Goal: Transaction & Acquisition: Purchase product/service

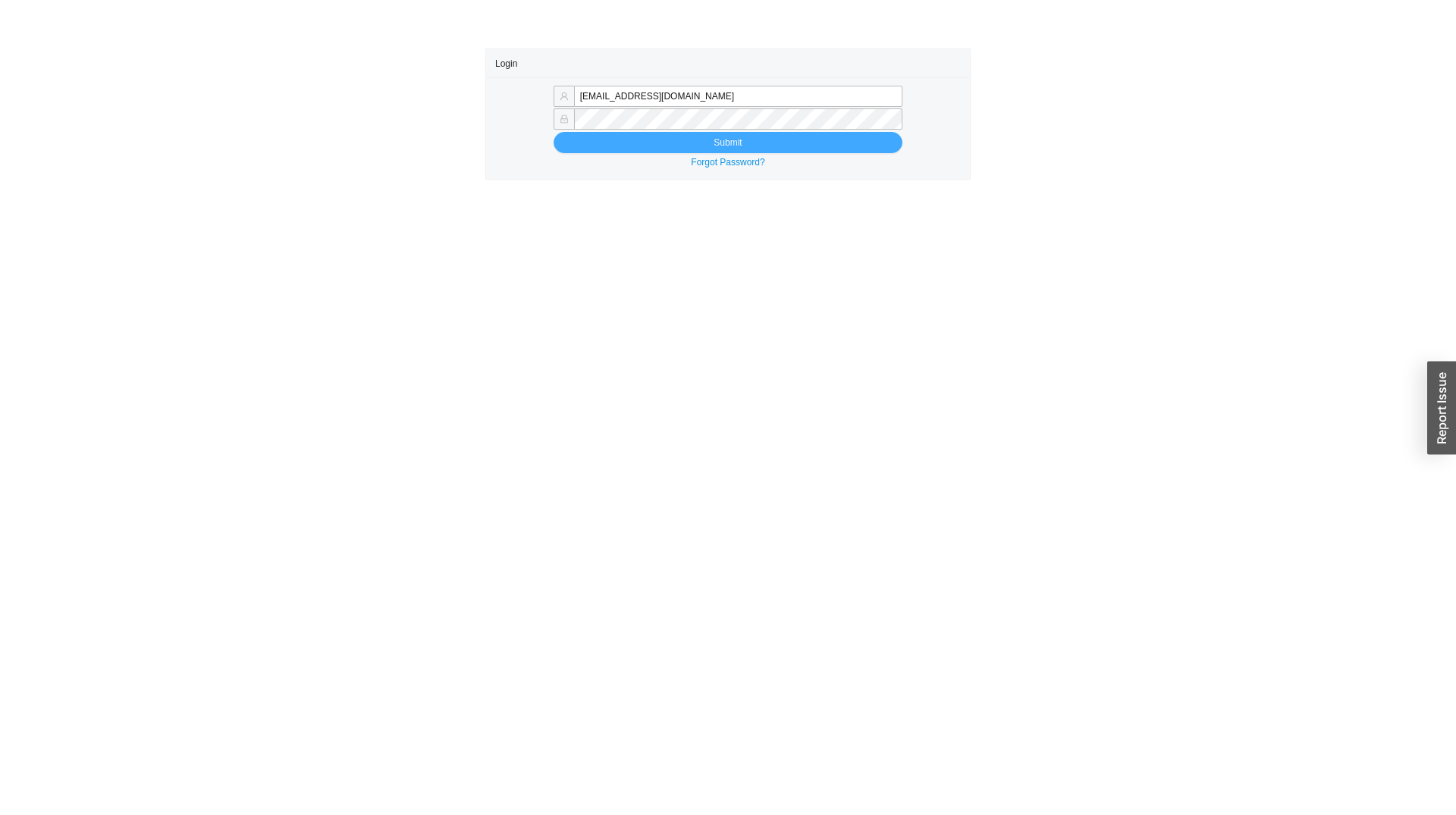
type input "sammyw@homeandstone.com"
click at [766, 145] on button "Submit" at bounding box center [728, 142] width 348 height 21
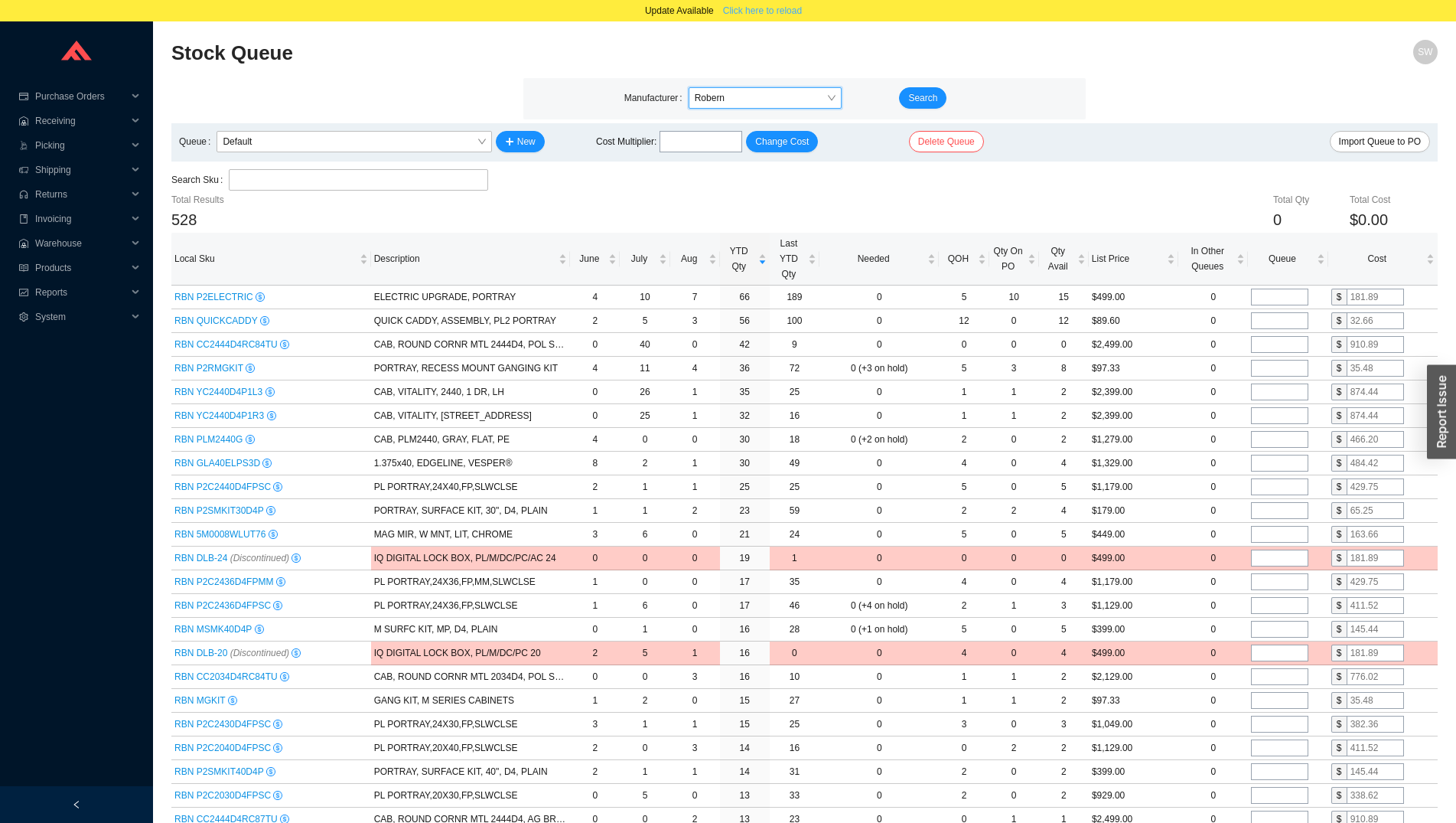
click at [773, 3] on span "Click here to reload" at bounding box center [762, 11] width 79 height 16
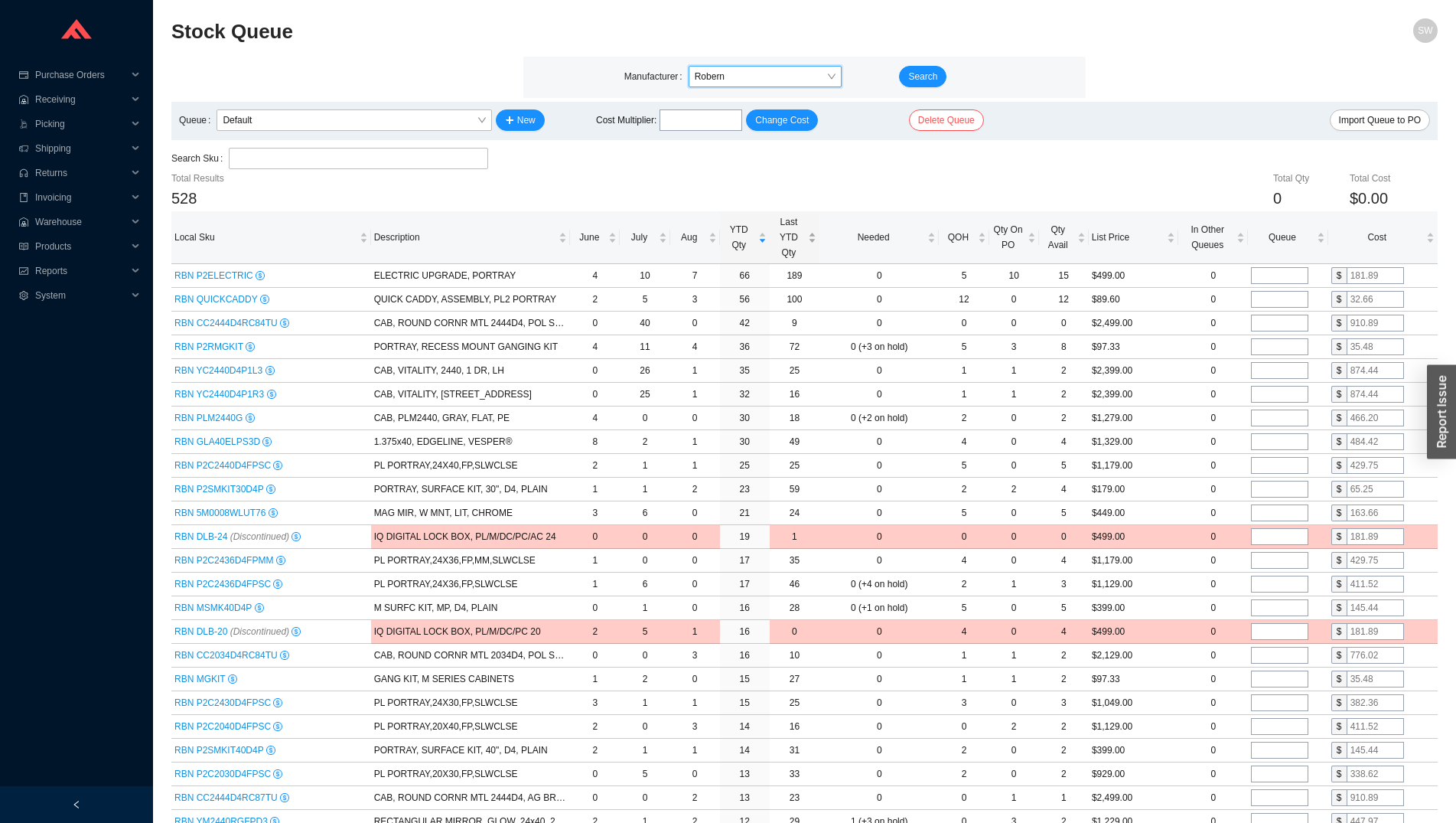
click at [788, 243] on span "Last YTD Qty" at bounding box center [789, 237] width 32 height 46
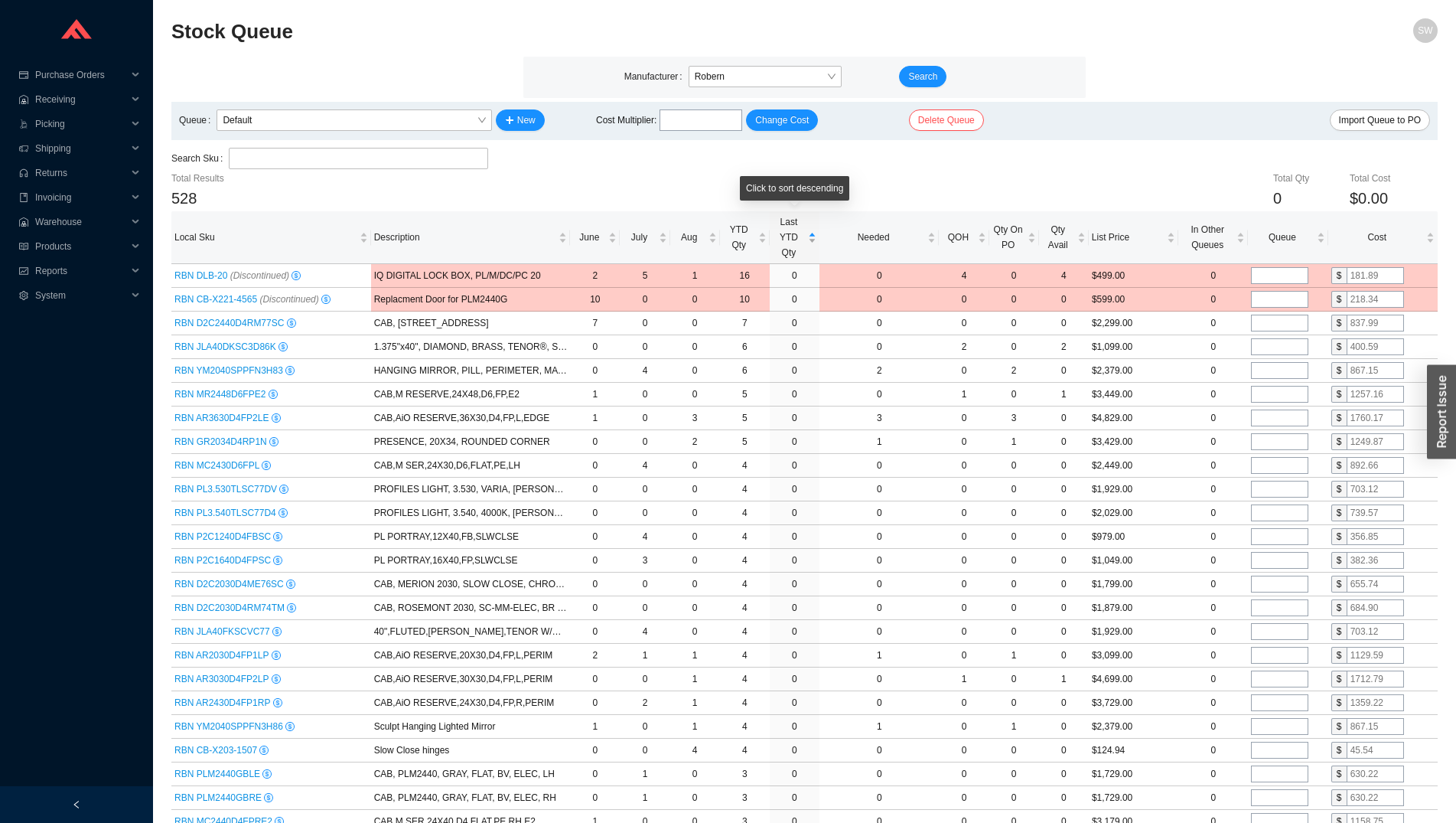
click at [788, 243] on span "Last YTD Qty" at bounding box center [789, 237] width 32 height 46
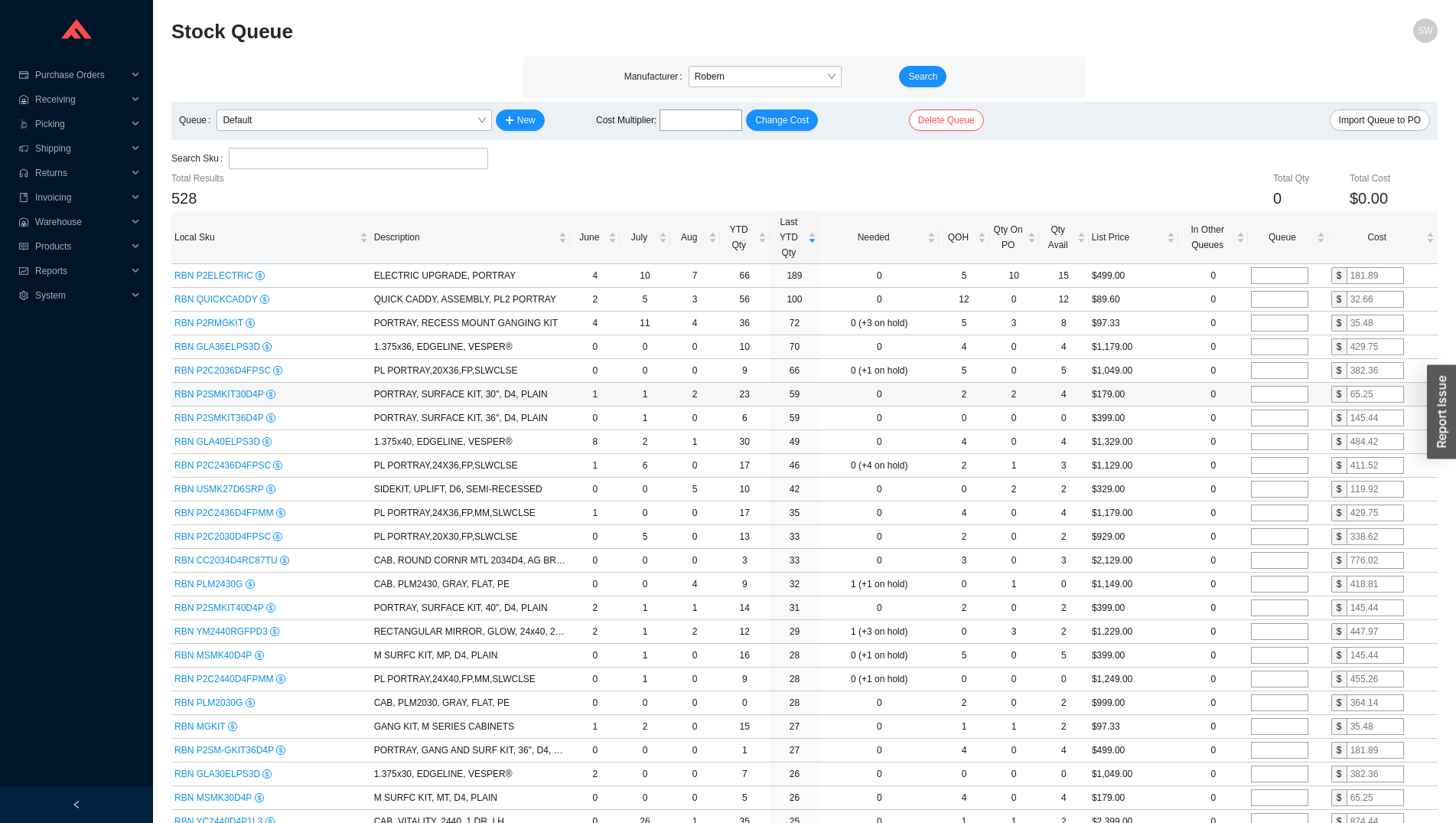
click at [1265, 399] on input "tel" at bounding box center [1280, 393] width 57 height 16
click at [1273, 418] on input "tel" at bounding box center [1280, 418] width 57 height 16
click at [728, 244] on span "YTD Qty" at bounding box center [739, 237] width 32 height 30
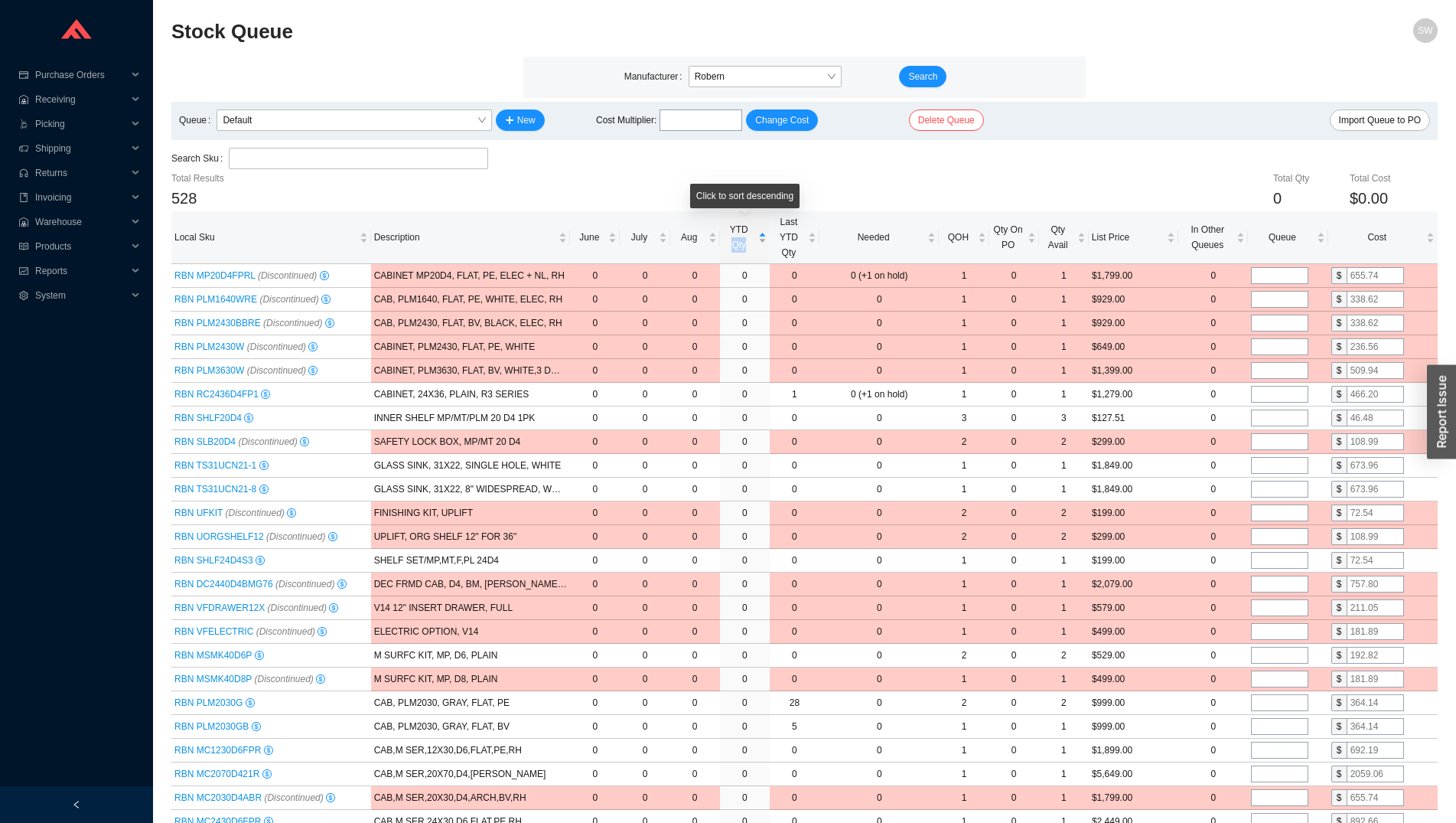
click at [728, 244] on span "YTD Qty" at bounding box center [739, 237] width 32 height 30
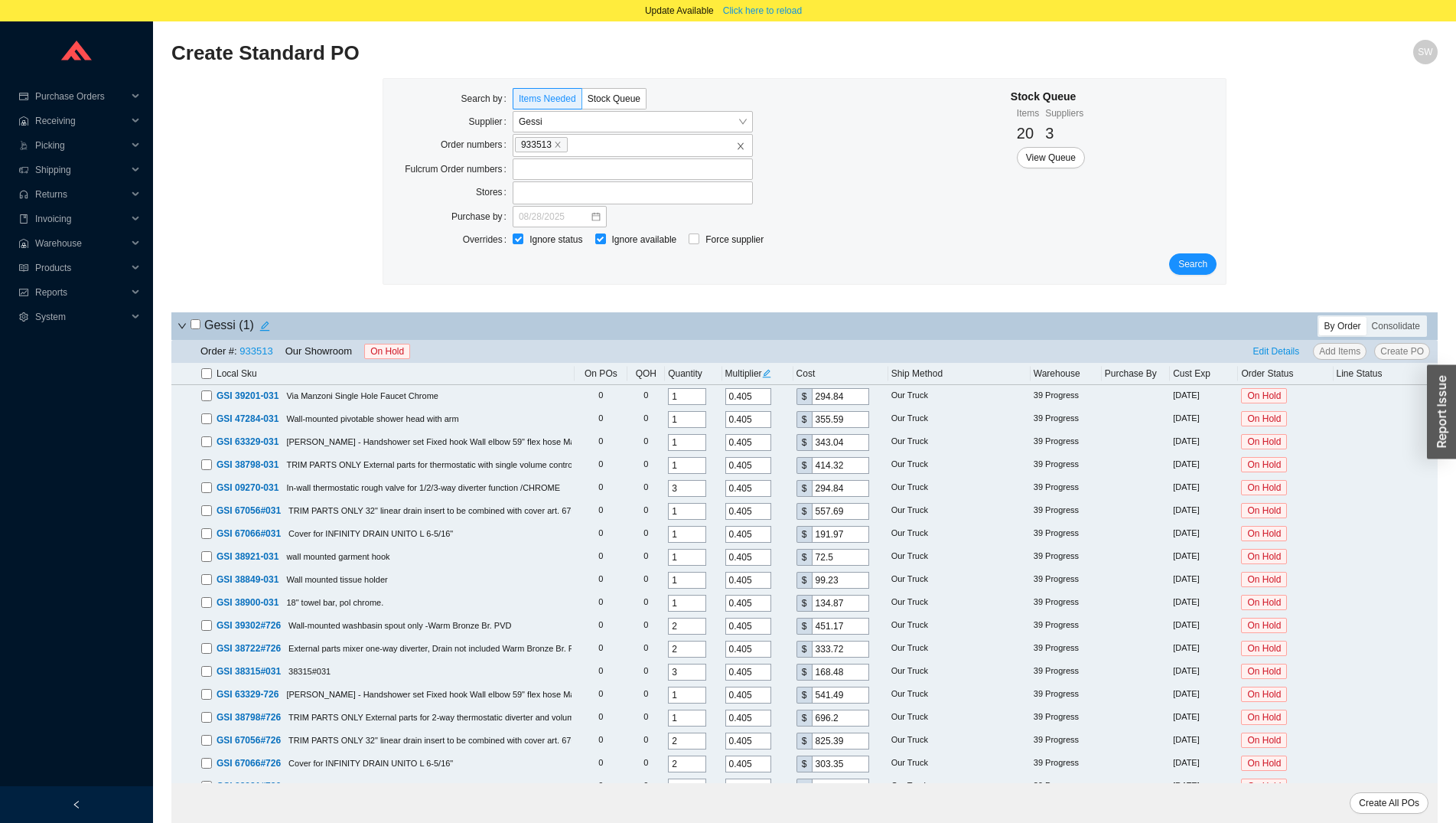
click at [772, 372] on icon "edit" at bounding box center [766, 373] width 10 height 10
click at [756, 10] on span "Click here to reload" at bounding box center [762, 11] width 79 height 16
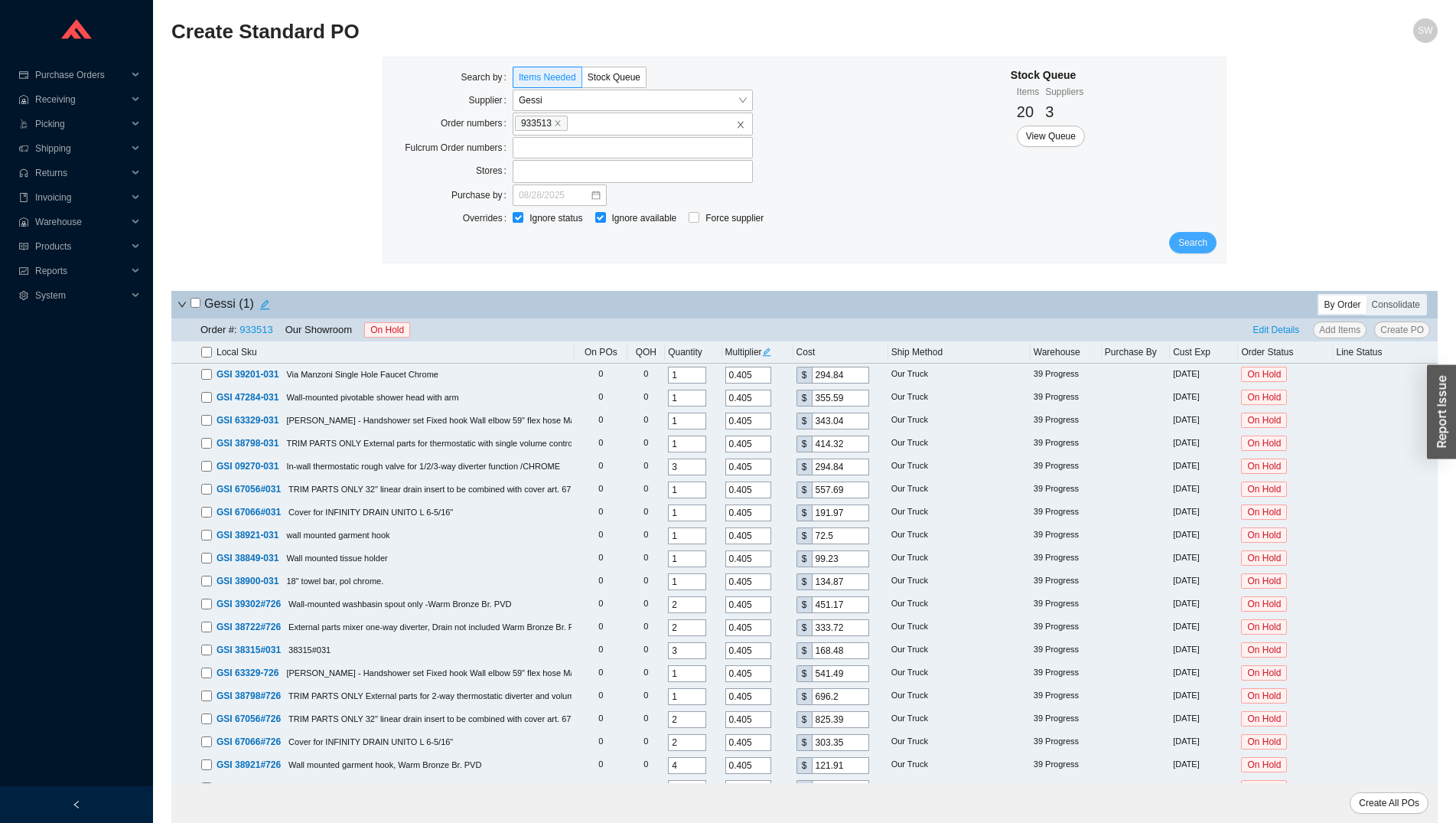
click at [1187, 249] on span "Search" at bounding box center [1193, 243] width 29 height 16
click at [747, 376] on input "0.405" at bounding box center [748, 374] width 46 height 16
click at [768, 356] on icon "edit" at bounding box center [766, 352] width 9 height 9
click at [794, 291] on input "0.405" at bounding box center [795, 290] width 46 height 16
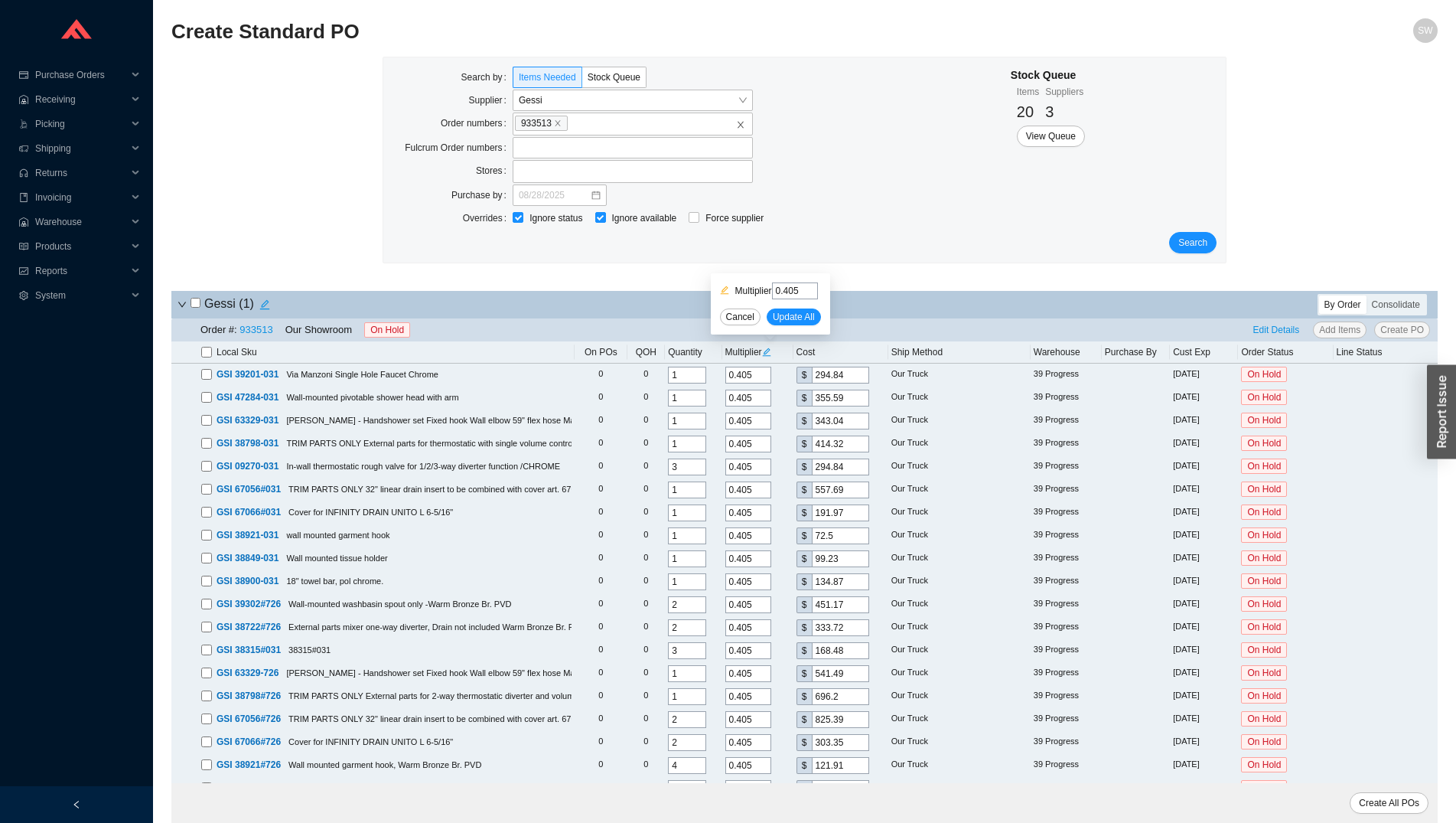
click at [794, 291] on input "0.405" at bounding box center [795, 290] width 46 height 16
type input "0.2565"
click at [788, 313] on span "Update All" at bounding box center [794, 317] width 42 height 16
type input "0.2565"
type input "186.73"
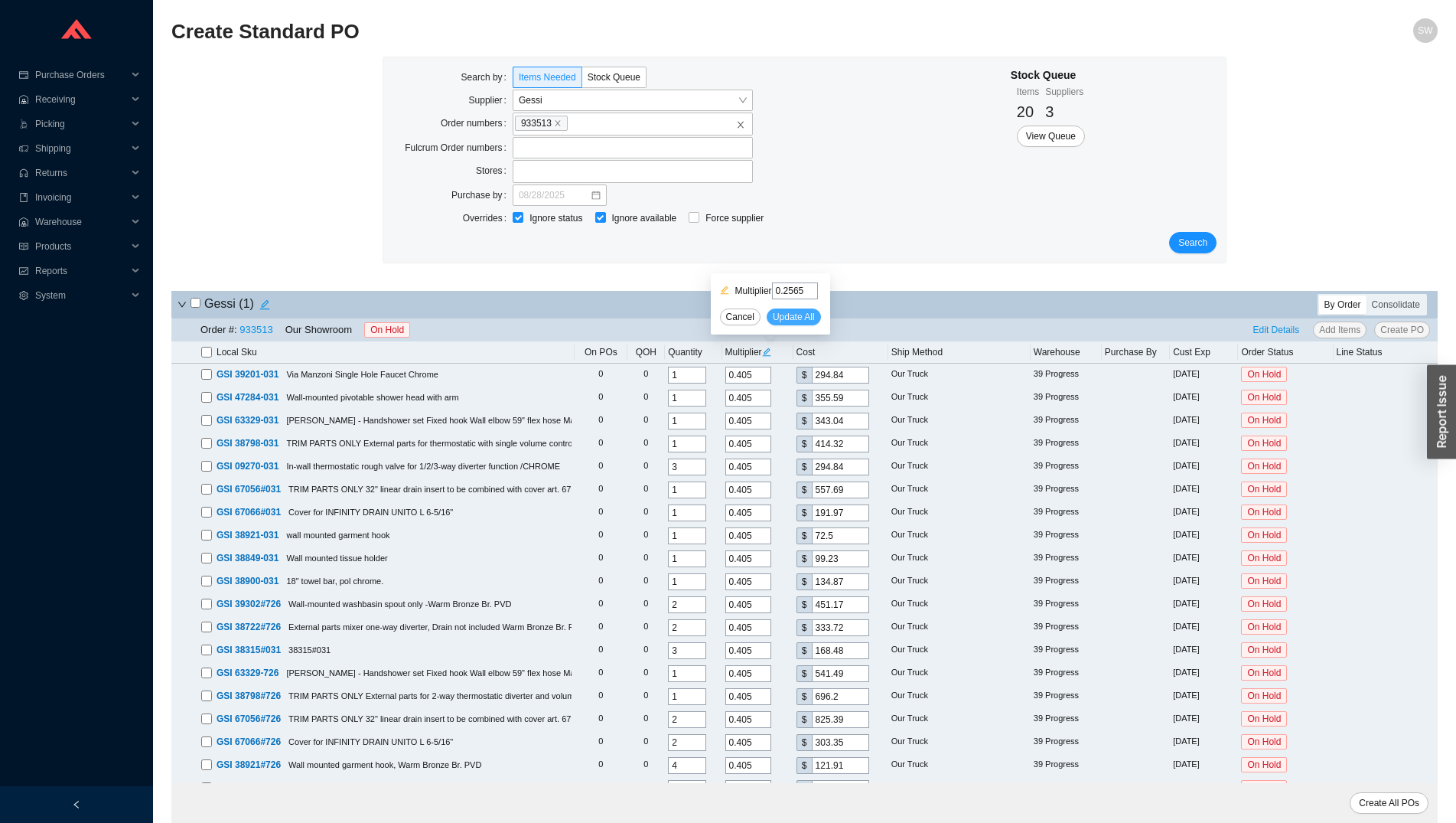
type input "0.2565"
type input "225.21"
type input "0.2565"
type input "217.26"
type input "0.2565"
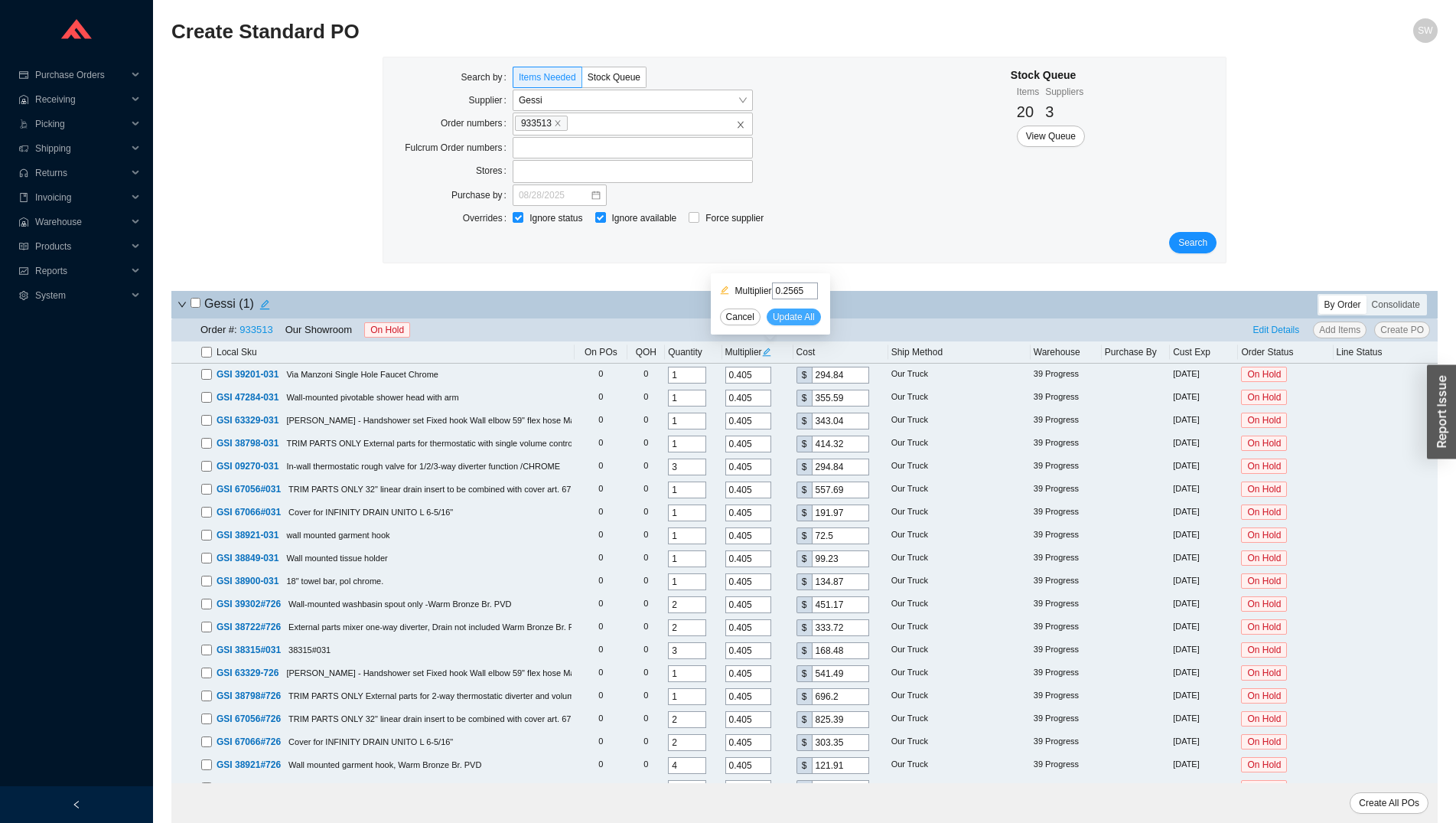
type input "262.4"
type input "0.2565"
type input "186.73"
type input "0.2565"
type input "353.2"
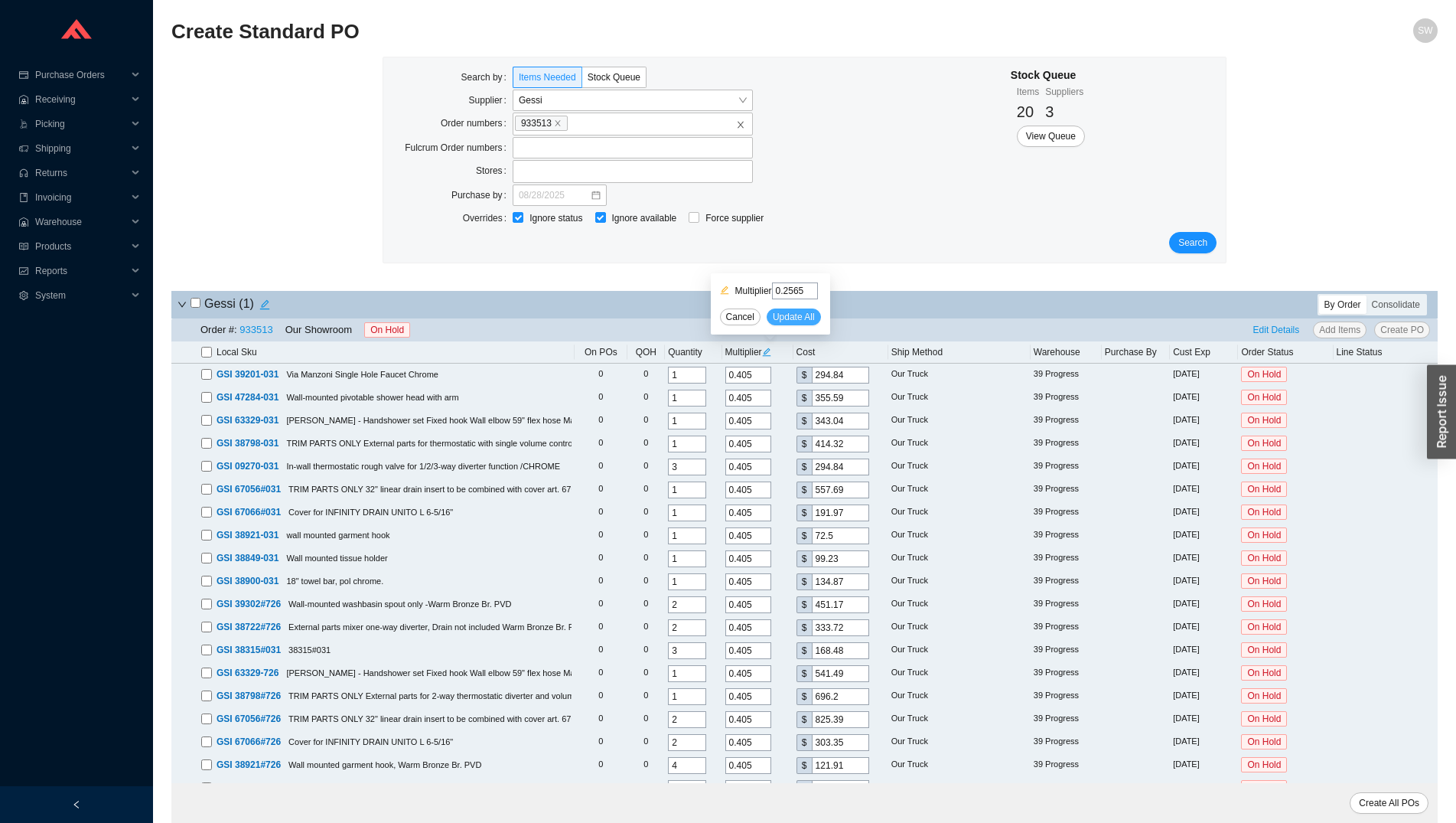
type input "0.2565"
type input "121.58"
type input "0.2565"
type input "45.91"
type input "0.2565"
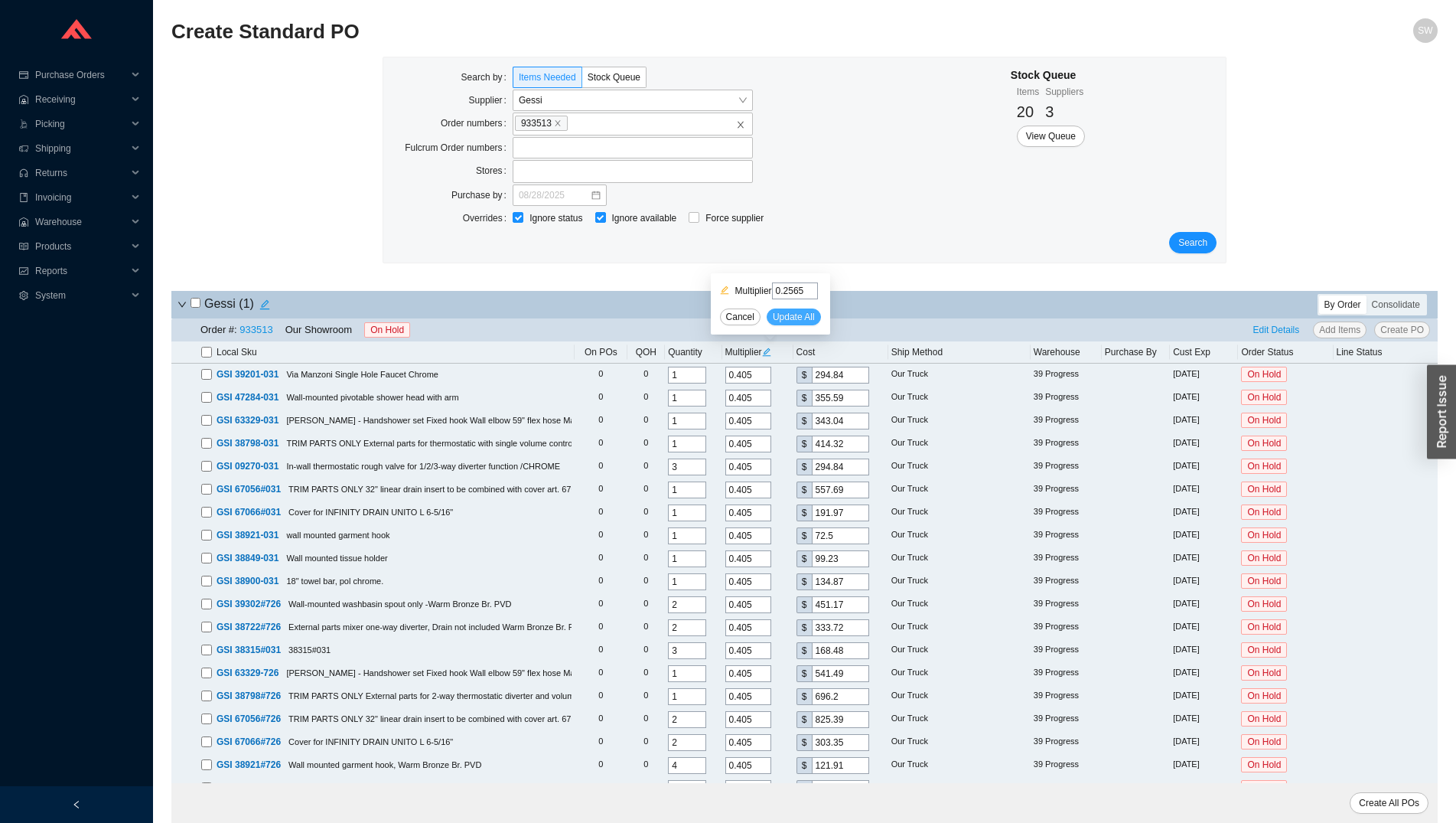
type input "62.84"
type input "0.2565"
type input "85.41"
type input "0.2565"
type input "285.74"
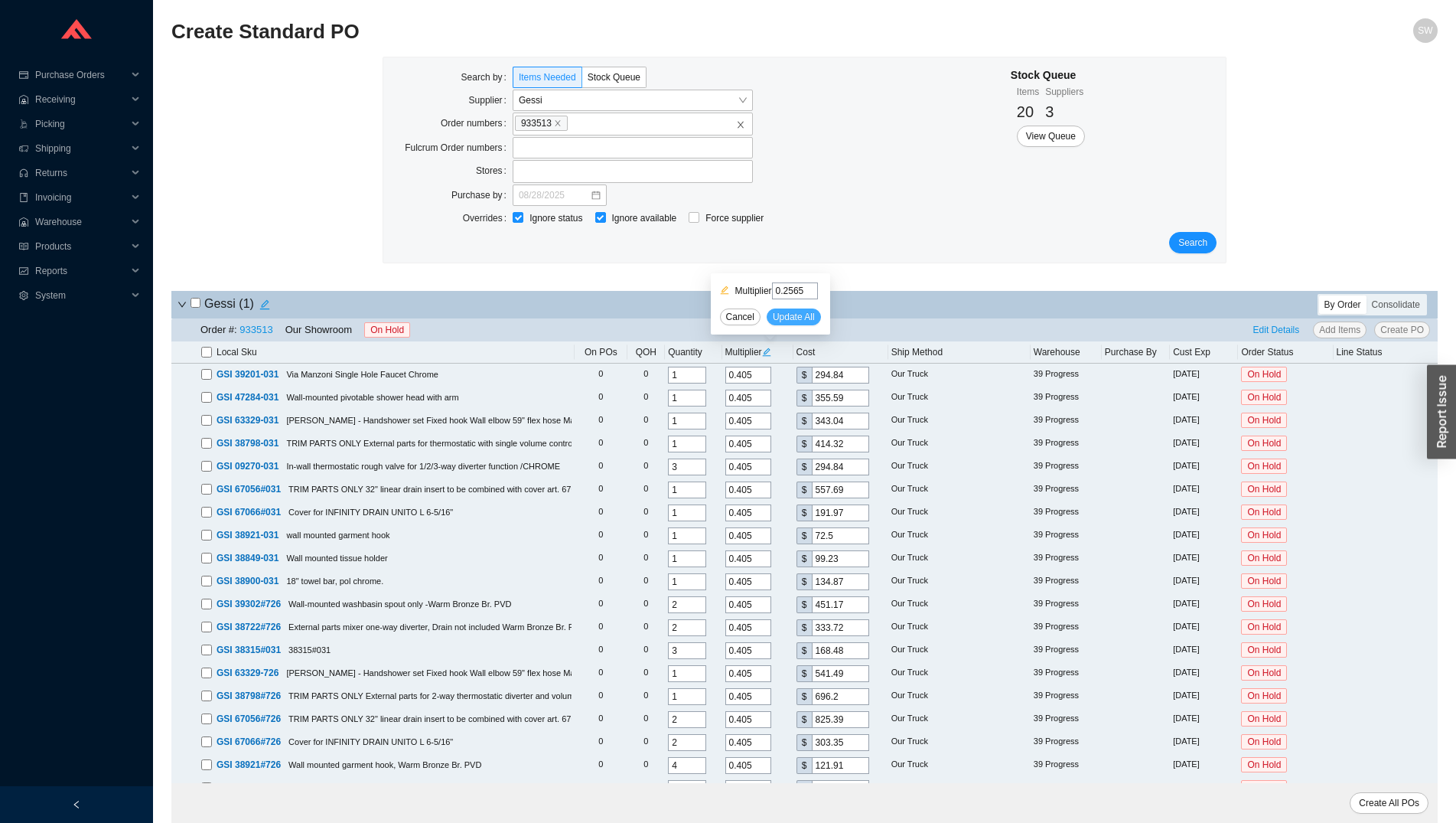
type input "0.2565"
type input "211.36"
type input "0.2565"
type input "106.7"
type input "0.2565"
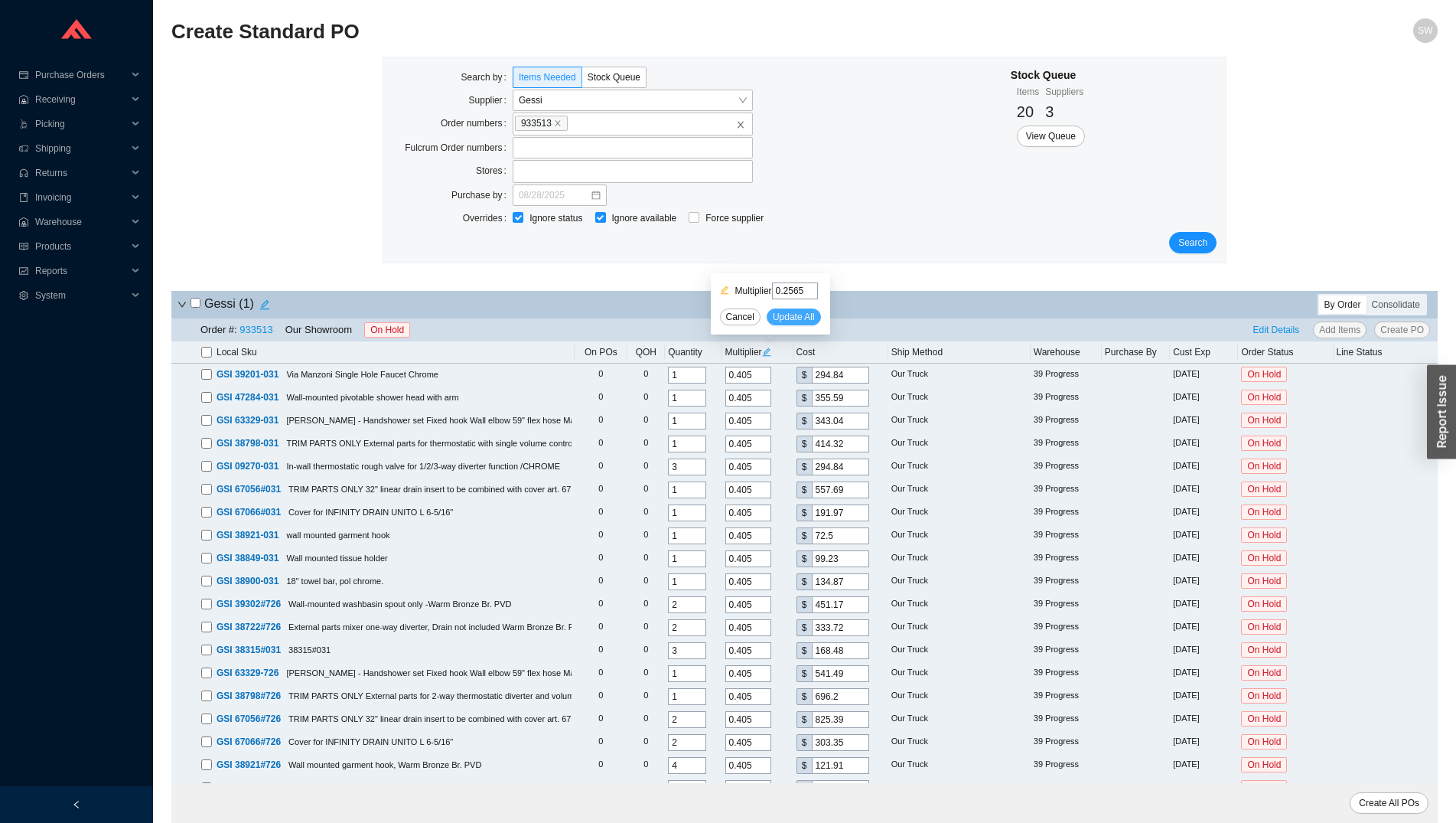
type input "342.94"
type input "0.2565"
type input "440.92"
type input "0.2565"
type input "522.75"
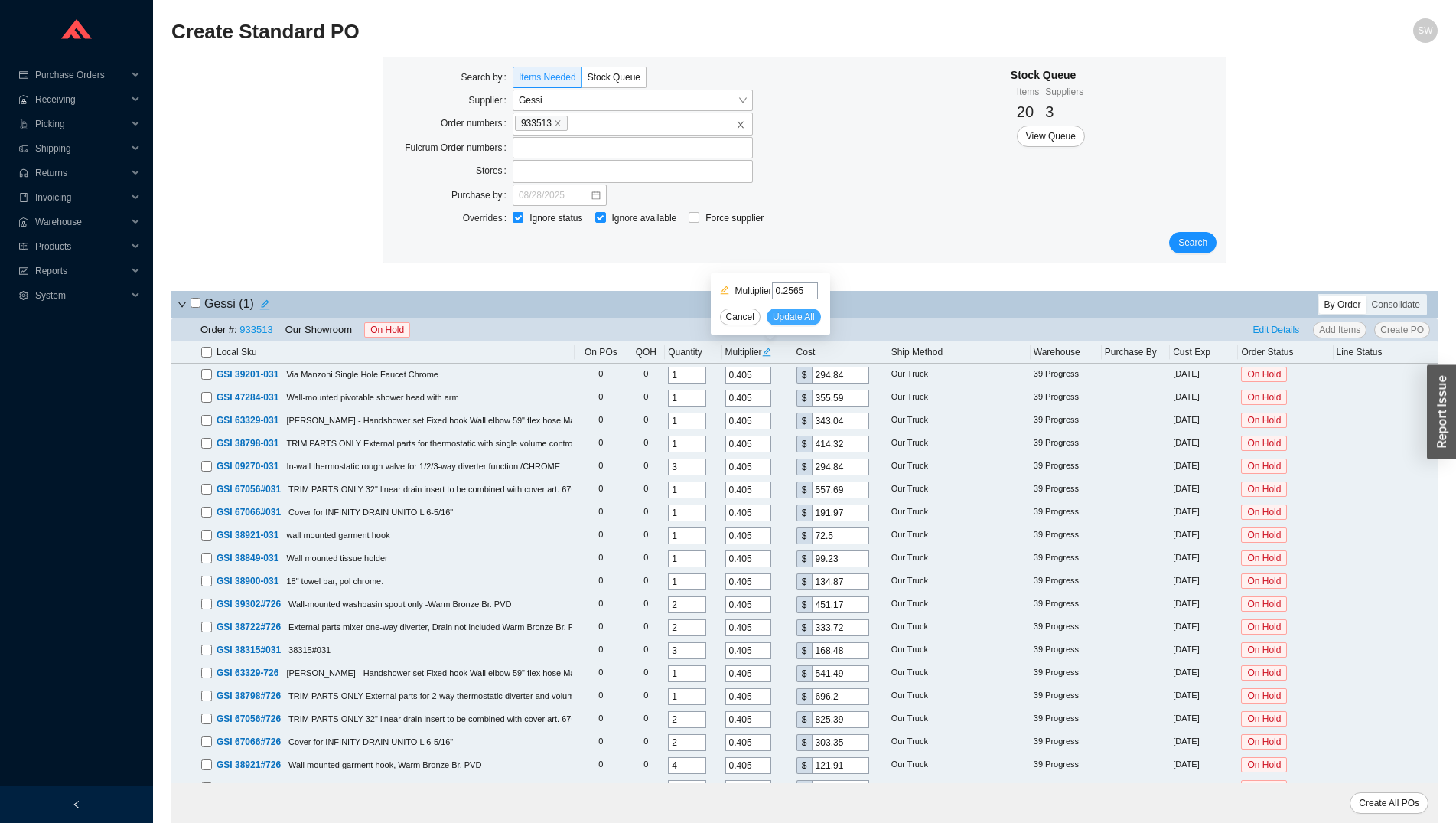
type input "0.2565"
type input "192.12"
type input "0.2565"
type input "77.21"
type input "0.2565"
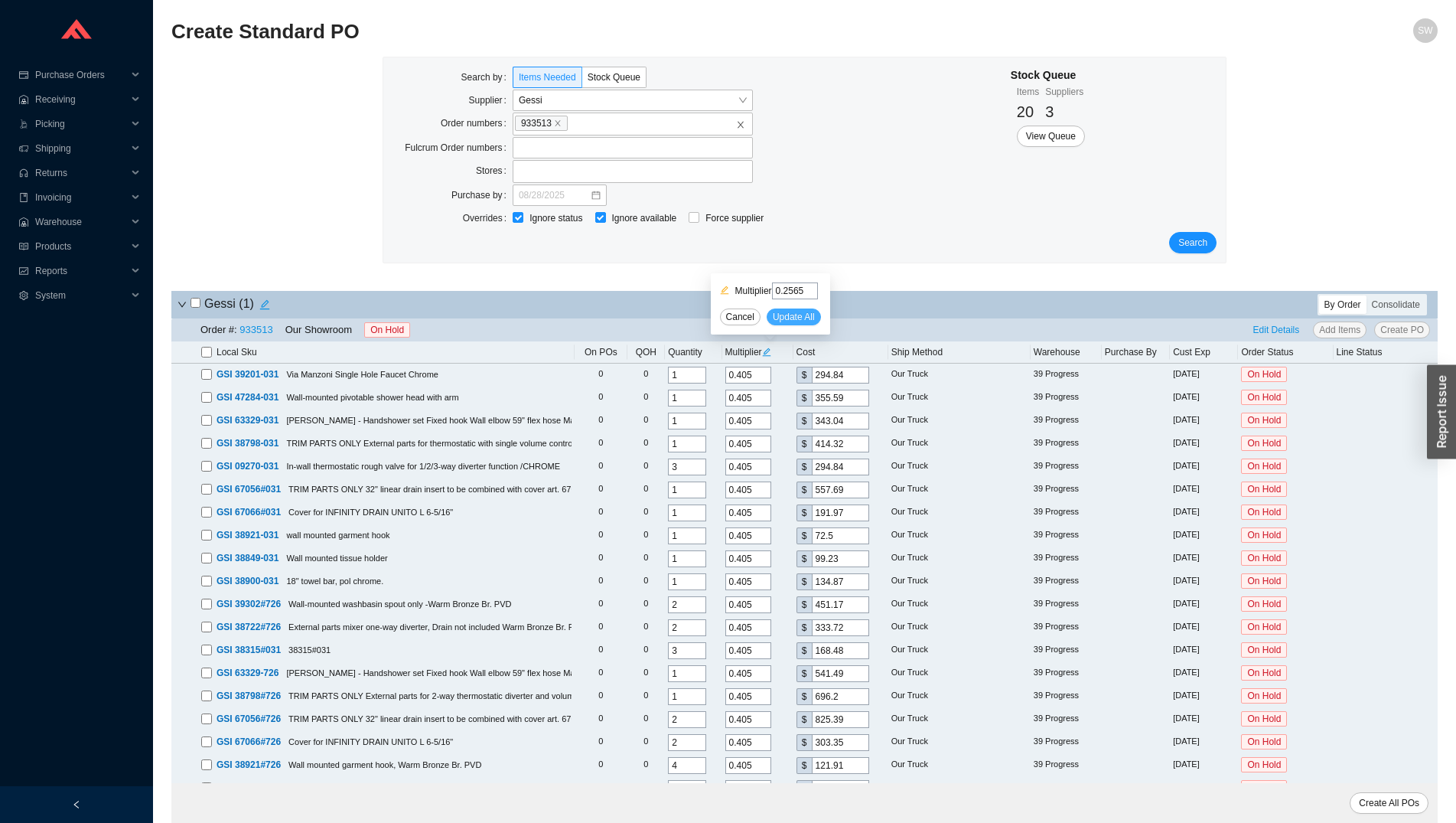
type input "143.64"
type input "0.2565"
type input "221.36"
type input "0.2565"
type input "105.68"
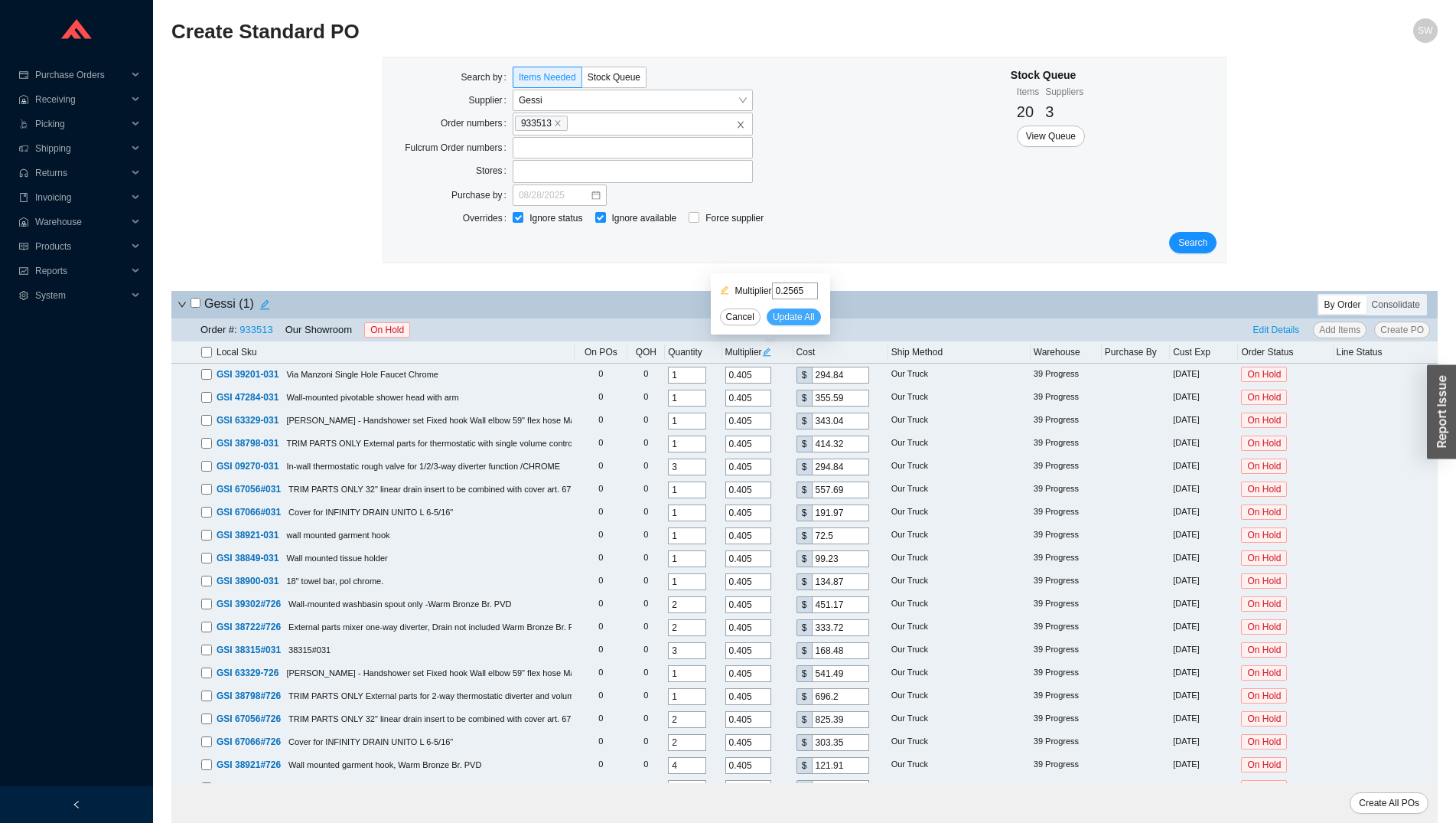
type input "0.2565"
type input "496.33"
type input "0.2565"
type input "230.85"
type input "0.2565"
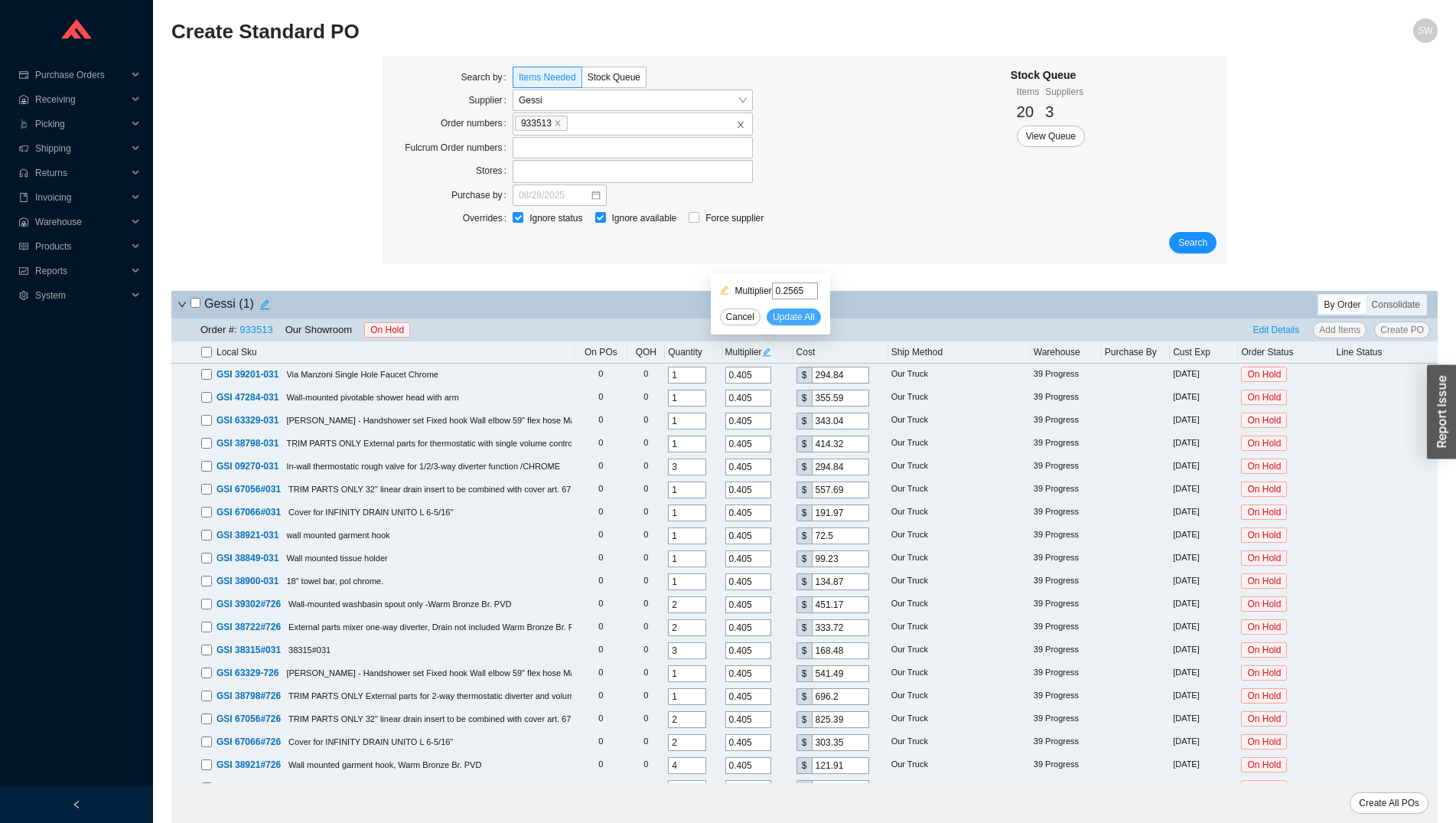
type input "2412.64"
type input "0.2565"
type input "1013.18"
type input "0.2565"
type input "127.22"
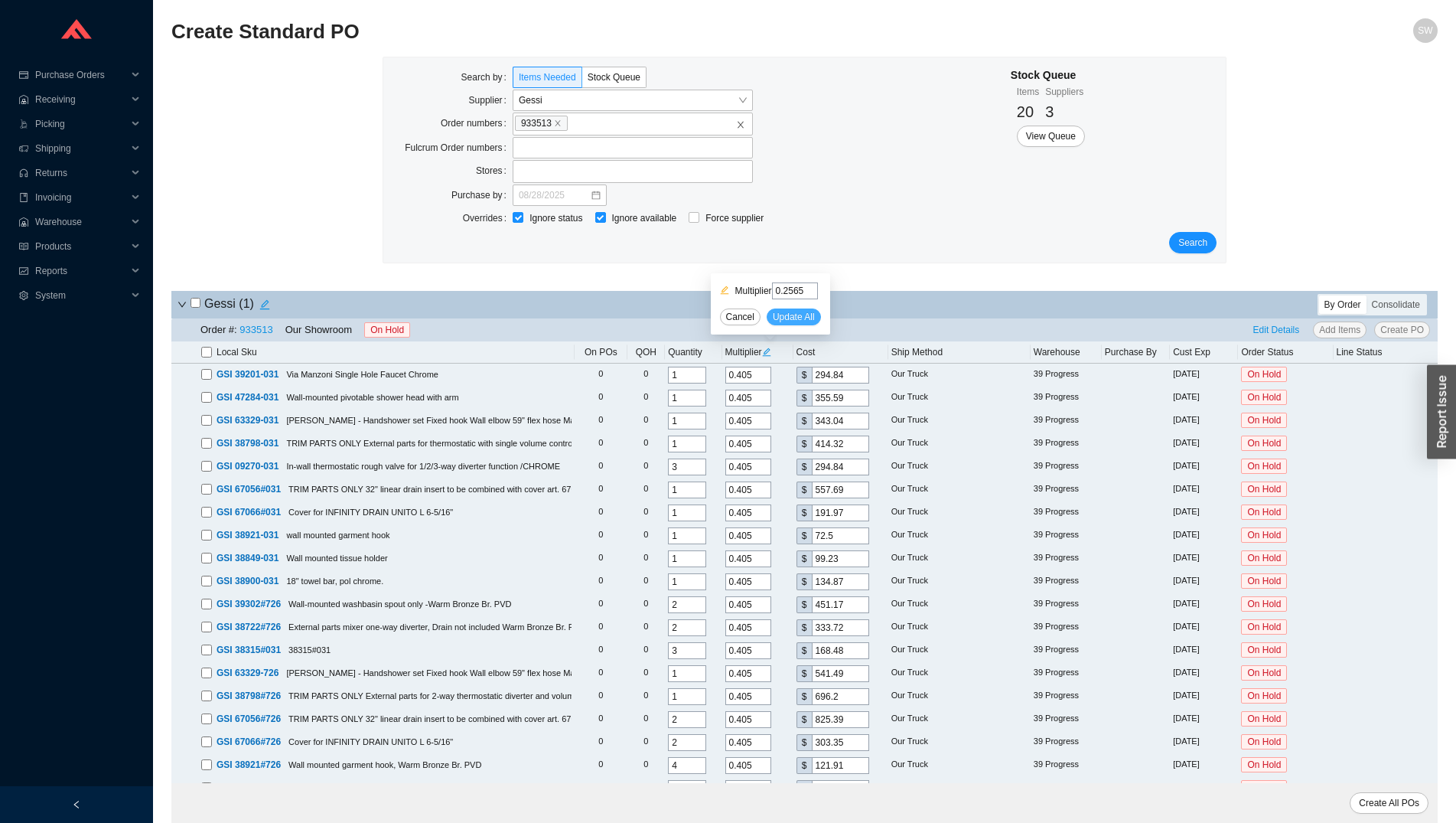
type input "0.2565"
type input "432.97"
type input "0.2565"
type input "150.31"
type input "0.2565"
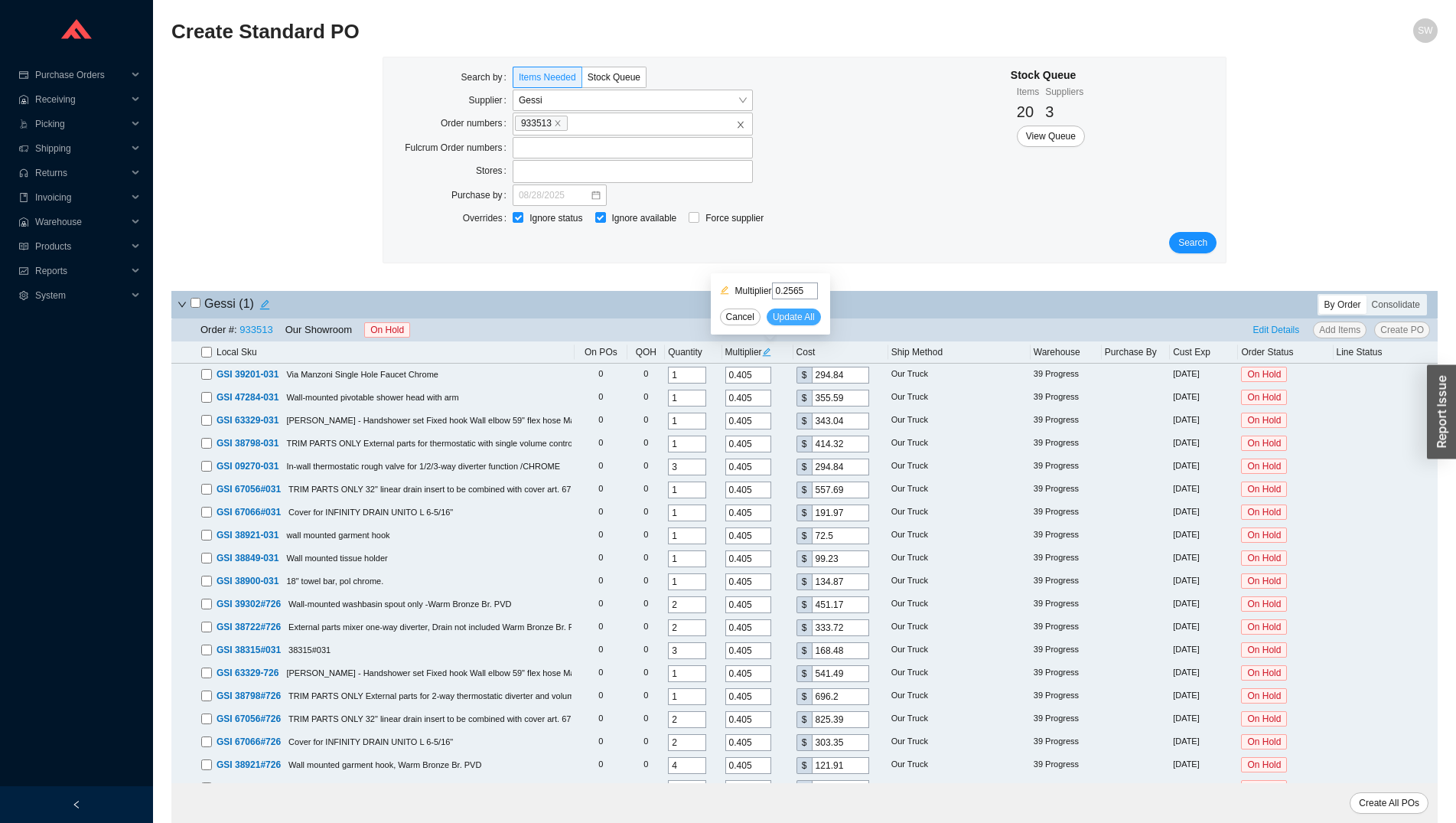
type input "119.27"
type input "0.2565"
type input "54.89"
type input "0.2565"
type input "508.9"
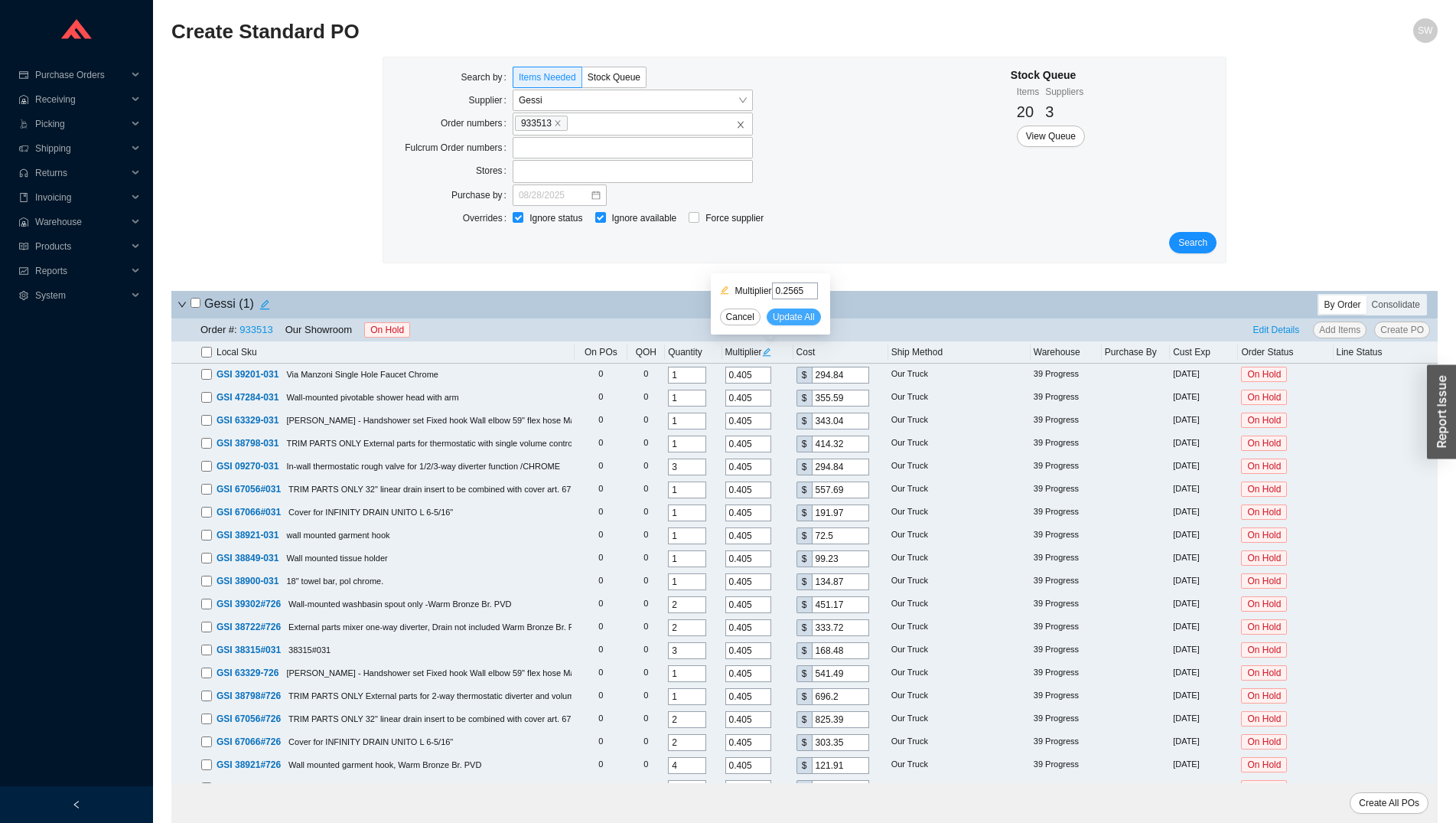
type input "0.2565"
type input "789.25"
type input "0.2565"
type input "213.15"
type input "0.2565"
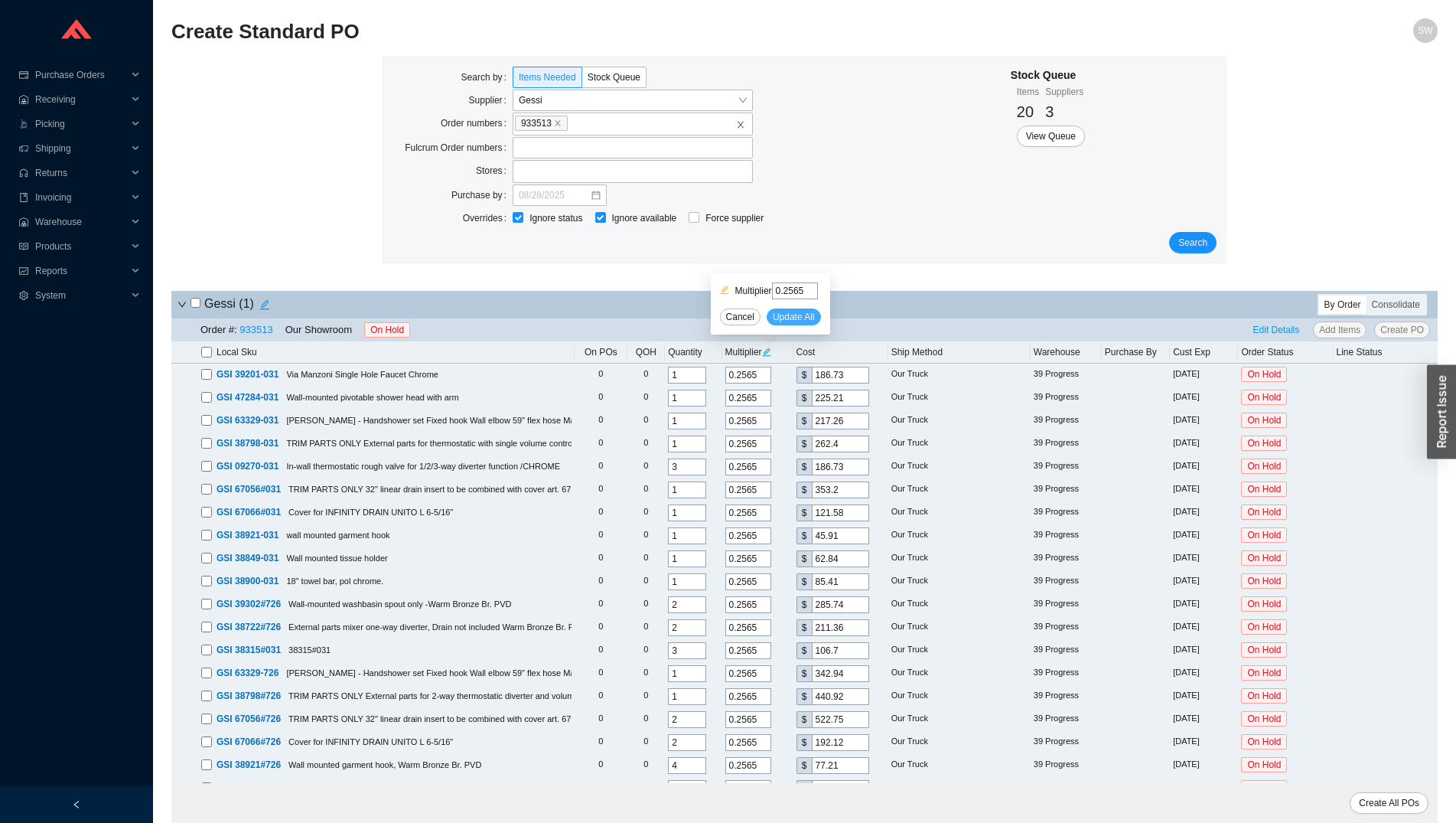
type input "132.35"
type input "0.2565"
type input "176.47"
type input "0.2565"
type input "296"
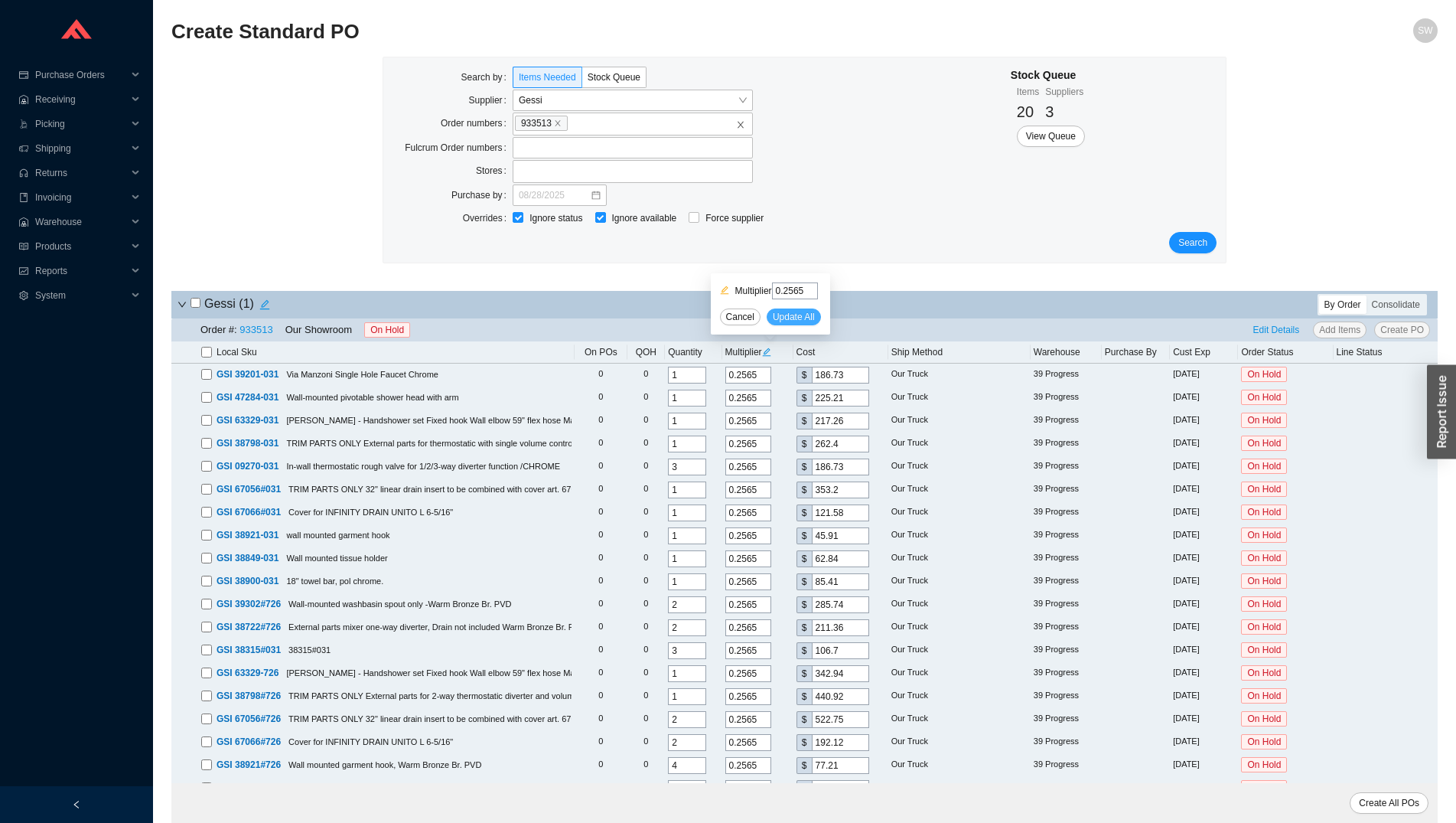
type input "0.2565"
type input "465.55"
type input "0.2565"
type input "343.45"
type input "0.2565"
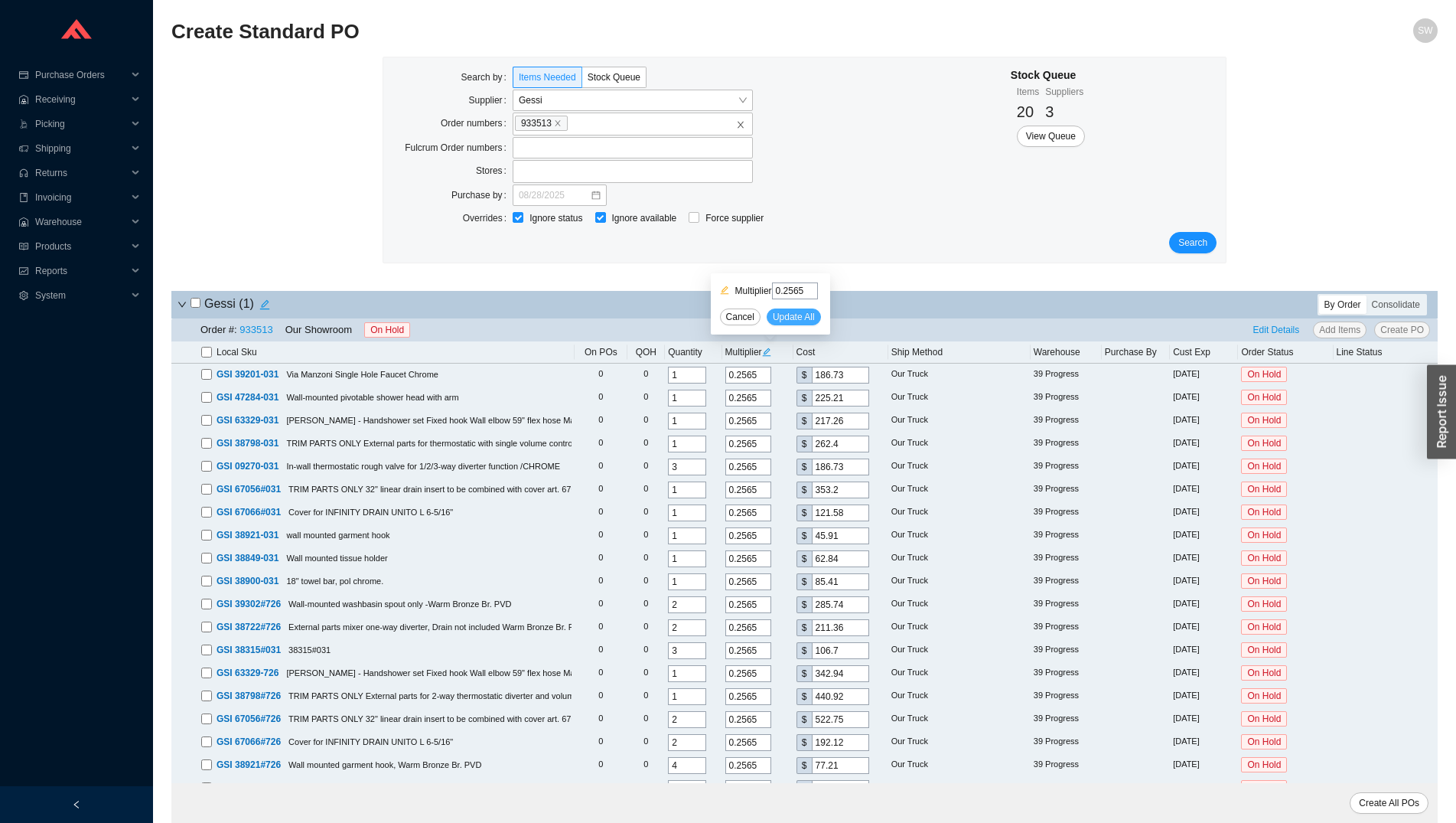
type input "443.75"
type input "0.2565"
type input "321.65"
type input "0.2565"
type input "734.62"
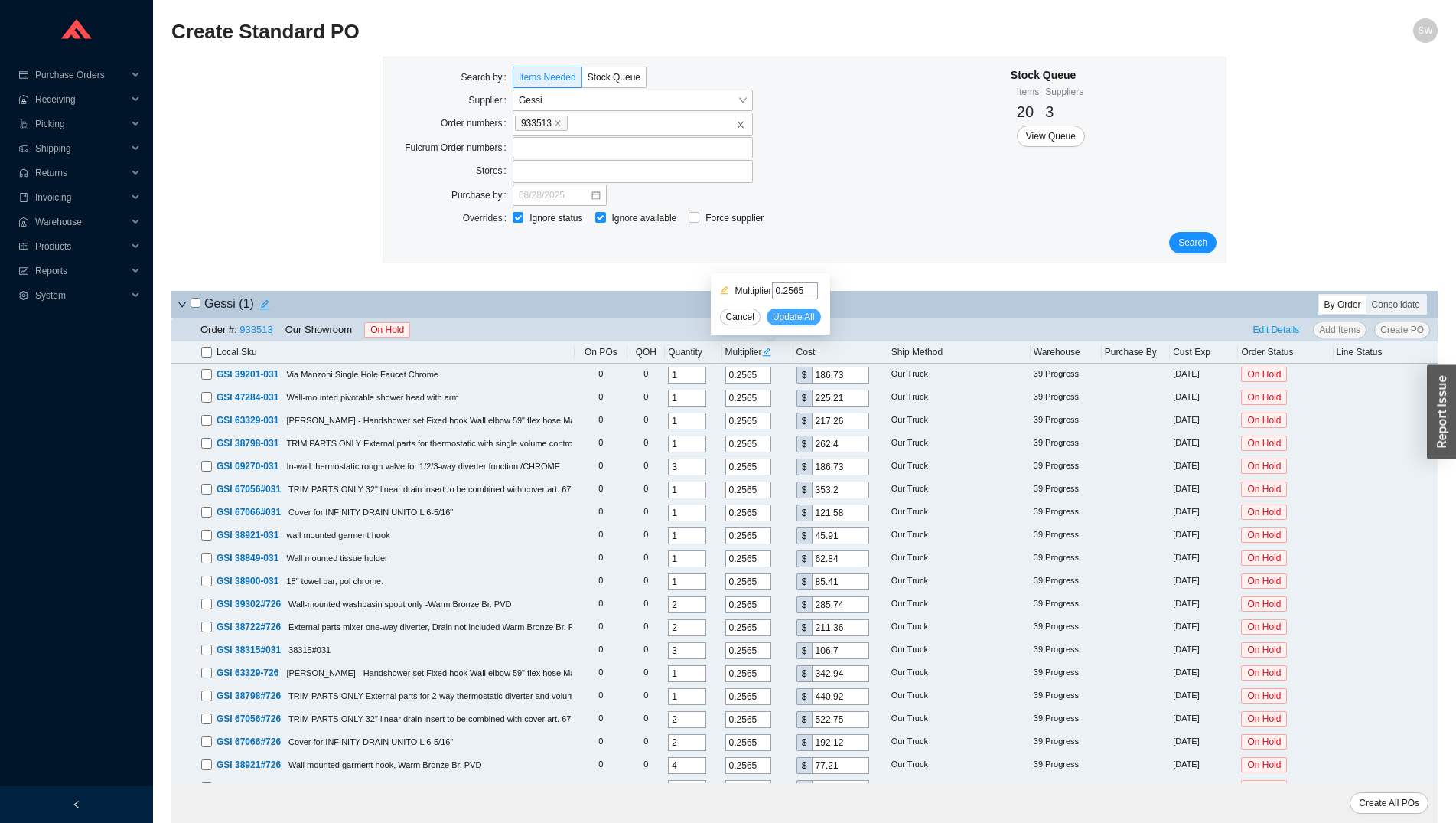
type input "0.2565"
type input "563.53"
type input "0.2565"
type input "224.95"
type input "0.2565"
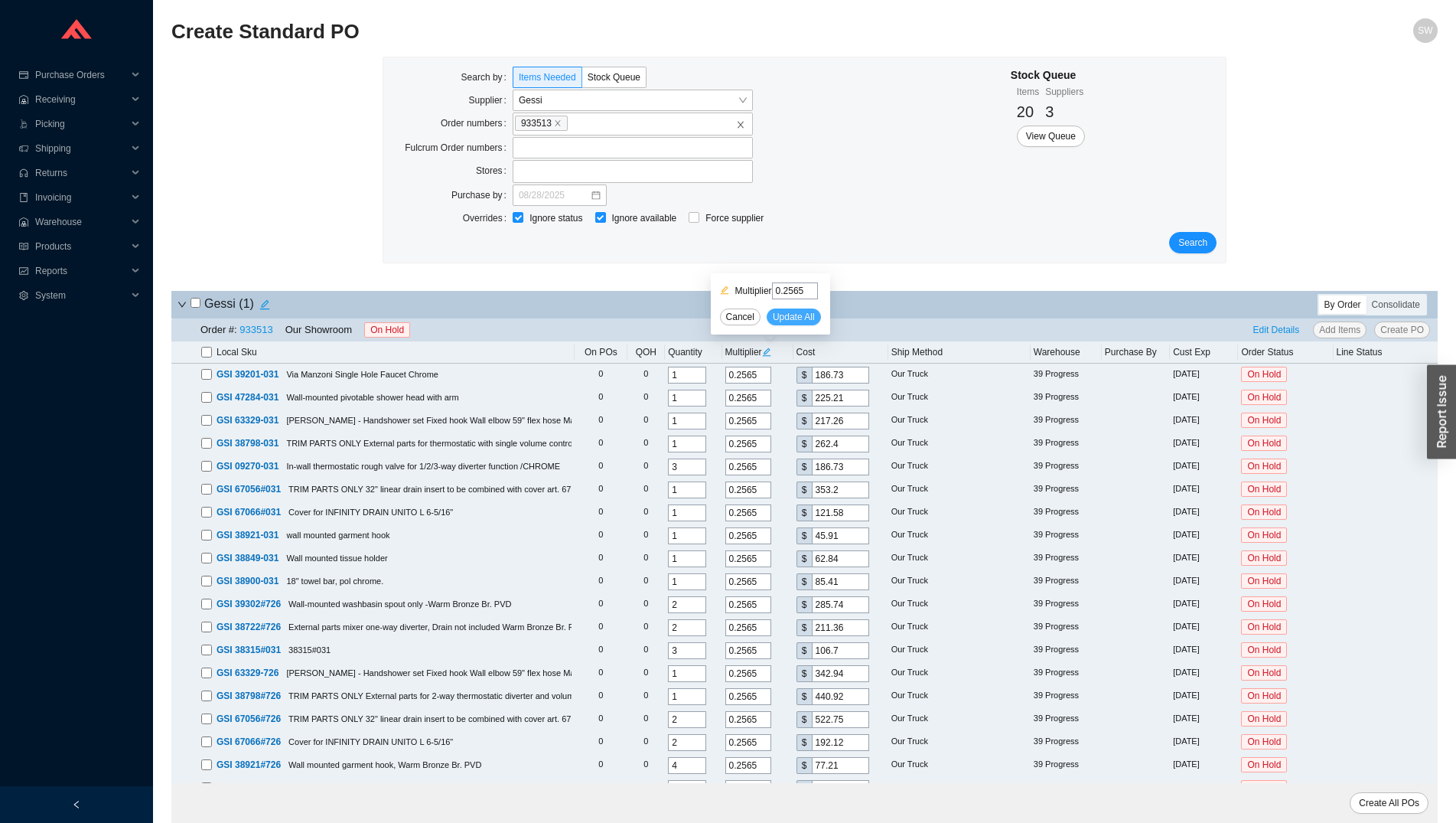
type input "63.61"
type input "0.2565"
type input "89.26"
type input "0.2565"
type input "226.49"
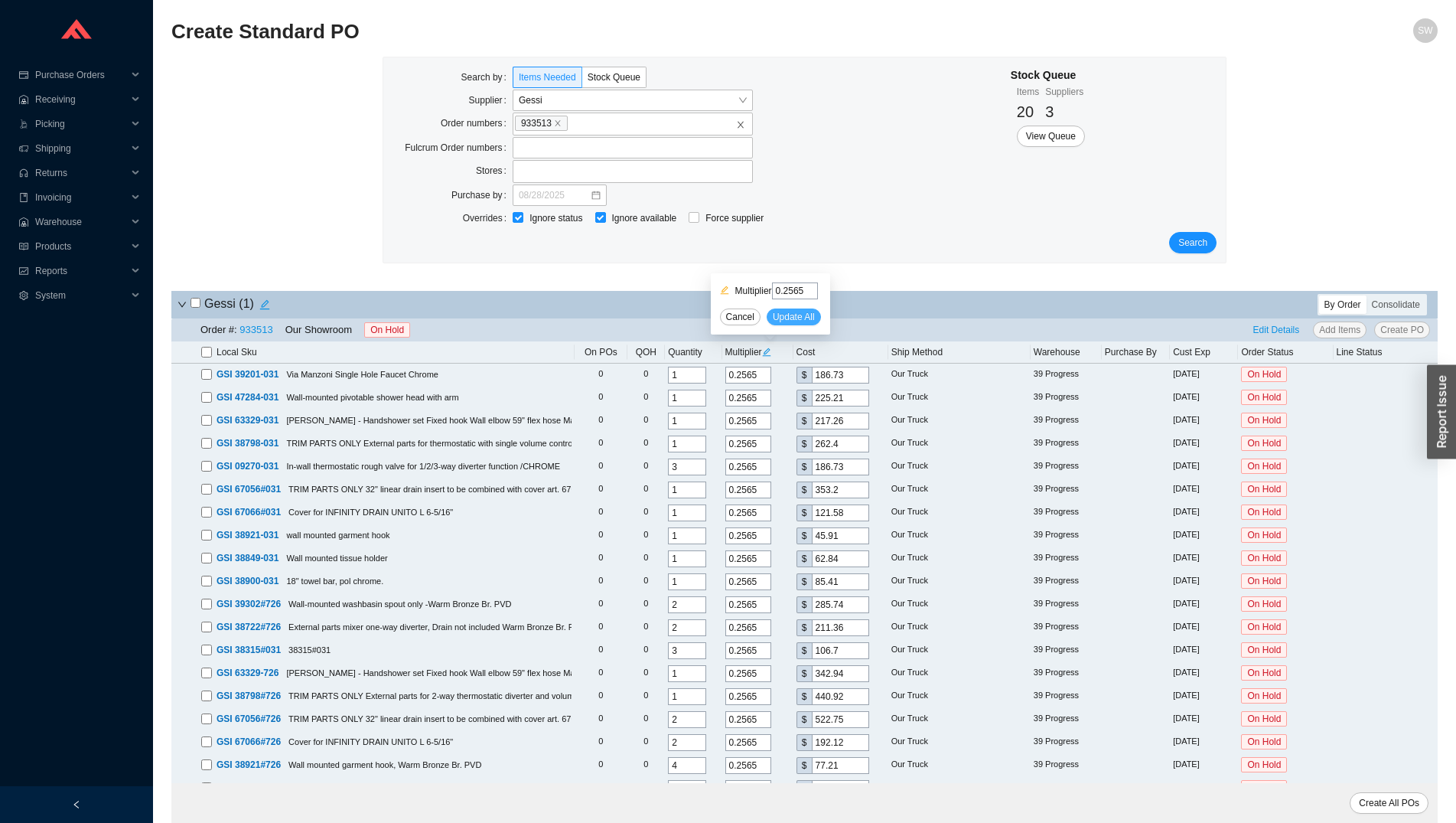
type input "0.2565"
type input "148.26"
type input "0.2565"
type input "268.81"
type input "0.2565"
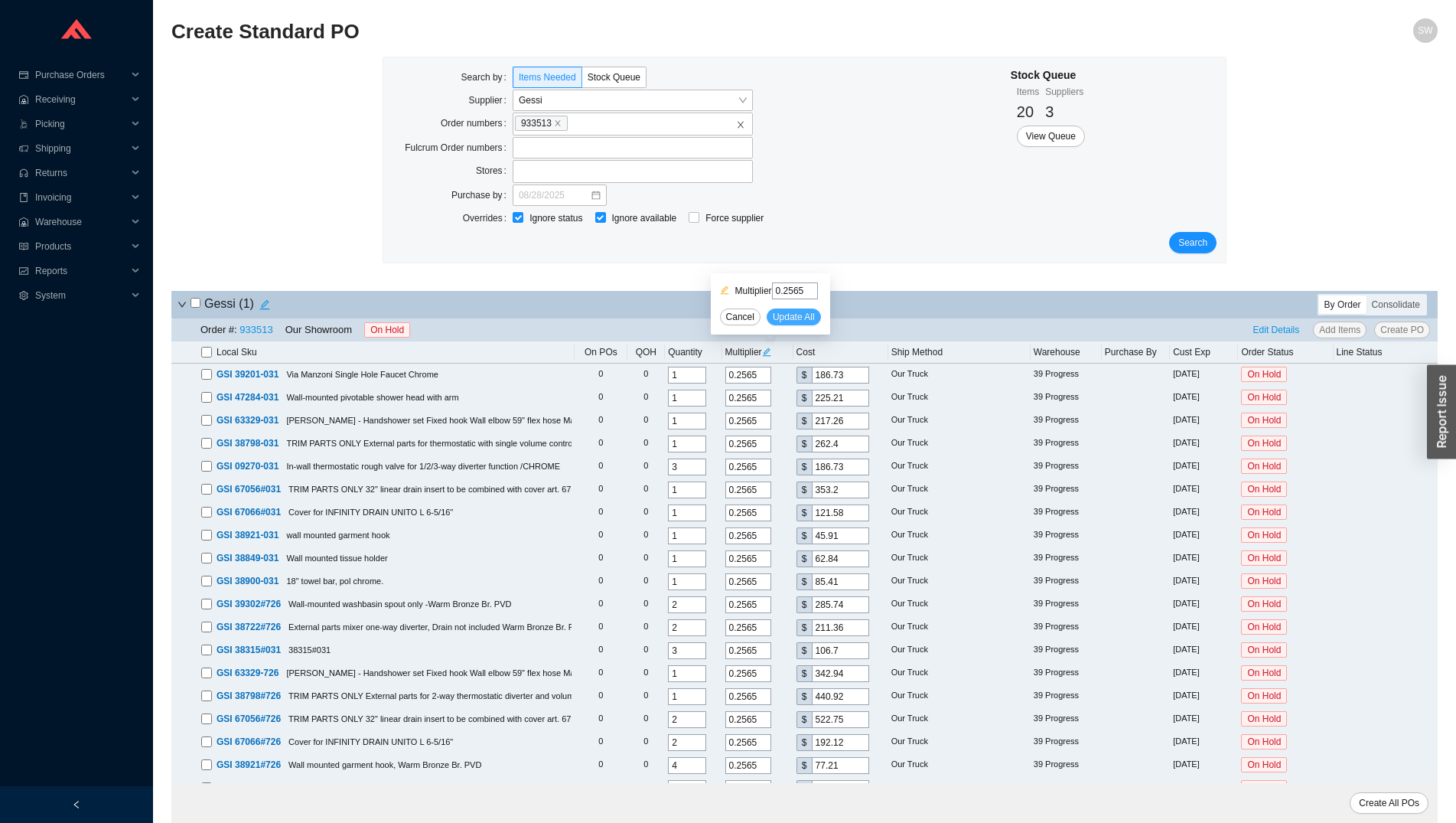
type input "198.79"
type input "0.2565"
type input "356.02"
type input "0.2565"
type input "414.76"
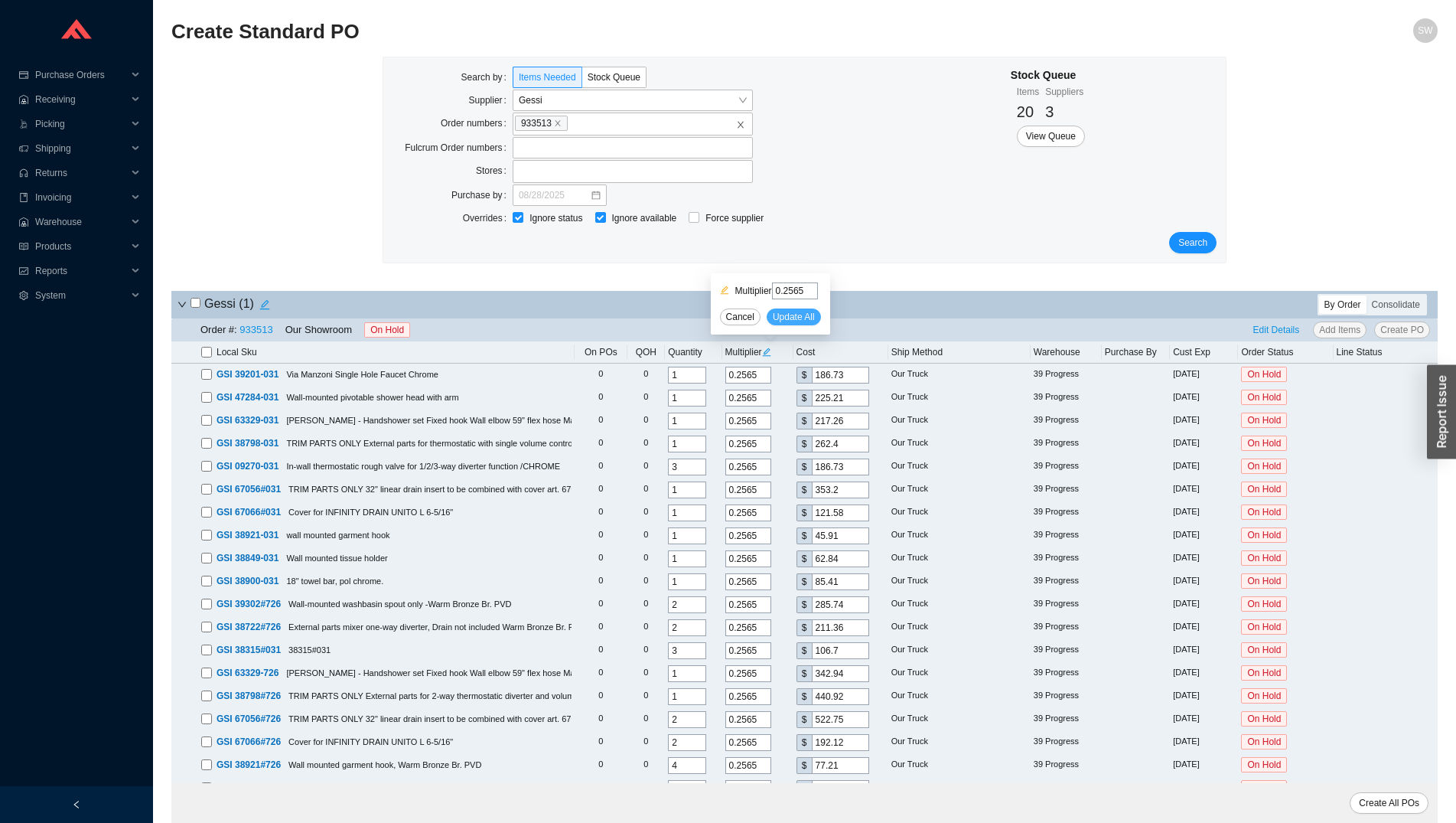
type input "0.2565"
type input "522.75"
type input "0.2565"
type input "180.06"
type input "0.2565"
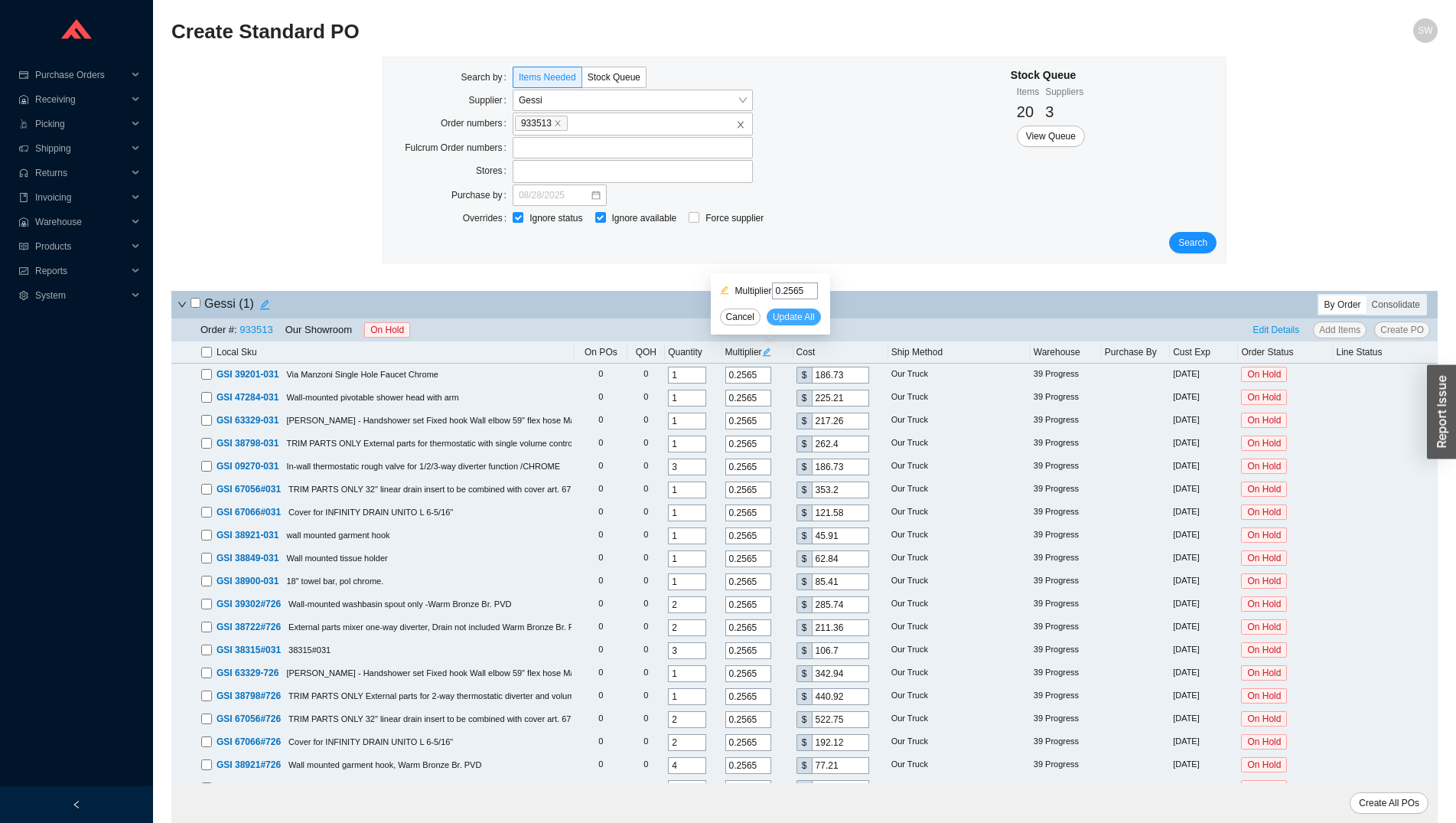
type input "72.59"
type input "0.2565"
type input "99.52"
type input "0.2565"
type input "135.18"
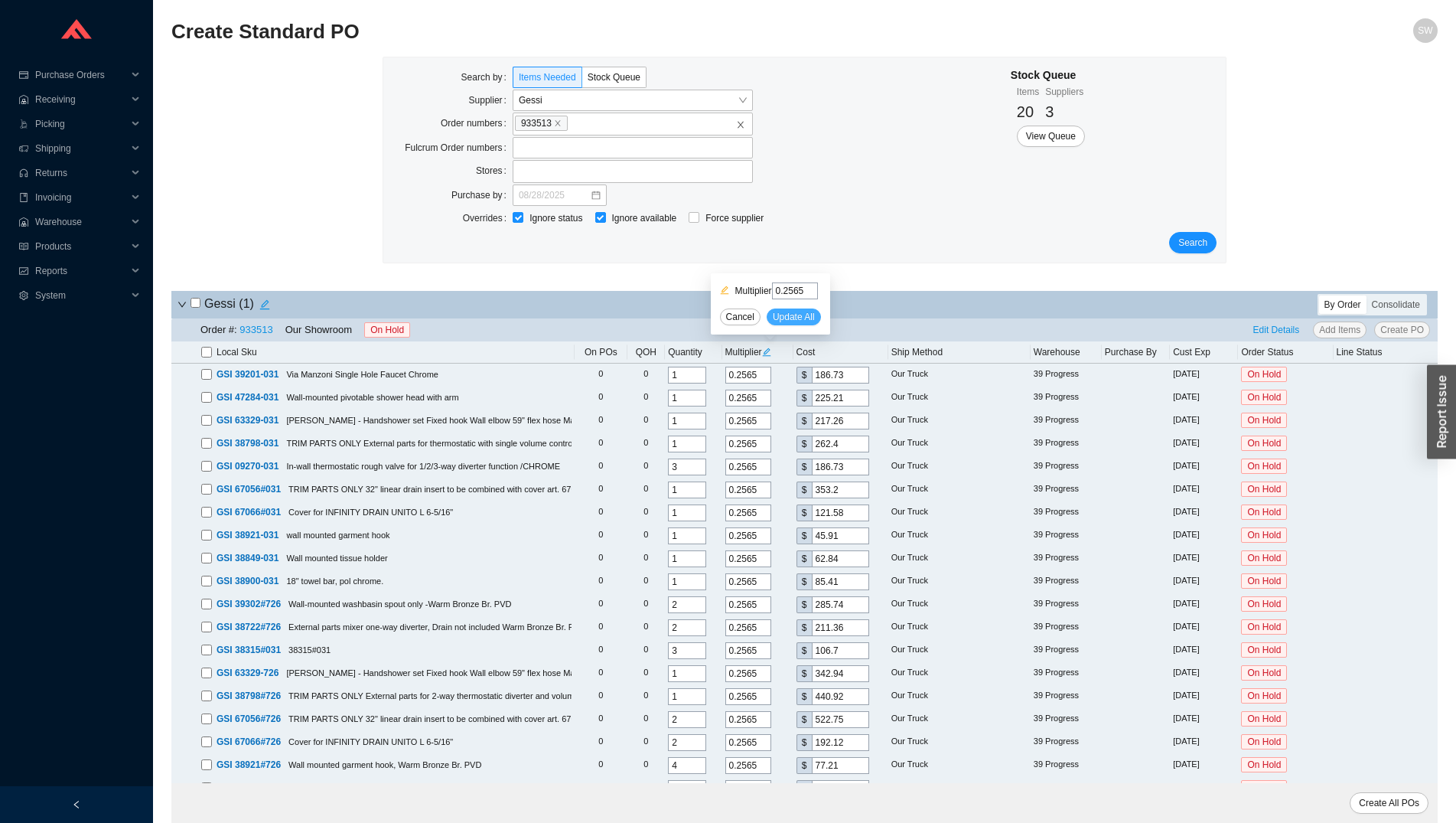
type input "0.2565"
type input "97.21"
type input "0.2565"
type input "97.21"
type input "0.2565"
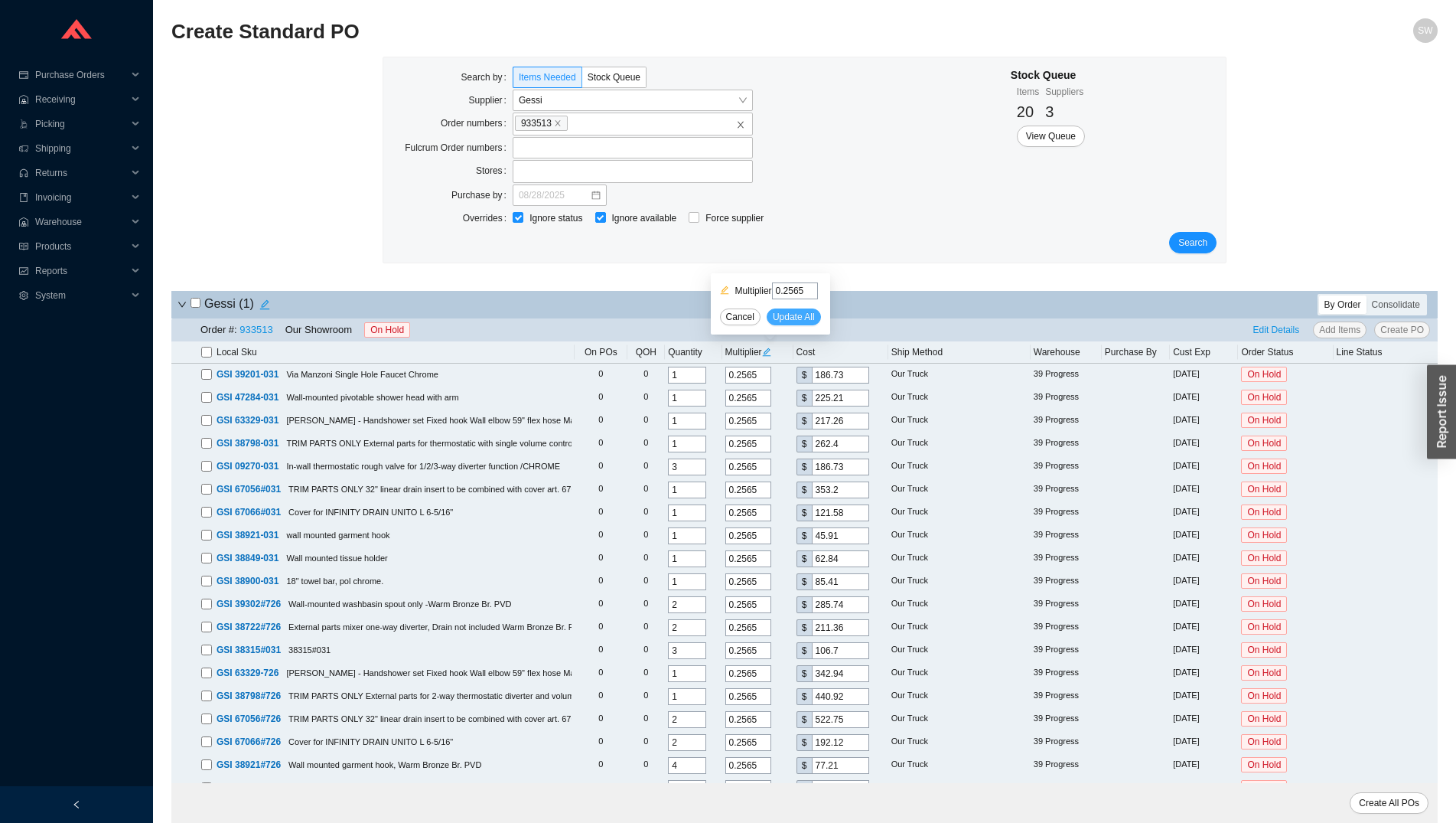
type input "378.59"
click at [596, 217] on input "Ignore available" at bounding box center [601, 217] width 10 height 10
checkbox input "false"
click at [1271, 326] on span "Edit Details" at bounding box center [1277, 330] width 47 height 16
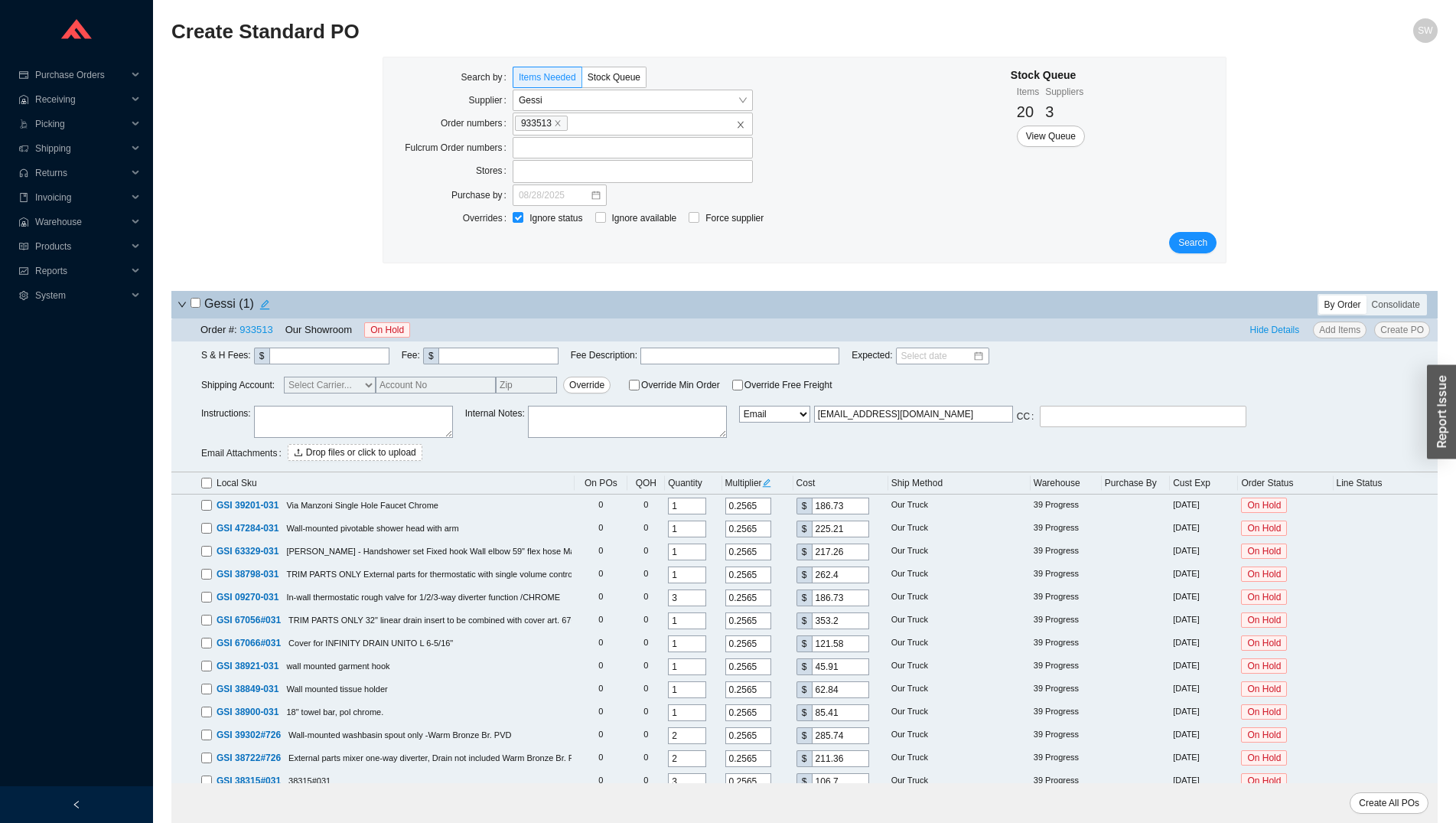
click at [210, 482] on input "checkbox" at bounding box center [207, 483] width 10 height 10
checkbox input "true"
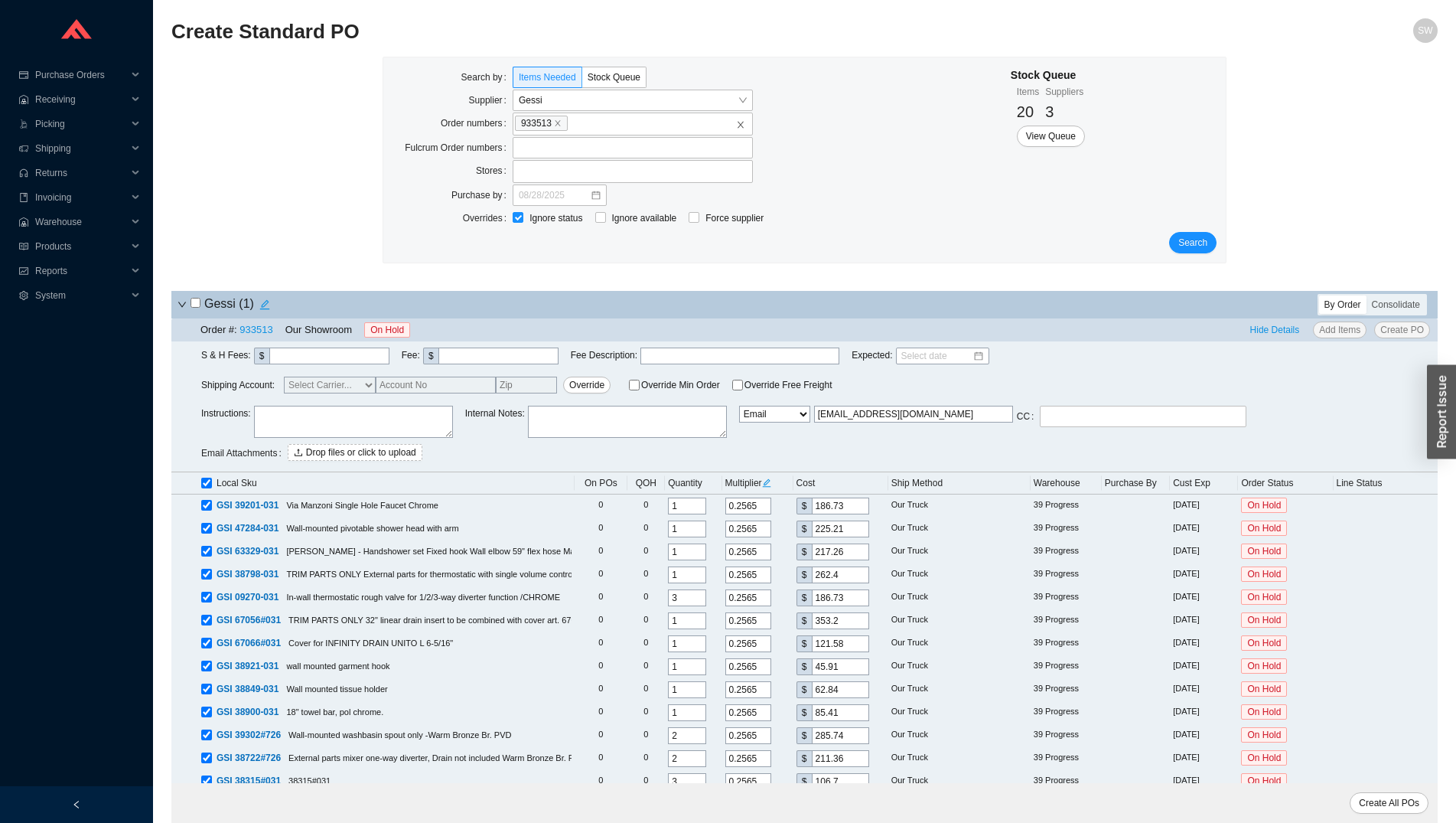
checkbox input "true"
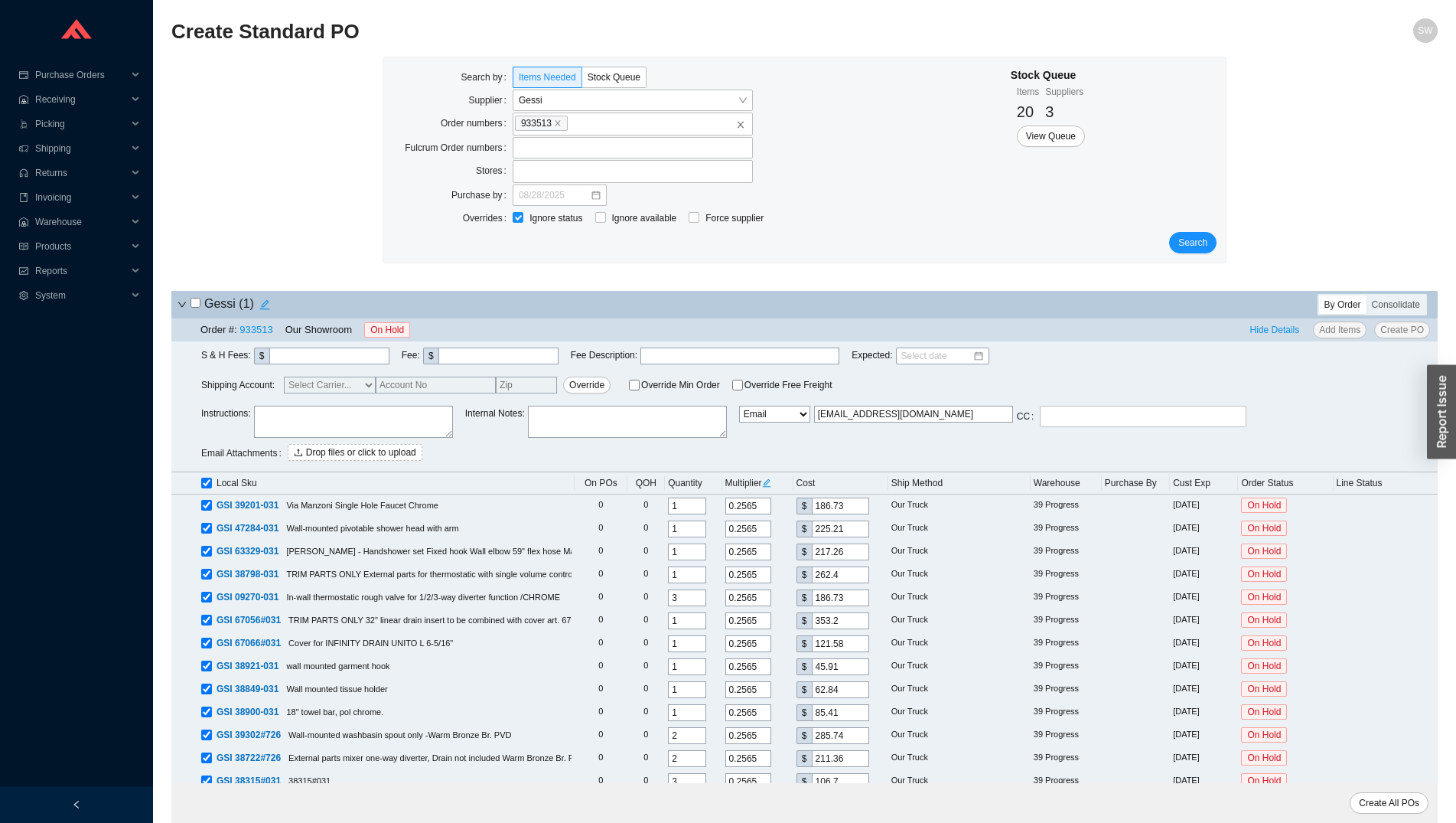
checkbox input "true"
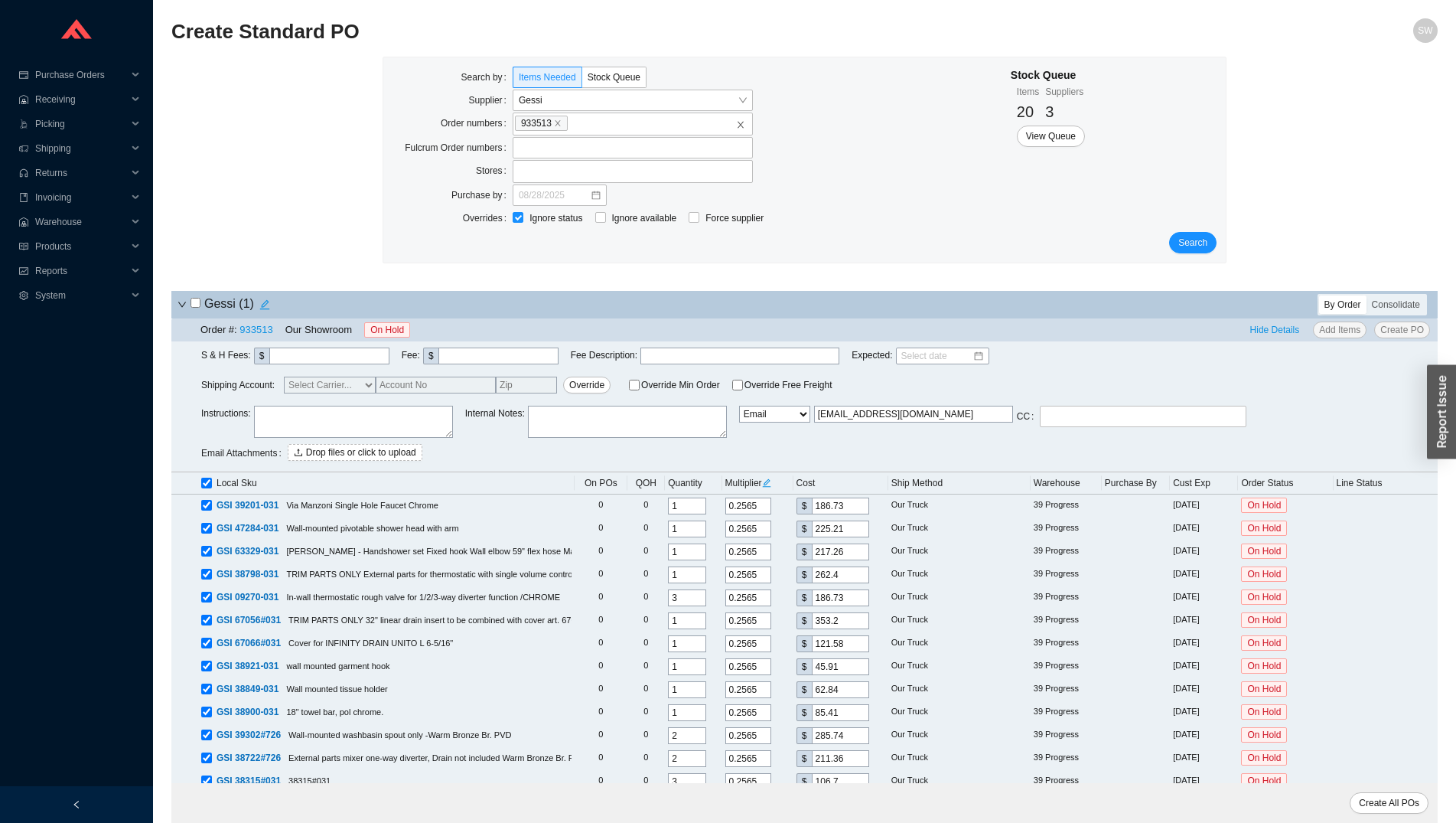
checkbox input "true"
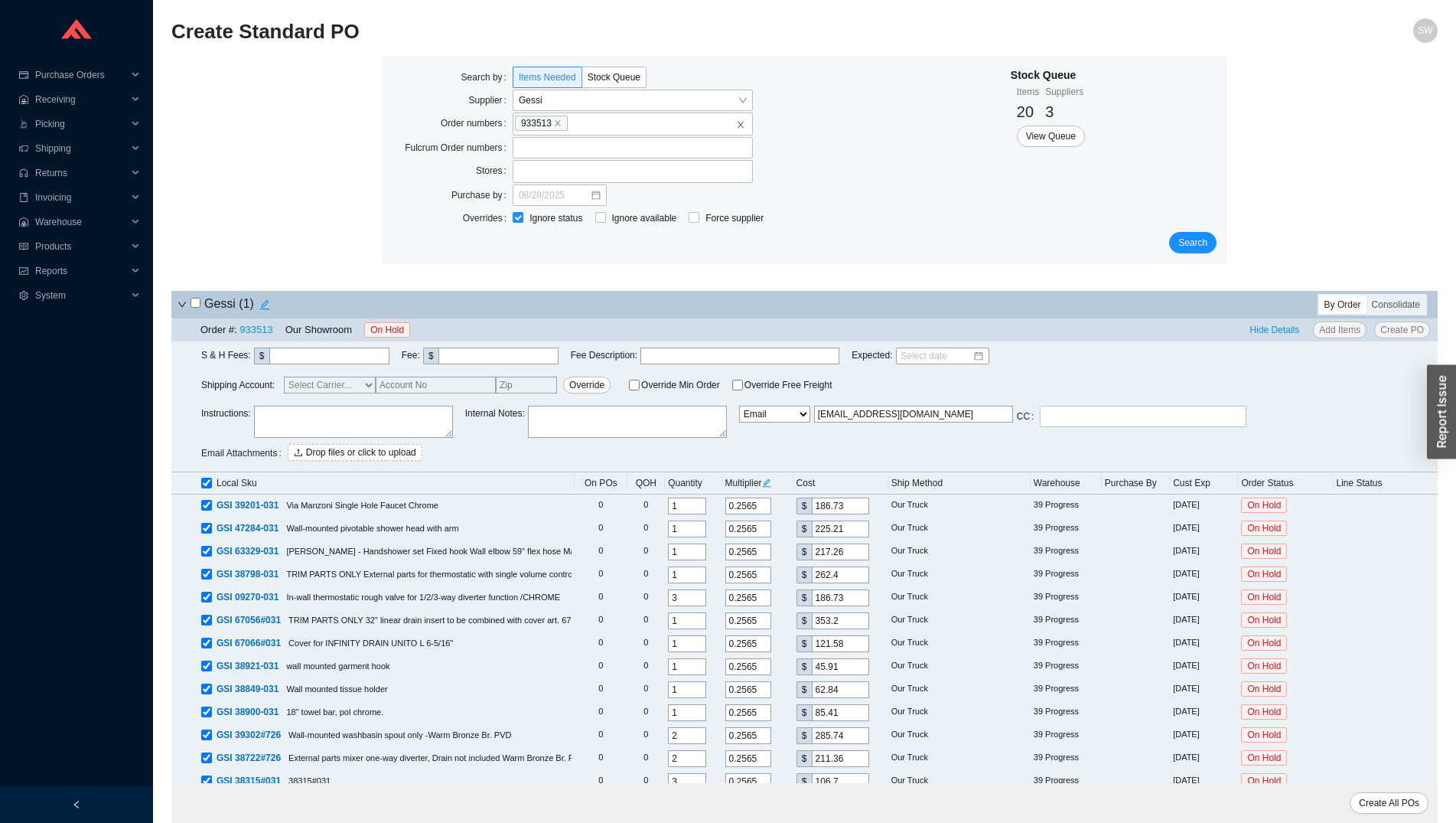
checkbox input "true"
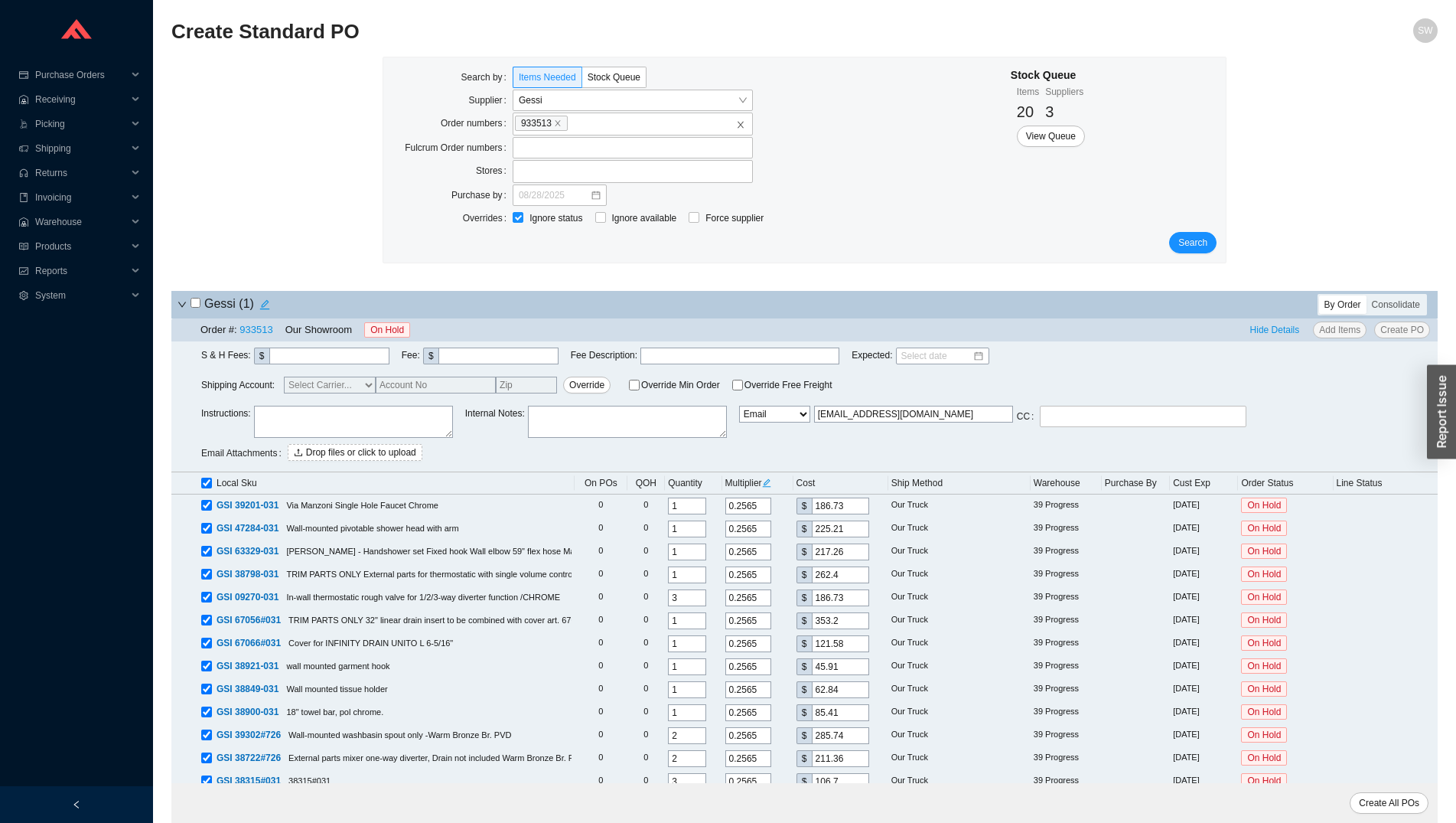
checkbox input "true"
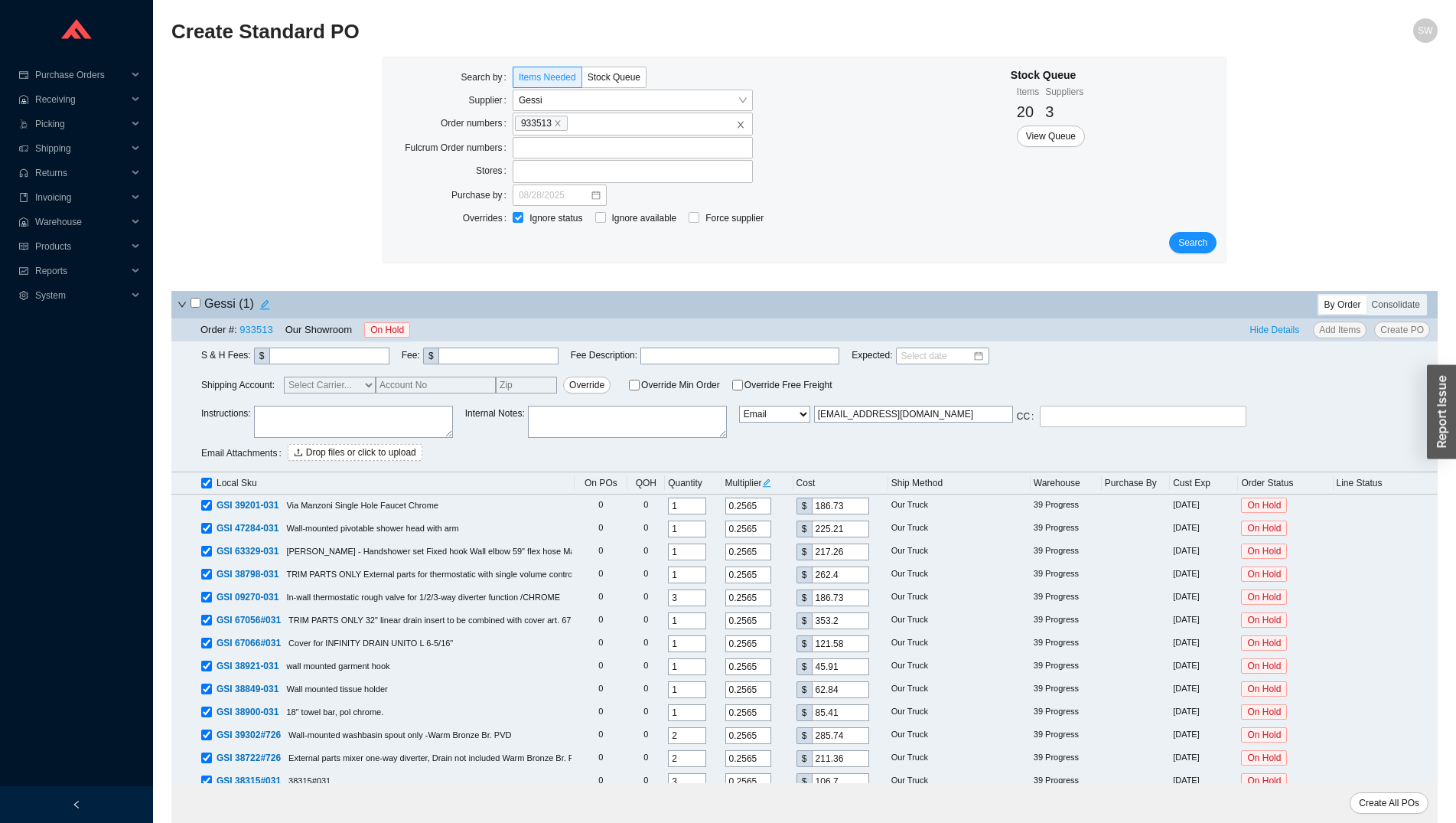
checkbox input "true"
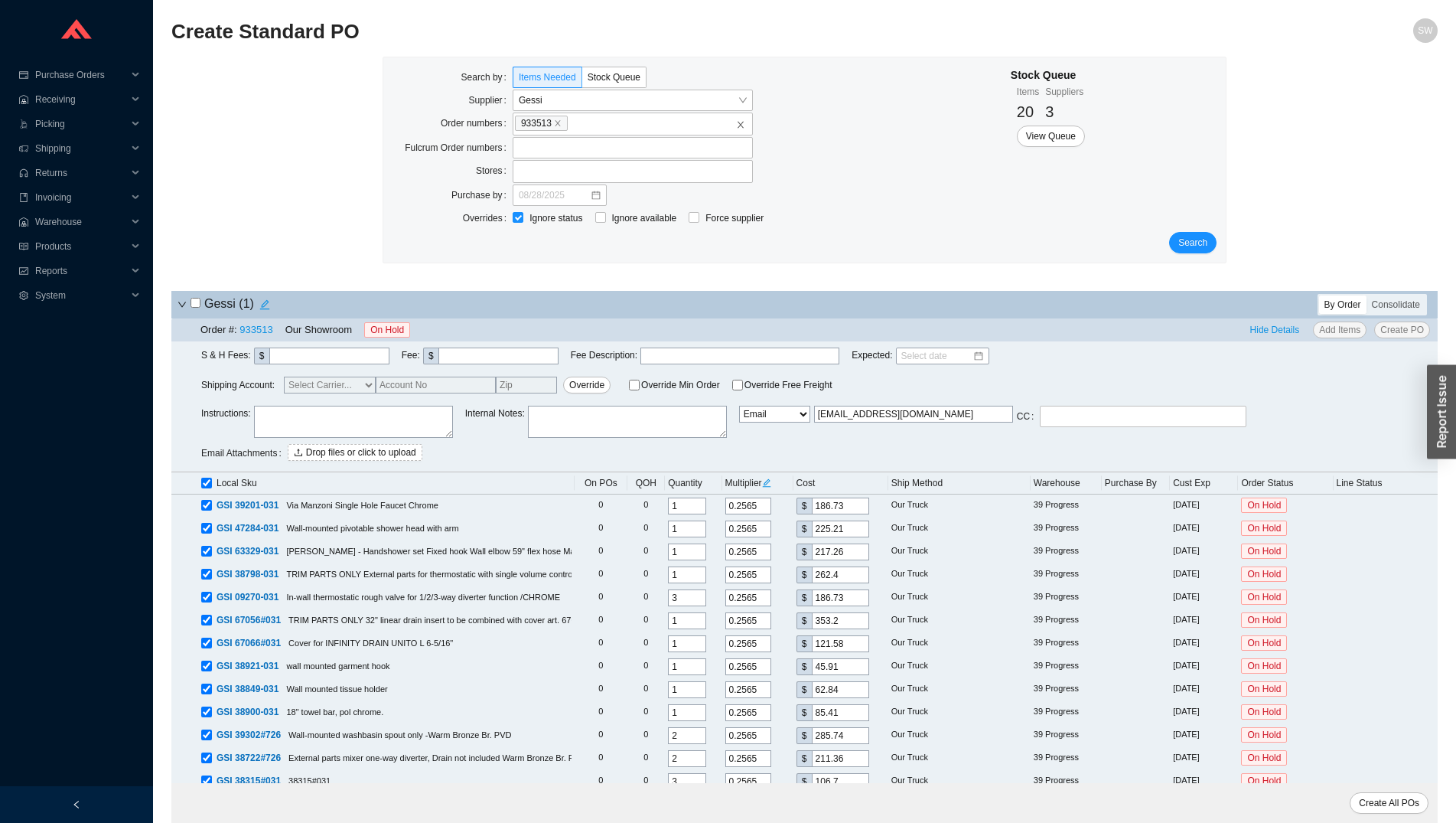
checkbox input "true"
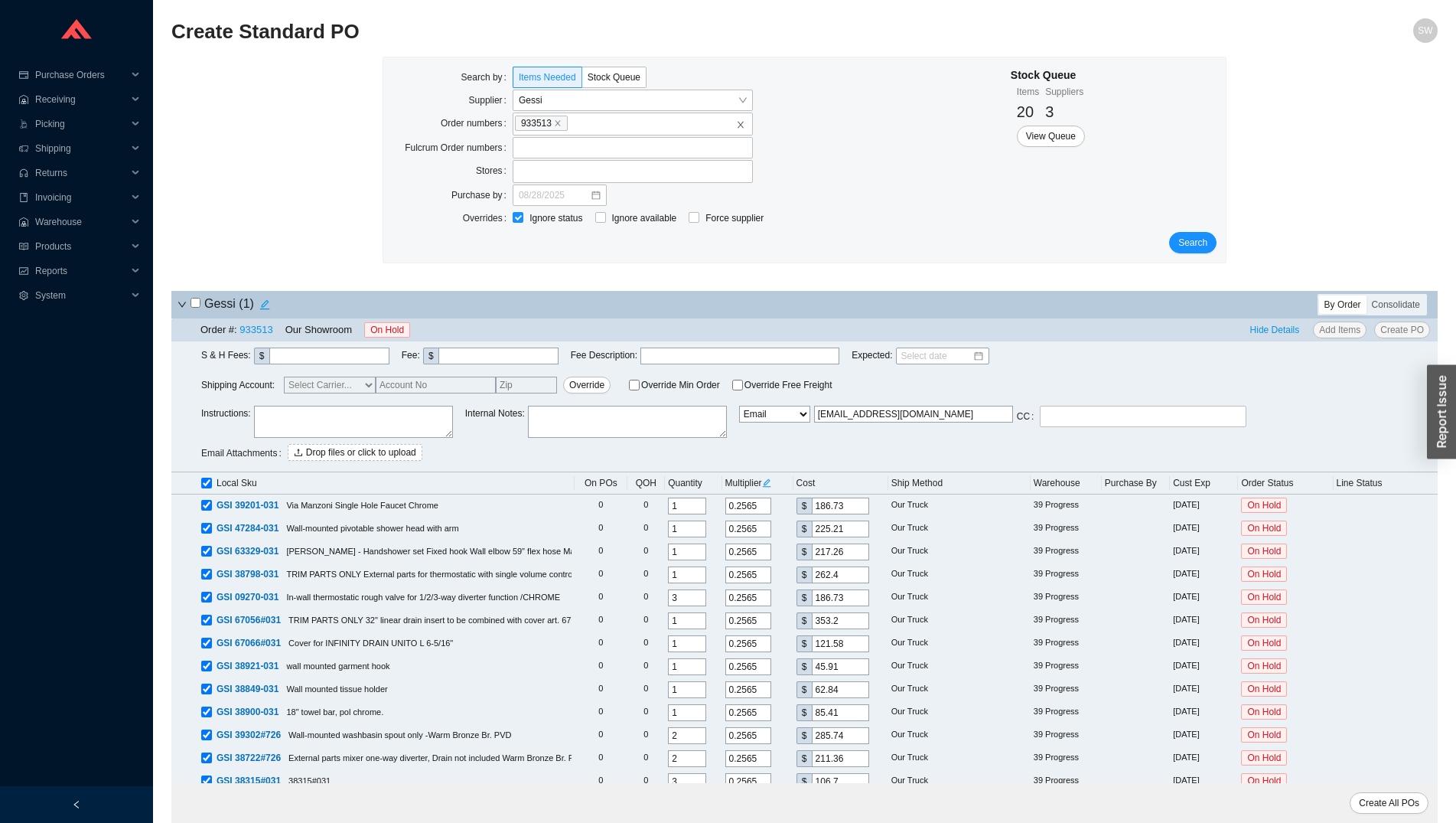
checkbox input "true"
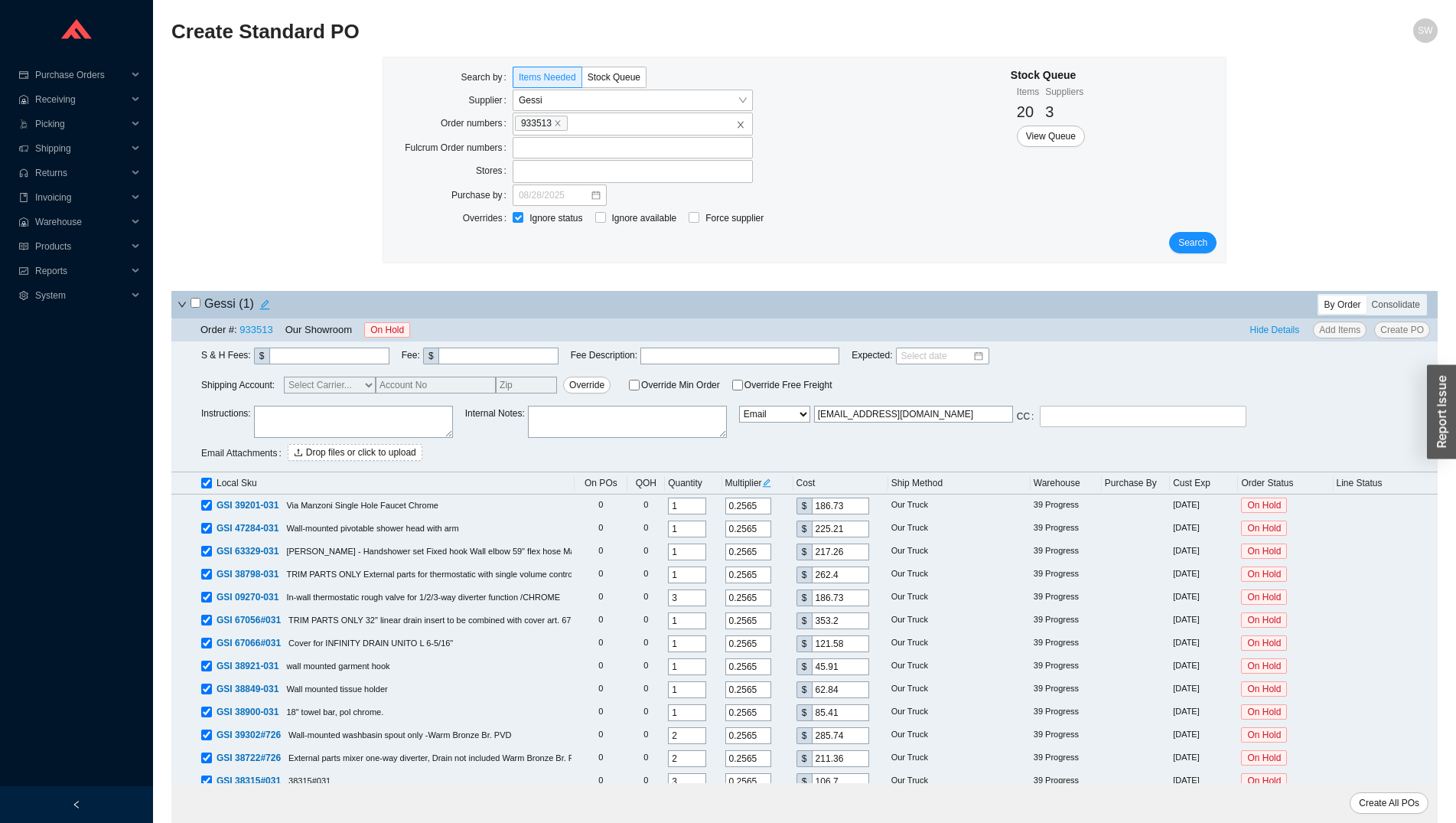
checkbox input "true"
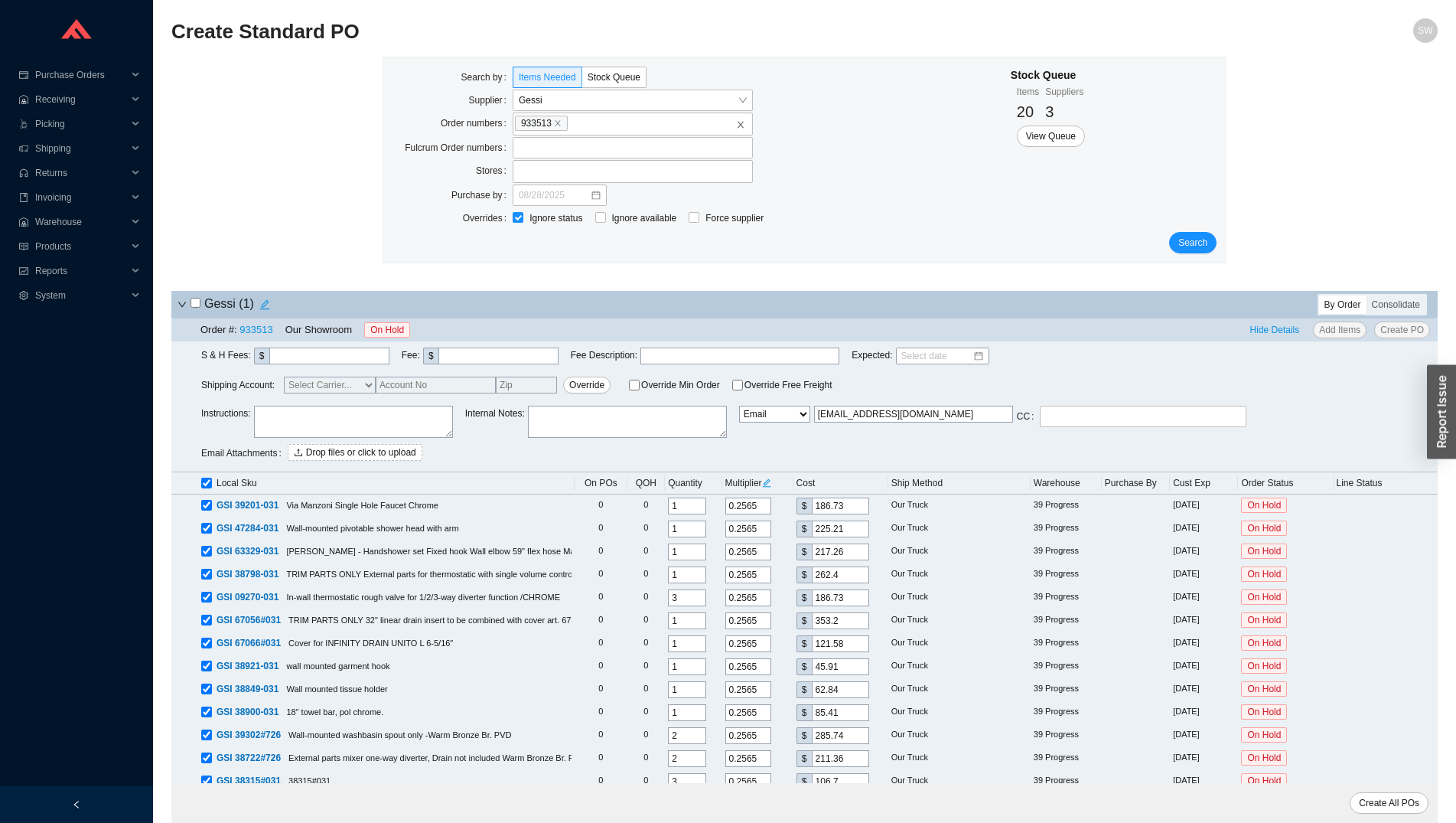
checkbox input "true"
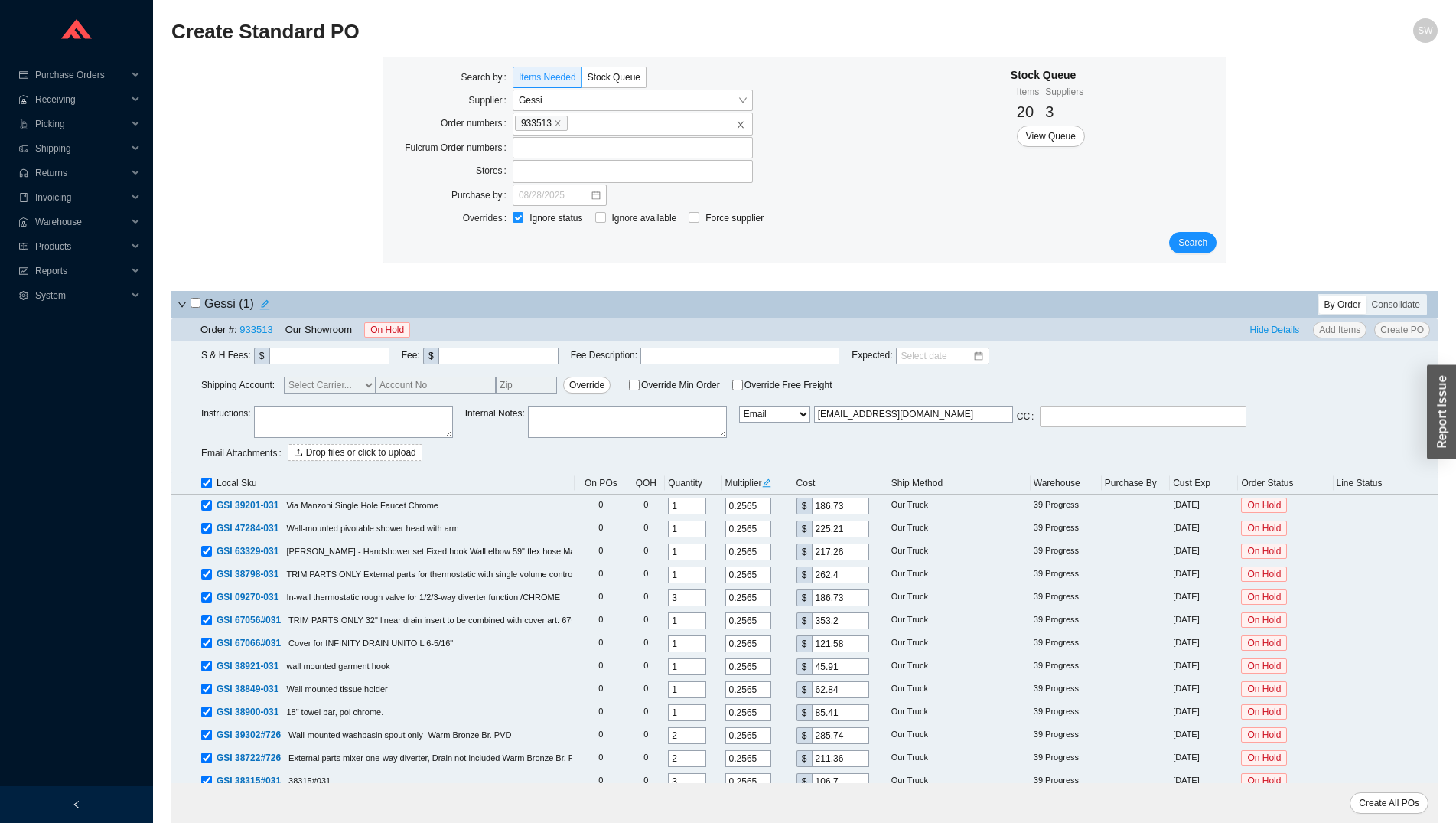
checkbox input "true"
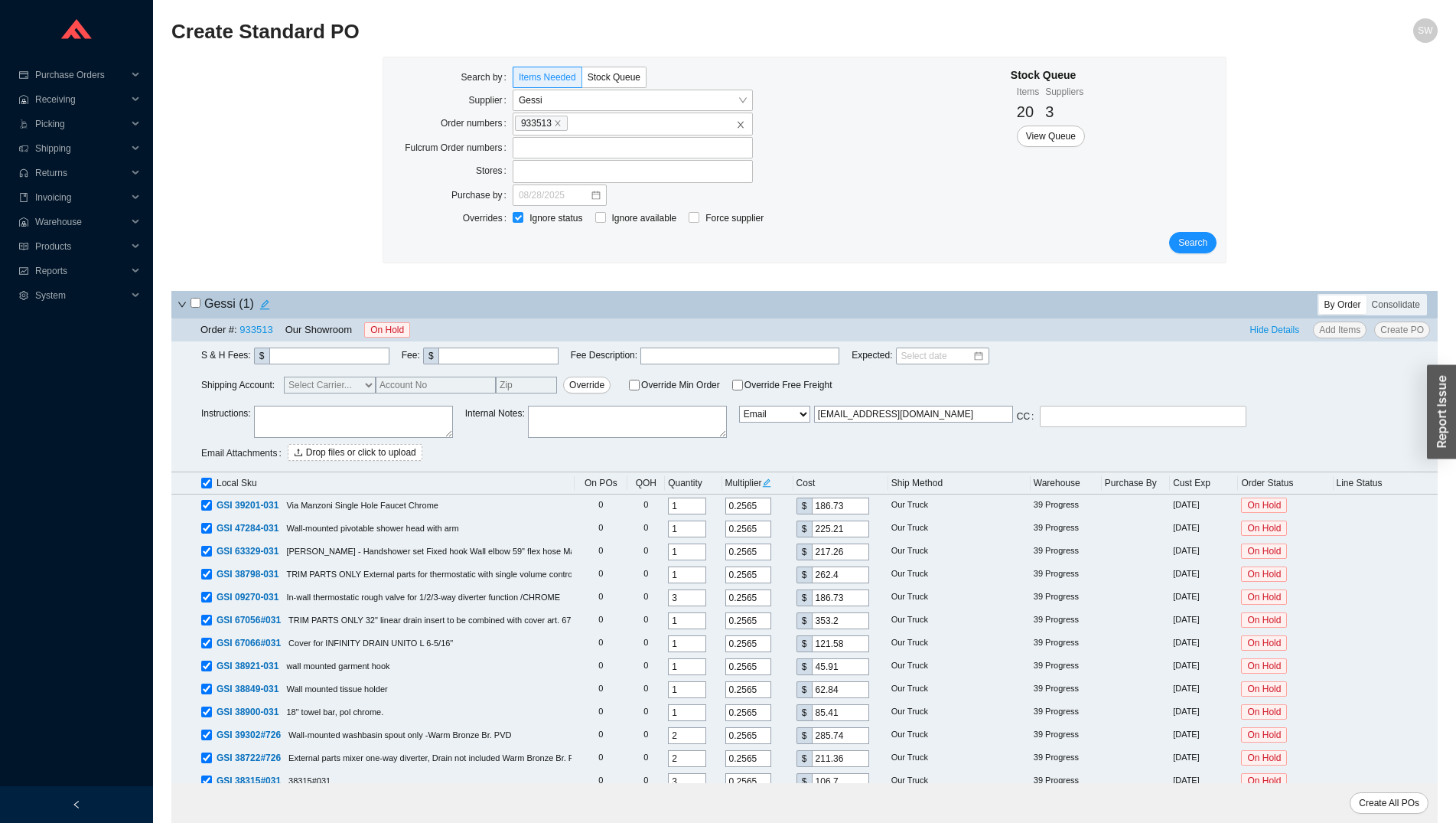
checkbox input "true"
click at [1194, 239] on span "Search" at bounding box center [1193, 243] width 29 height 16
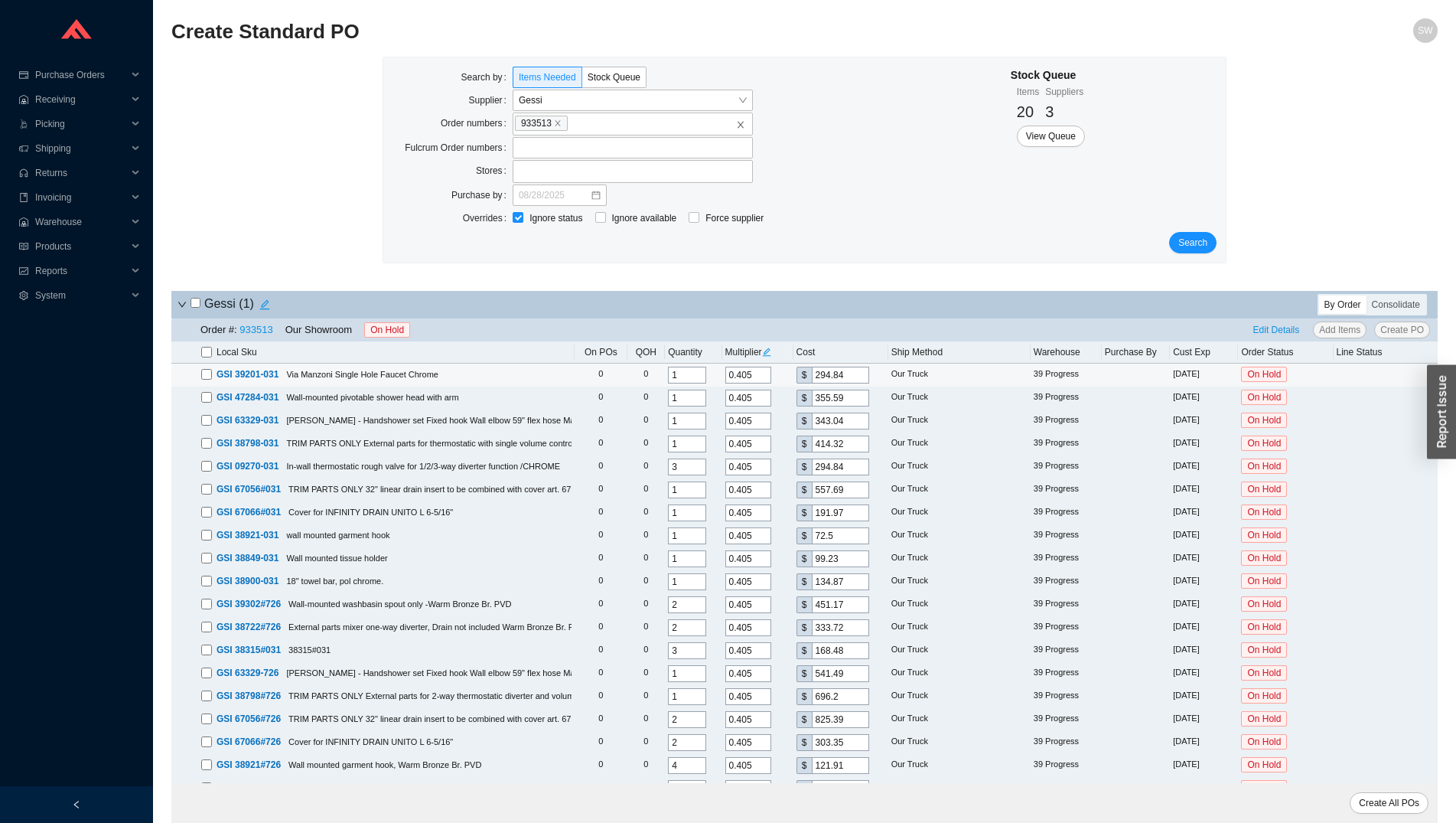
click at [748, 373] on input "0.405" at bounding box center [748, 374] width 46 height 16
type input "0.2"
type input "145.6"
type input "0.26"
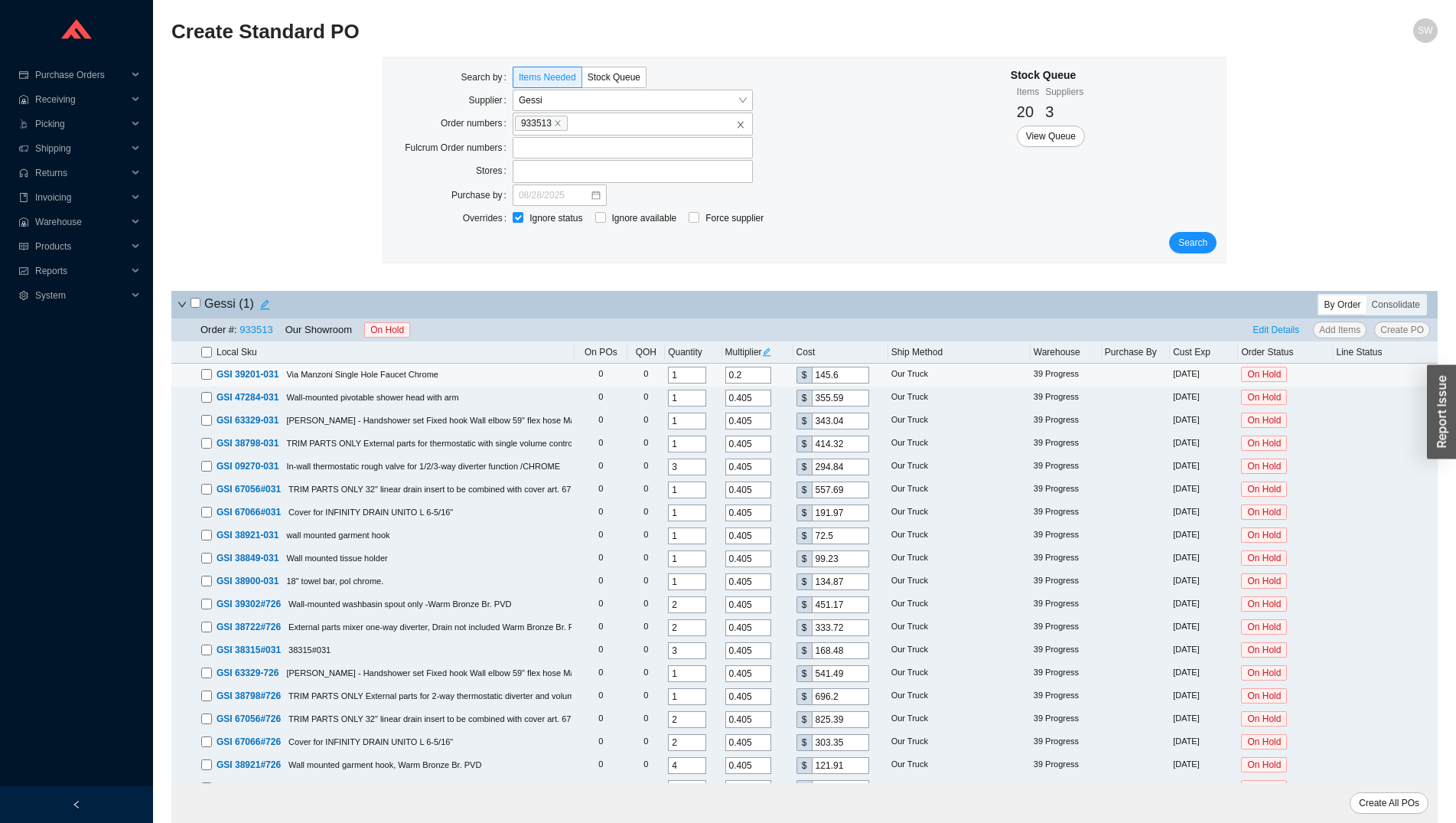
type input "189.28"
type input "0.265"
type input "192.92"
type input "0.2656"
type input "193.36"
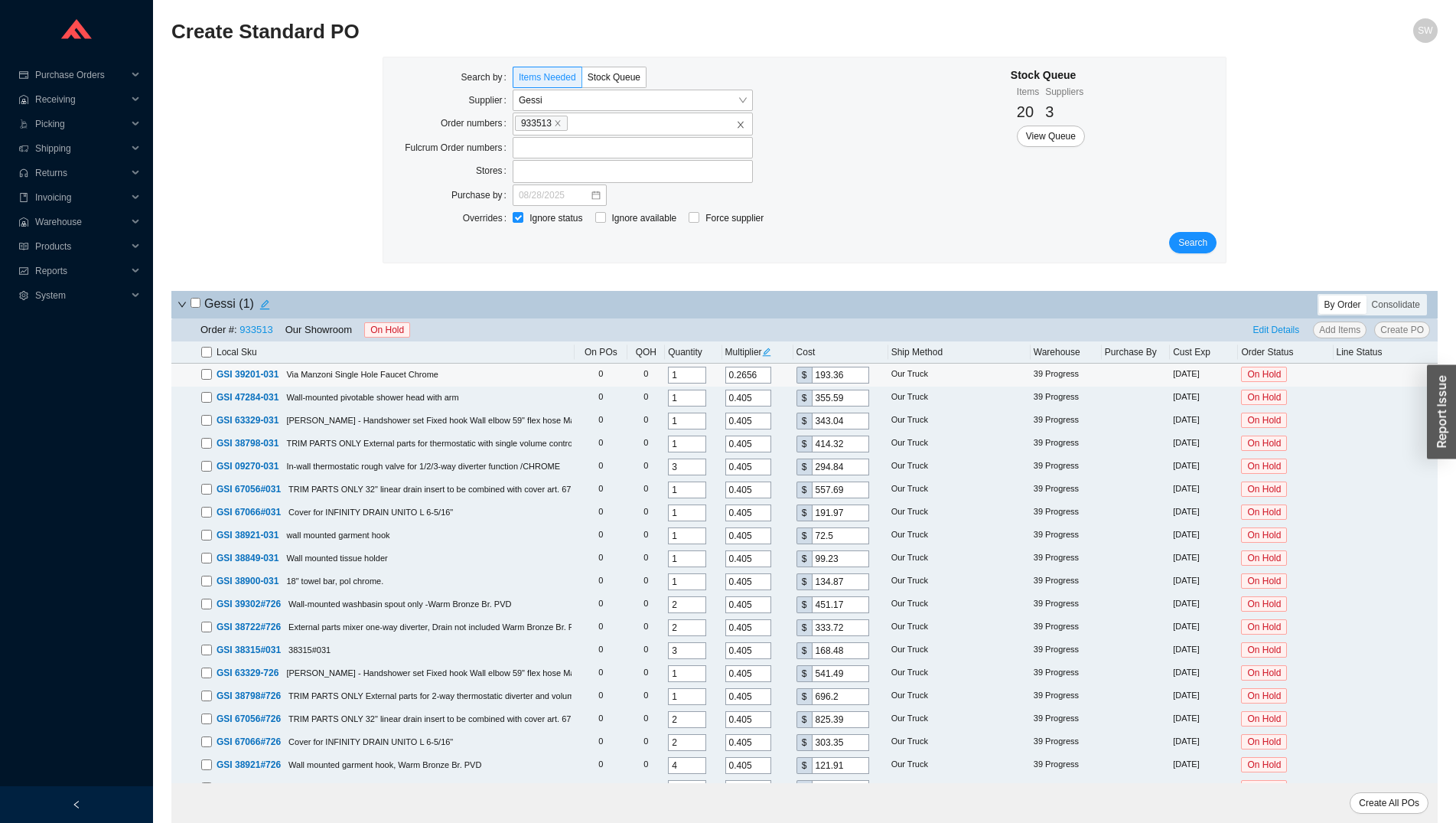
type input "0.265"
type input "192.92"
type input "0.26"
type input "189.28"
type input "0.2"
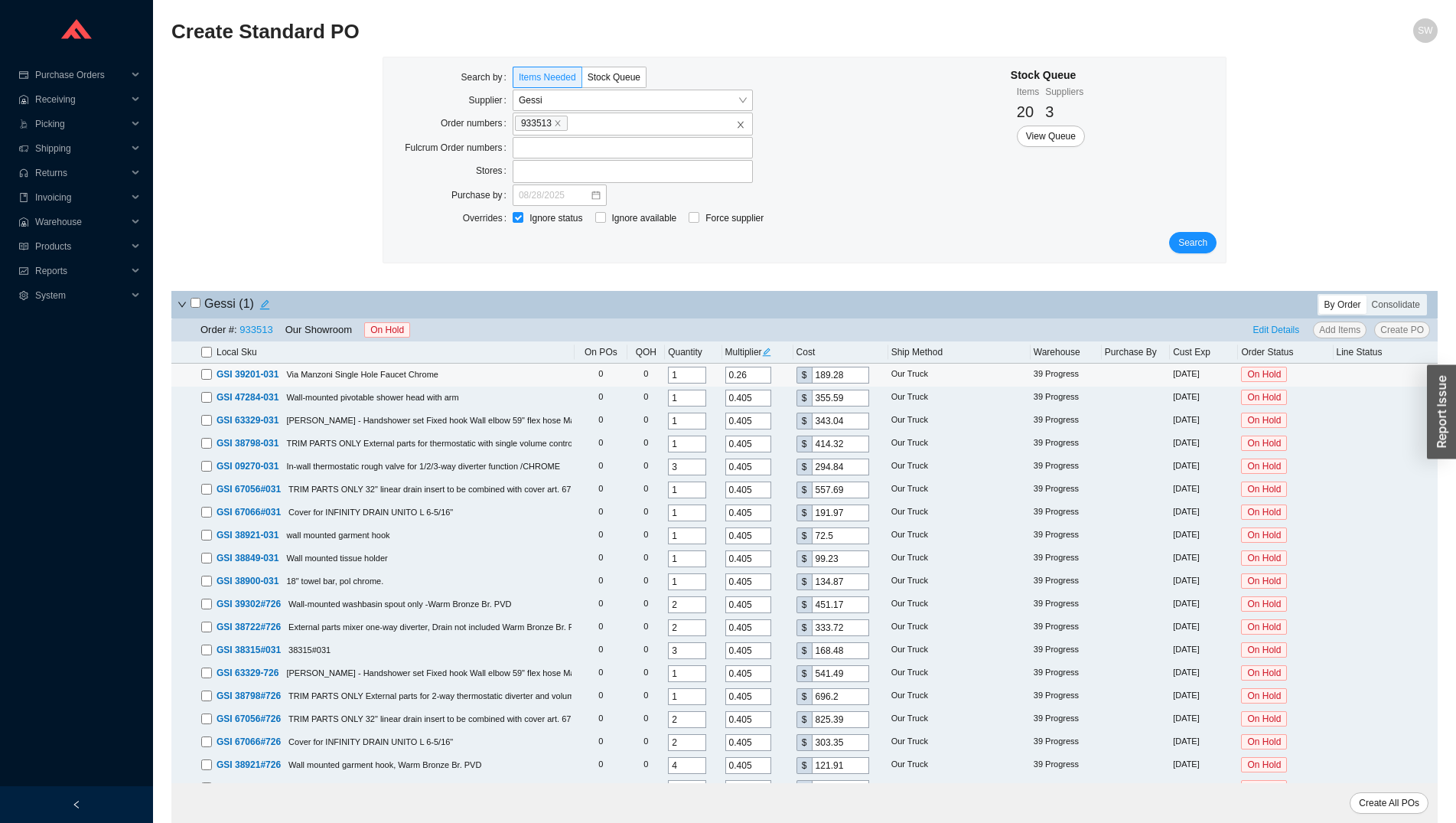
type input "145.6"
type input "0.2"
click at [779, 355] on div "Multiplier" at bounding box center [758, 353] width 65 height 16
click at [771, 353] on icon "edit" at bounding box center [766, 352] width 9 height 9
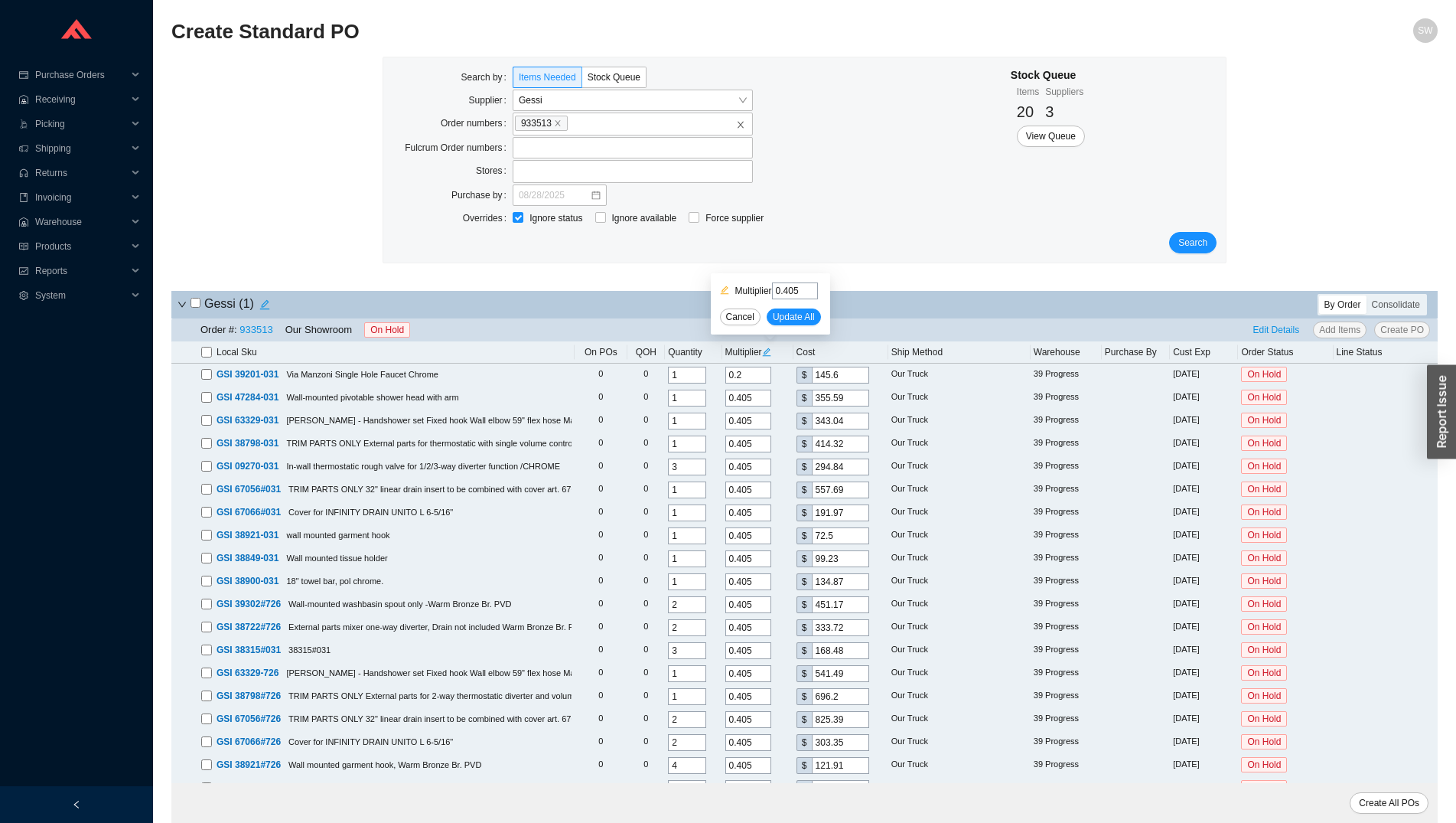
click at [794, 288] on input "0.405" at bounding box center [795, 290] width 46 height 16
type input "0.2565"
click at [799, 312] on span "Update All" at bounding box center [794, 317] width 42 height 16
type input "0.2565"
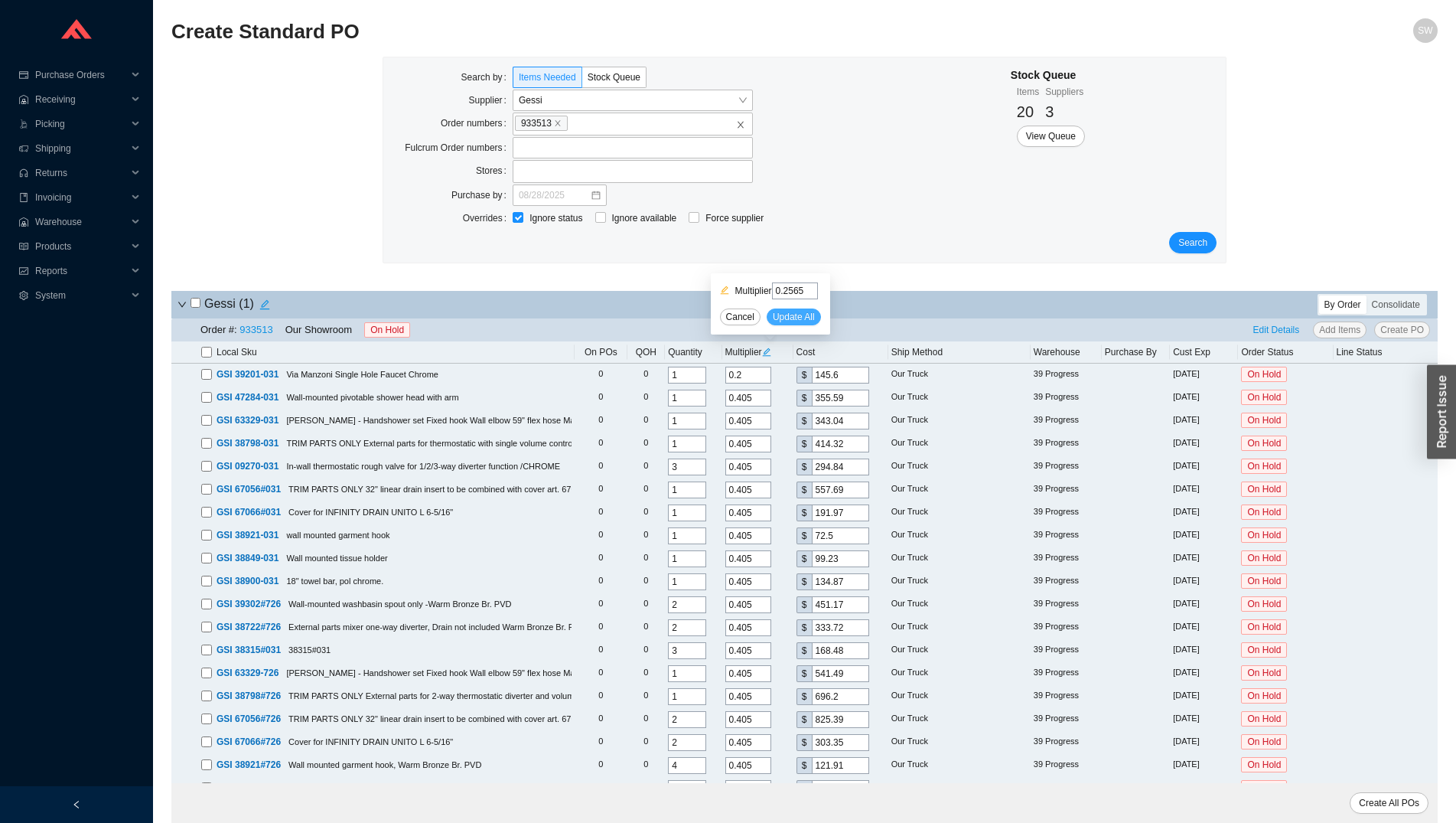
type input "186.73"
type input "0.2565"
type input "225.21"
click at [1288, 329] on span "Edit Details" at bounding box center [1277, 330] width 47 height 16
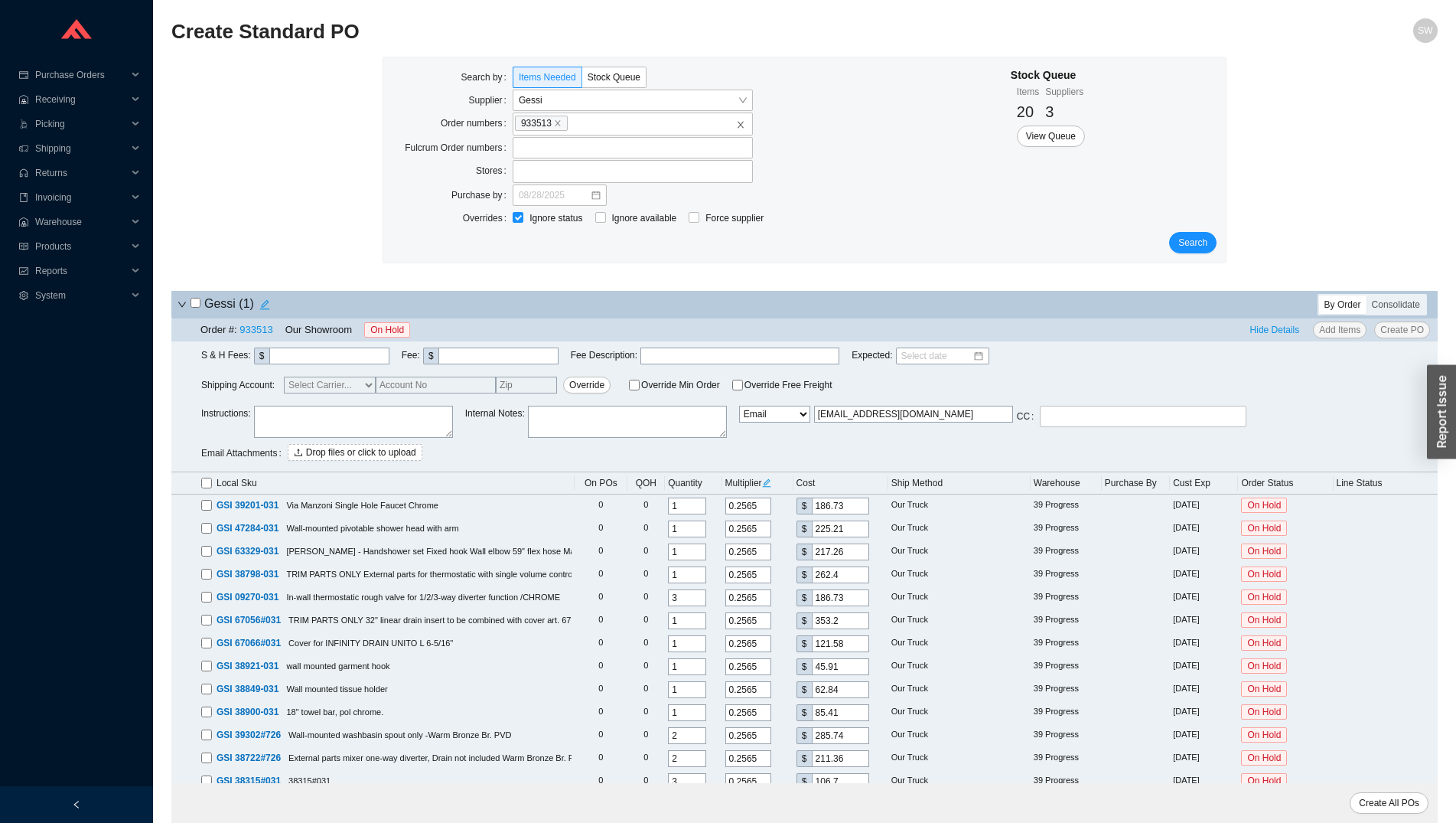
click at [205, 488] on label at bounding box center [207, 483] width 10 height 16
click at [205, 488] on input "checkbox" at bounding box center [207, 483] width 10 height 10
click at [740, 405] on select "Email Email Buyer EDI Do Not Send" at bounding box center [775, 413] width 71 height 16
click option "Email Buyer" at bounding box center [0, 0] width 0 height 0
click at [1396, 329] on span "Create PO" at bounding box center [1402, 330] width 43 height 16
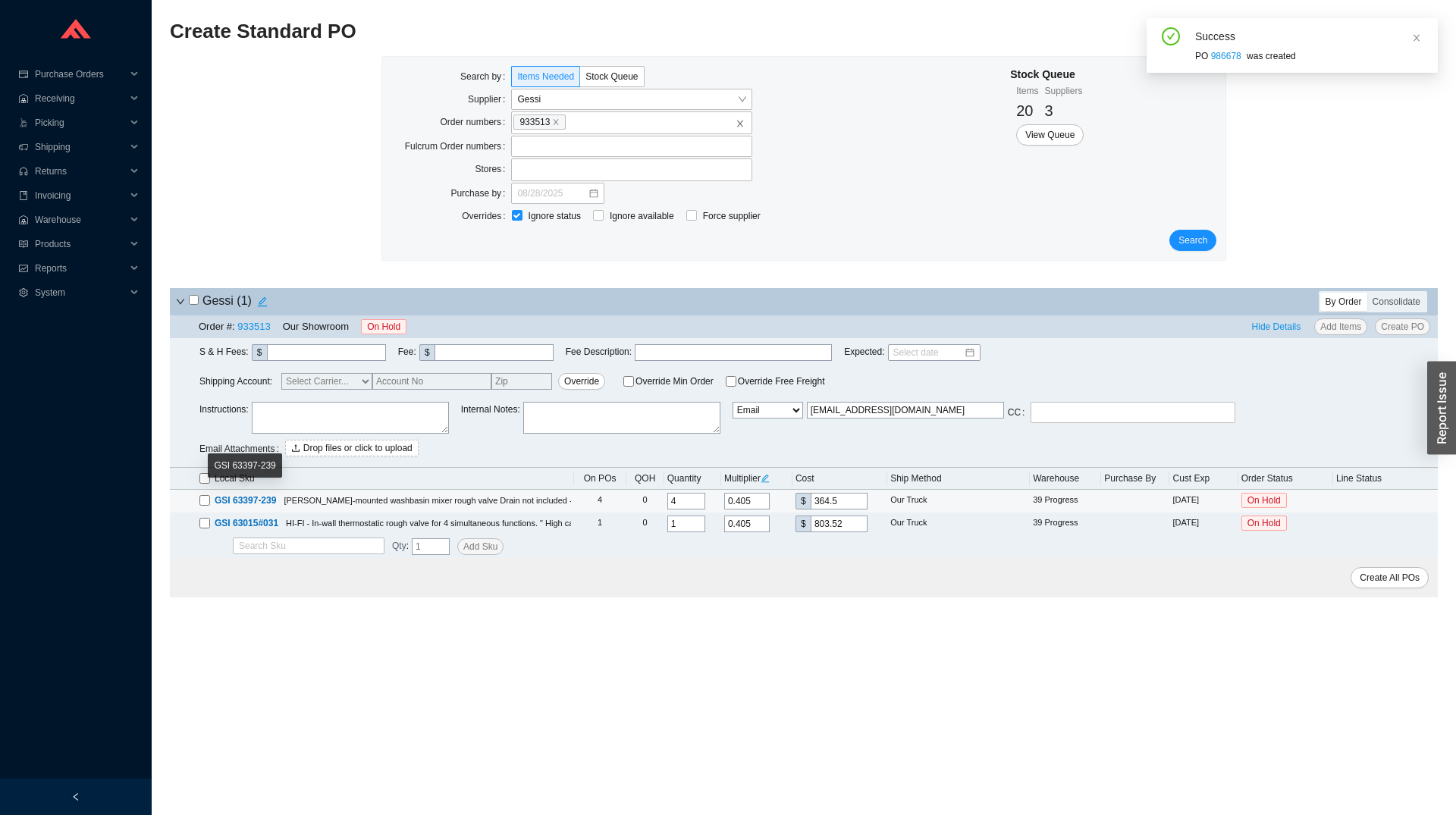
click at [255, 495] on span "GSI 63397-239" at bounding box center [246, 500] width 62 height 10
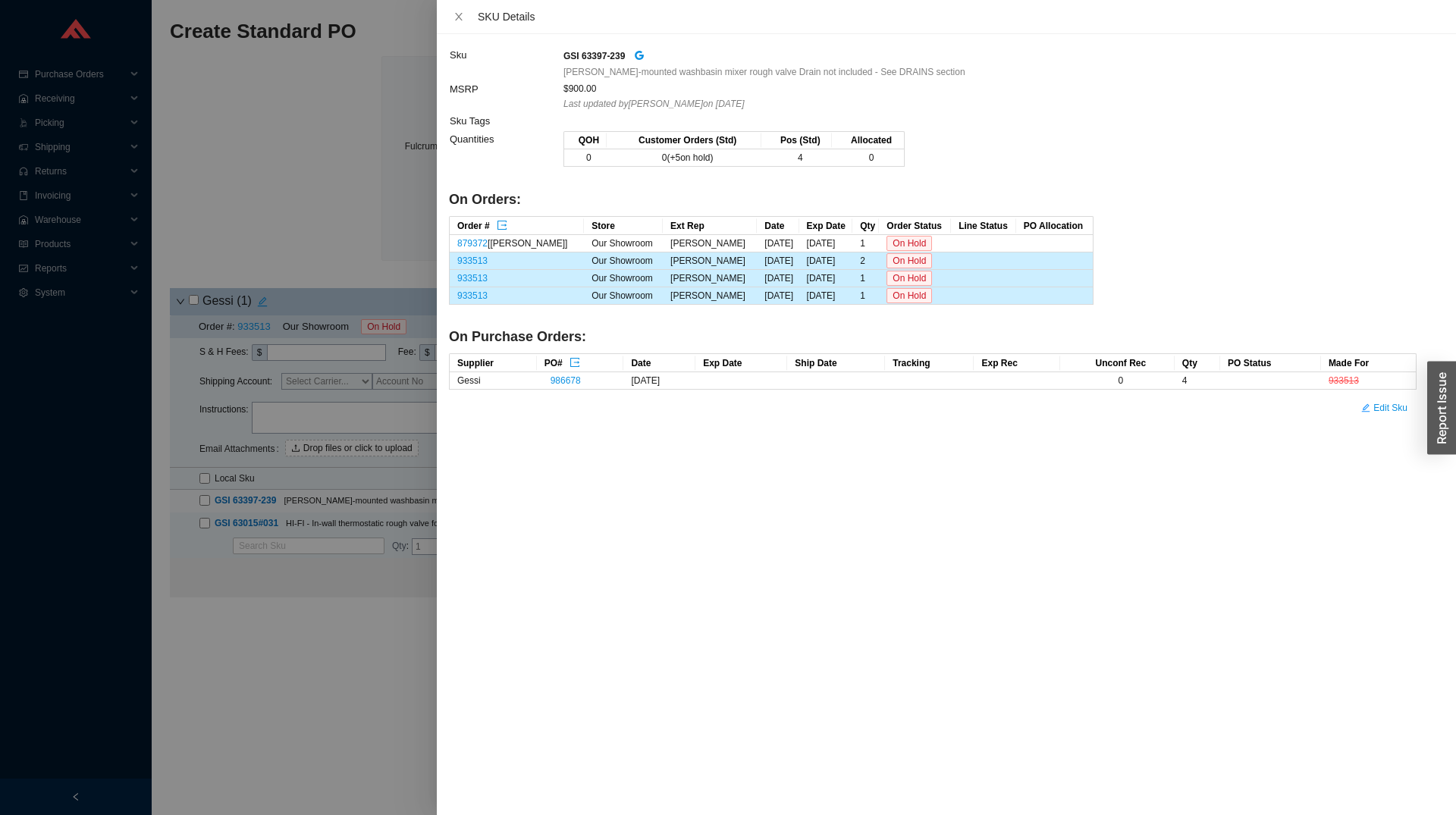
click at [349, 660] on div at bounding box center [728, 408] width 1456 height 815
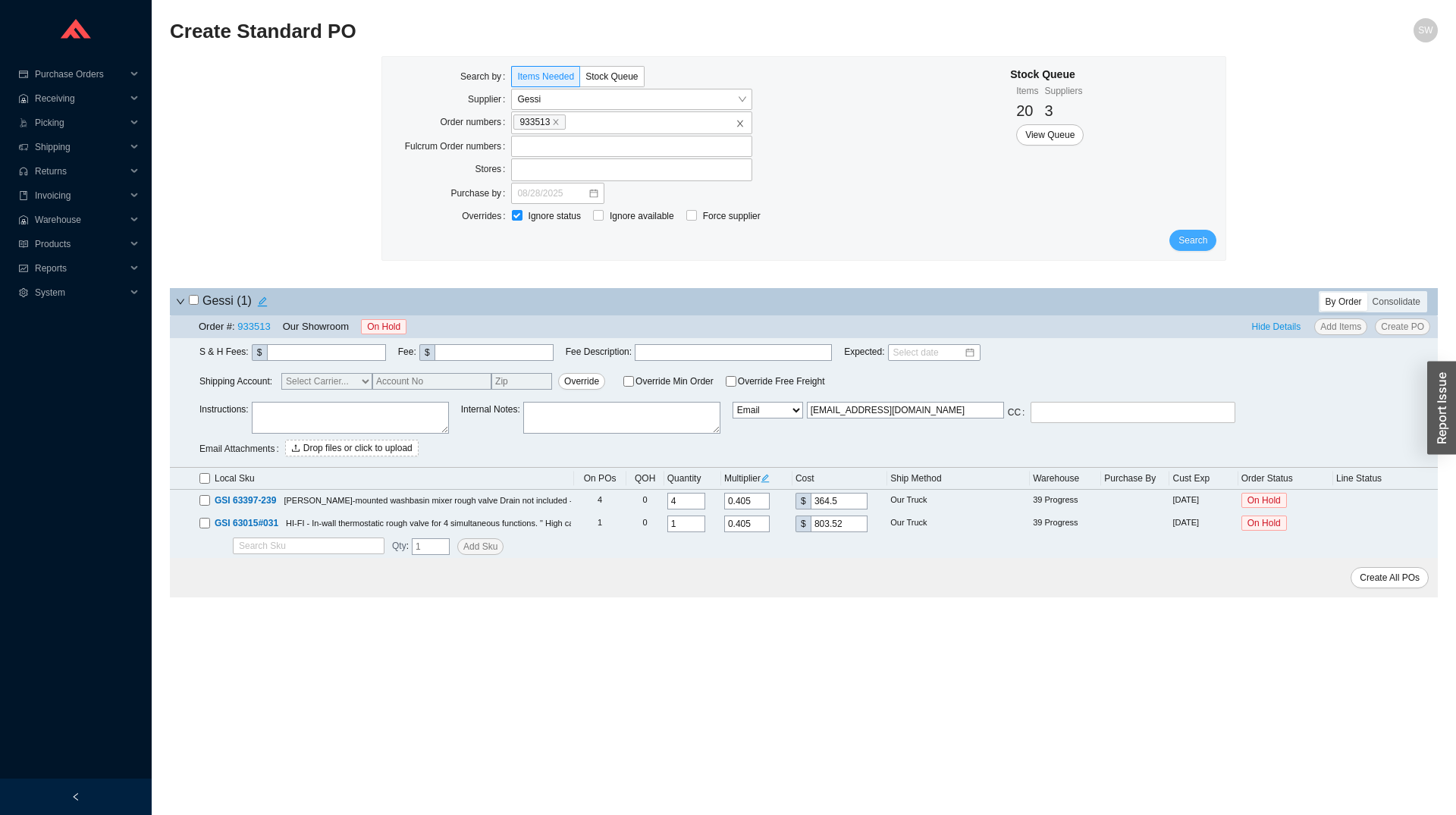
click at [1193, 237] on span "Search" at bounding box center [1192, 241] width 29 height 15
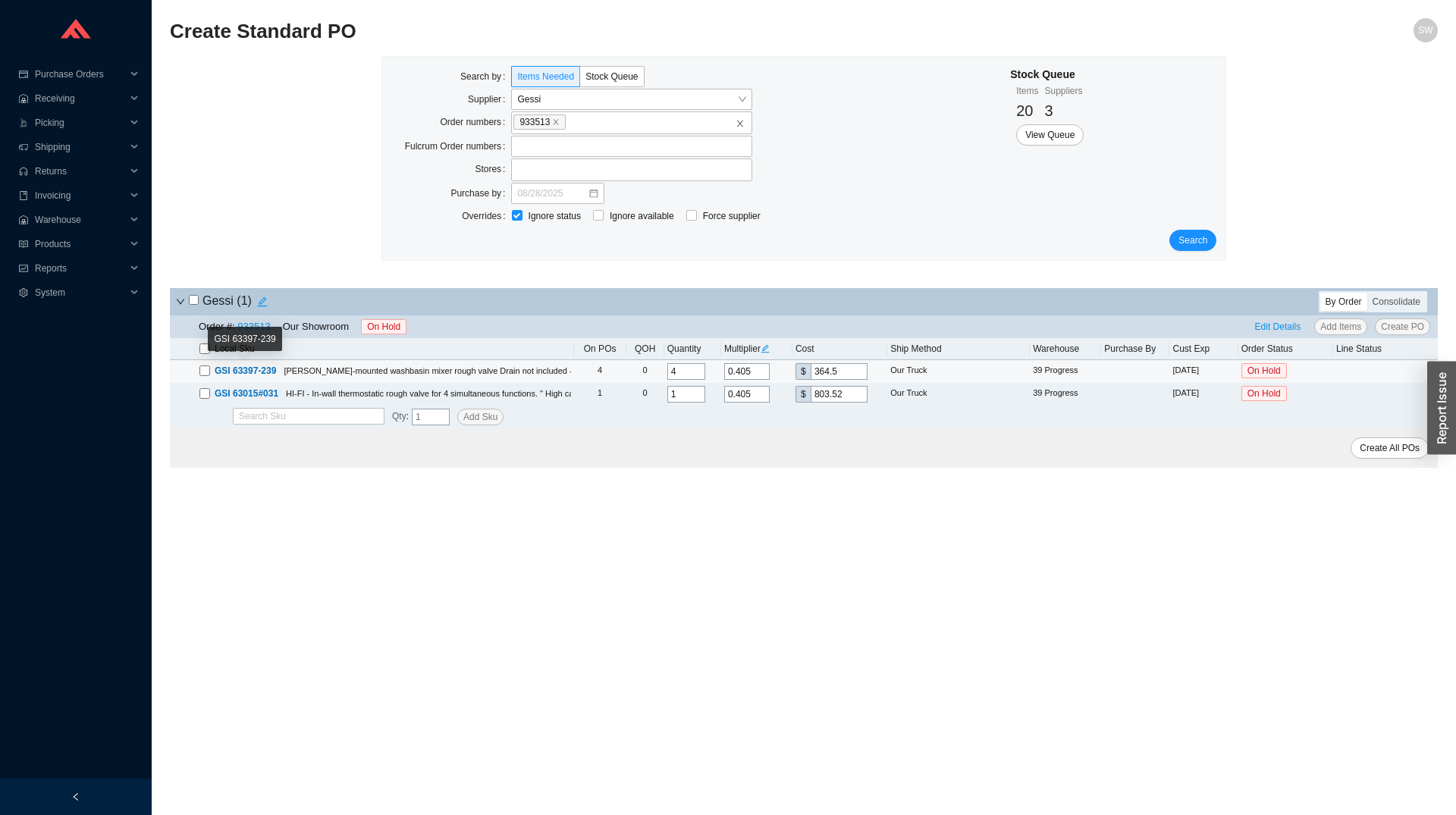
click at [249, 375] on span "GSI 63397-239" at bounding box center [246, 371] width 62 height 10
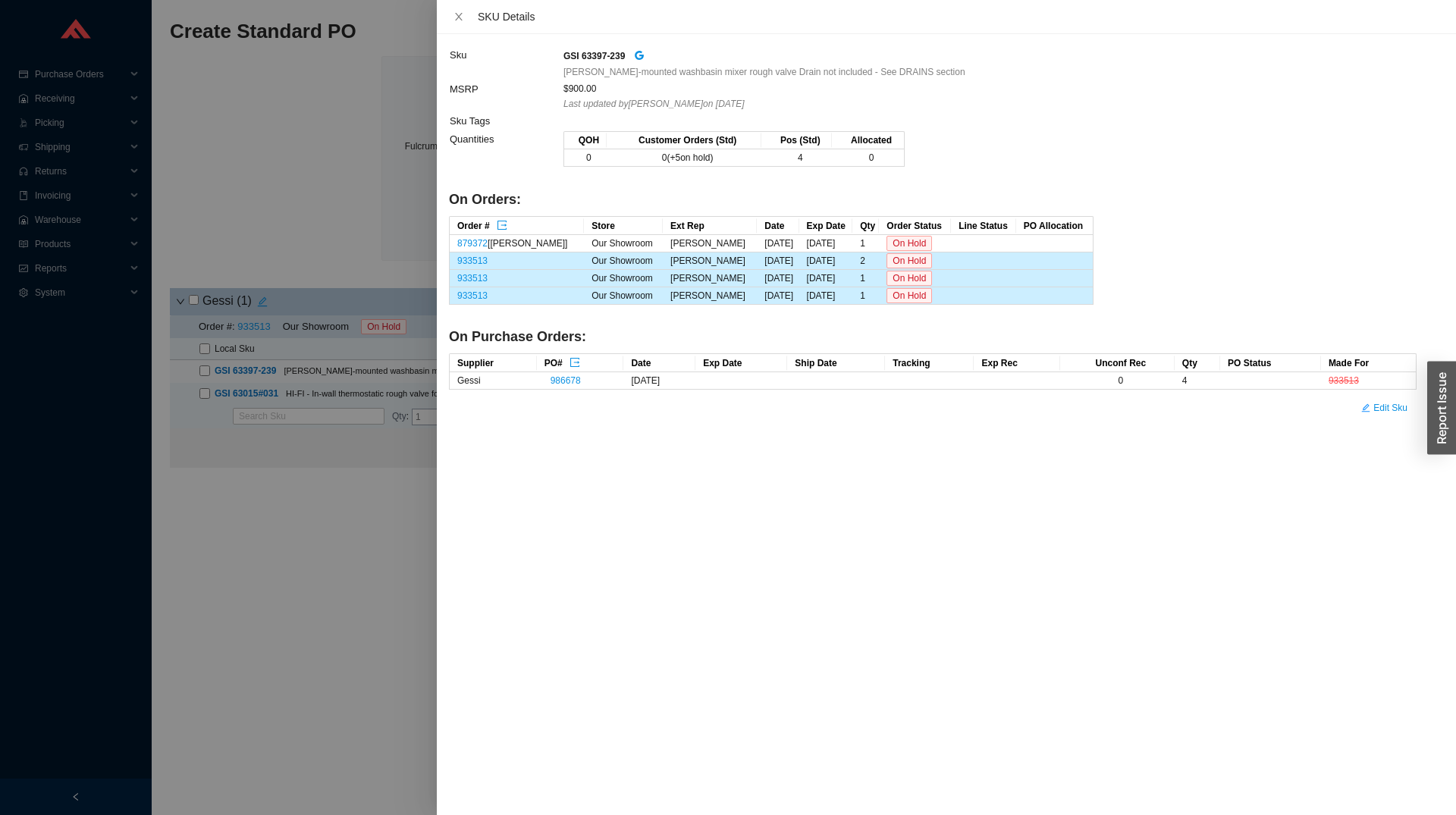
click at [264, 461] on div at bounding box center [728, 408] width 1456 height 815
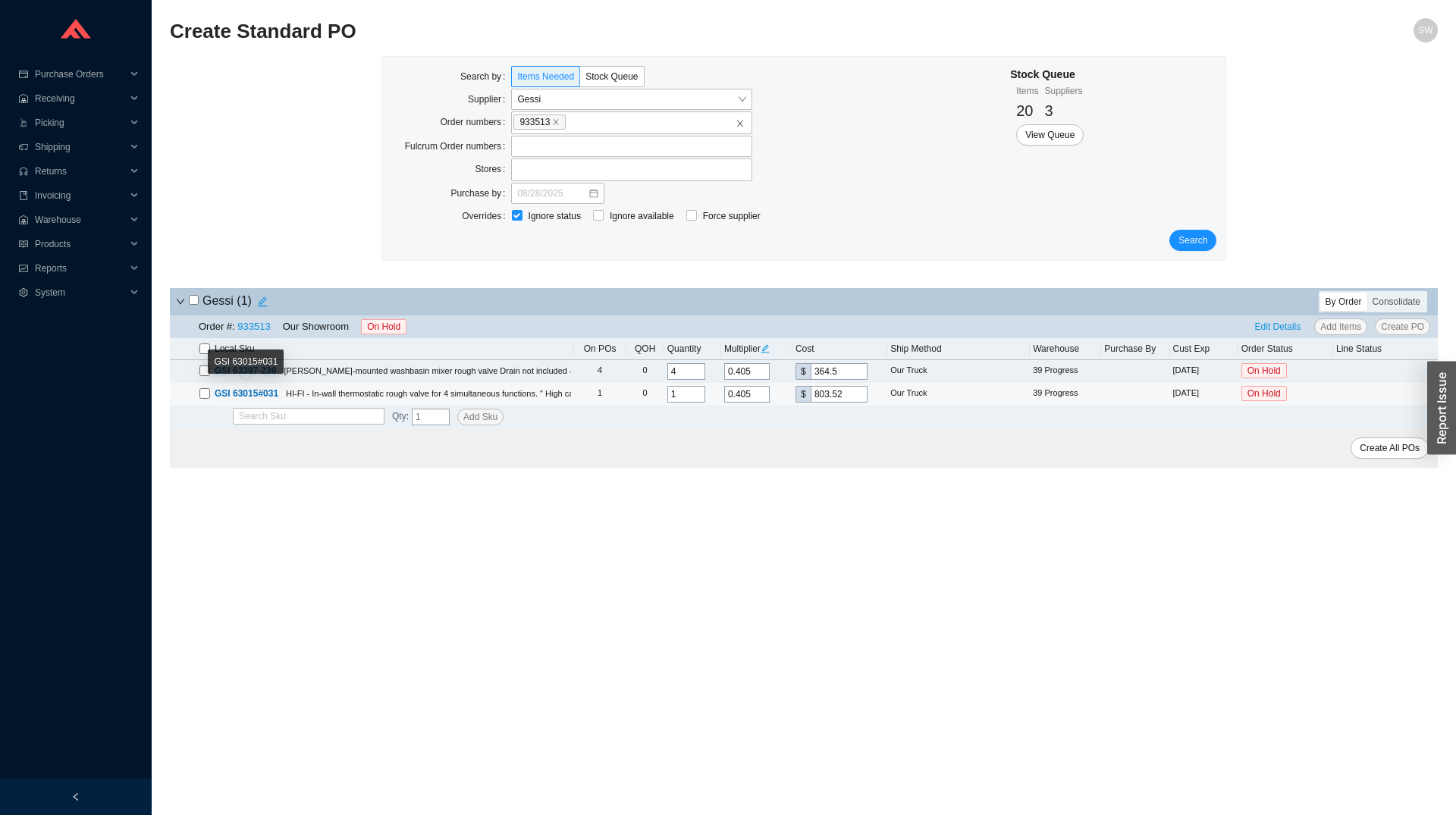
click at [255, 398] on span "GSI 63015#031" at bounding box center [247, 393] width 63 height 10
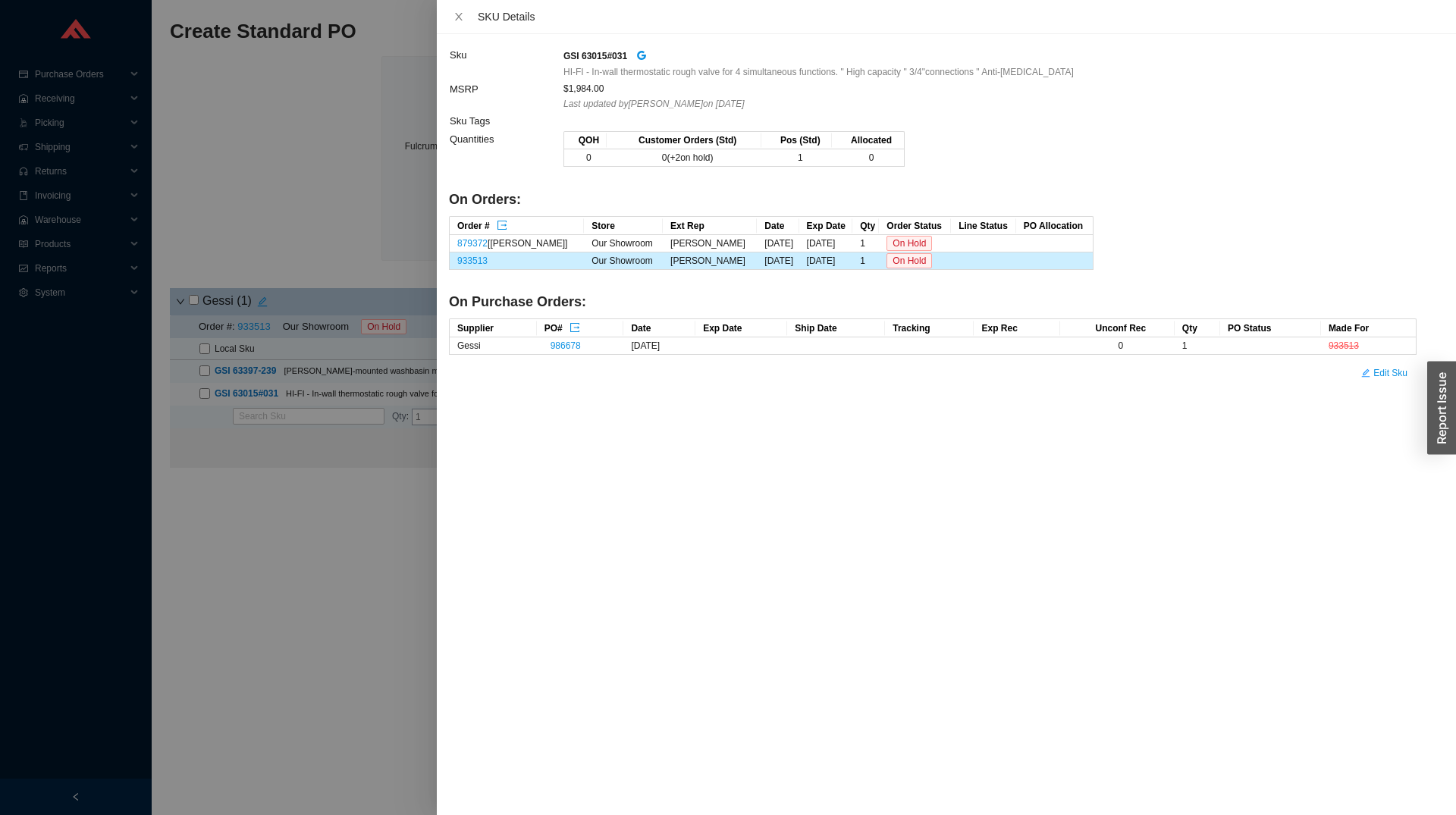
click at [268, 526] on div at bounding box center [728, 408] width 1456 height 815
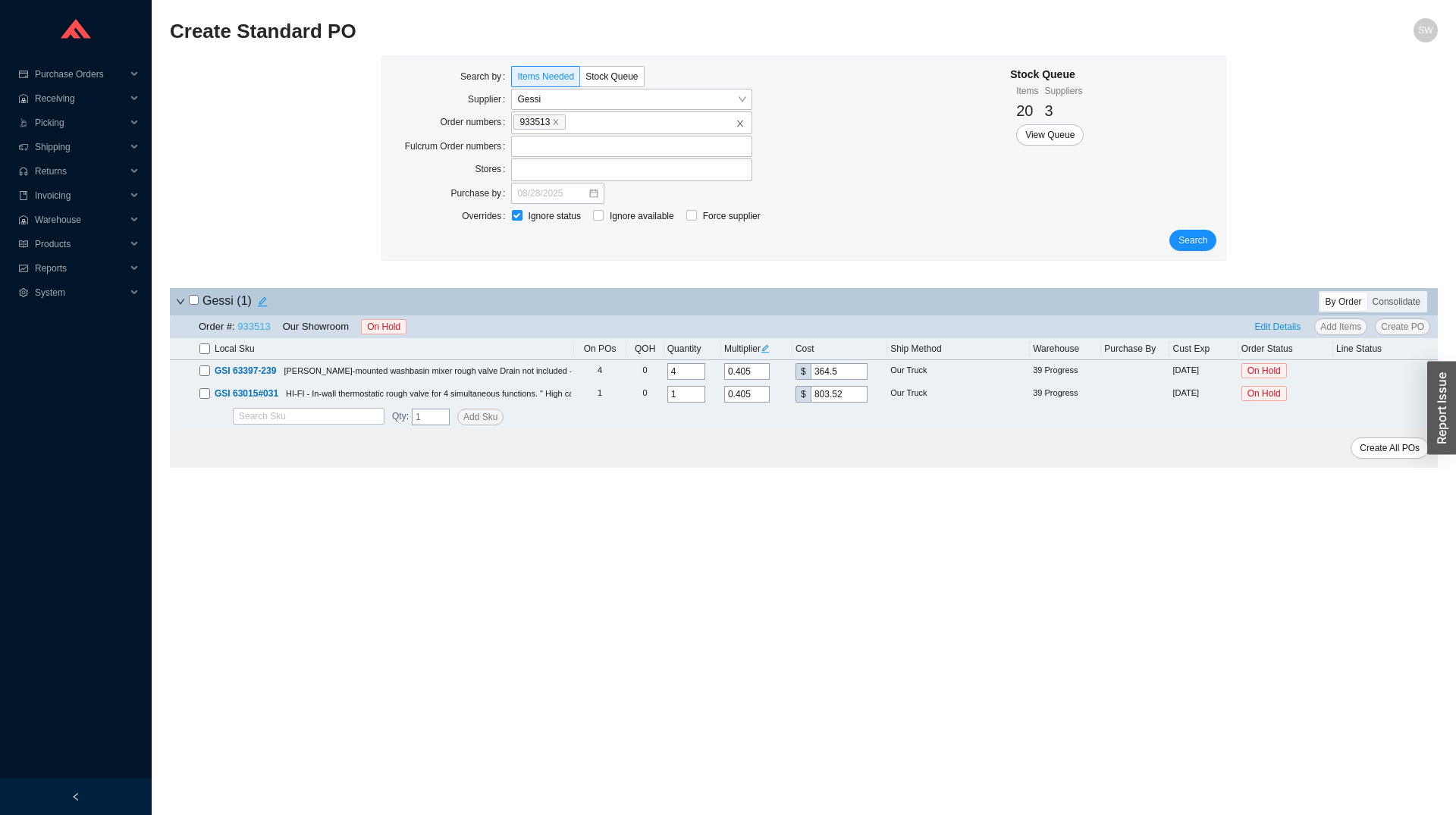
click at [255, 329] on link "933513" at bounding box center [253, 326] width 33 height 11
click at [1193, 235] on span "Search" at bounding box center [1192, 241] width 29 height 15
